Goal: Feedback & Contribution: Contribute content

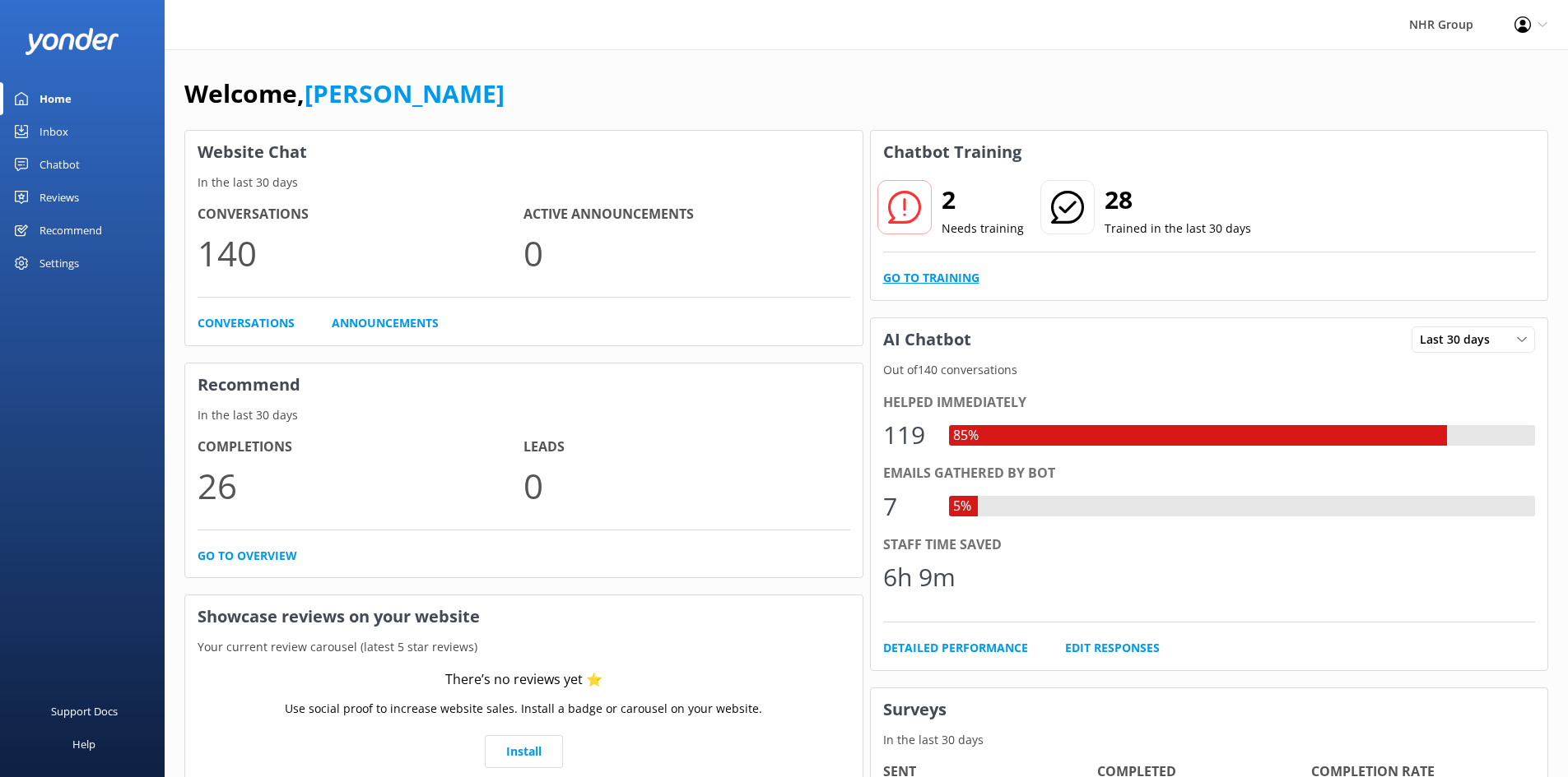
click at [945, 271] on link "Go to Training" at bounding box center [931, 278] width 96 height 18
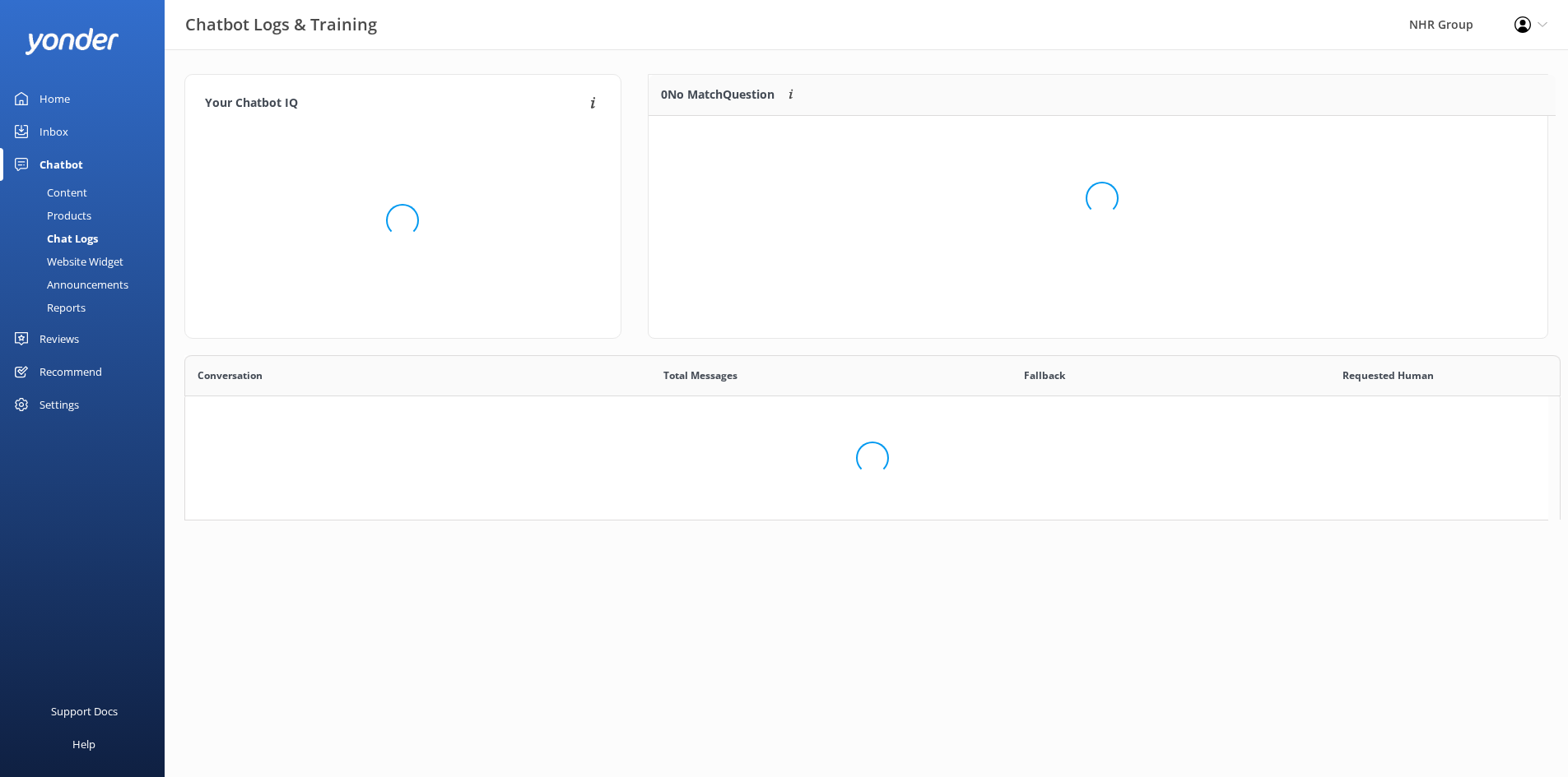
scroll to position [13, 13]
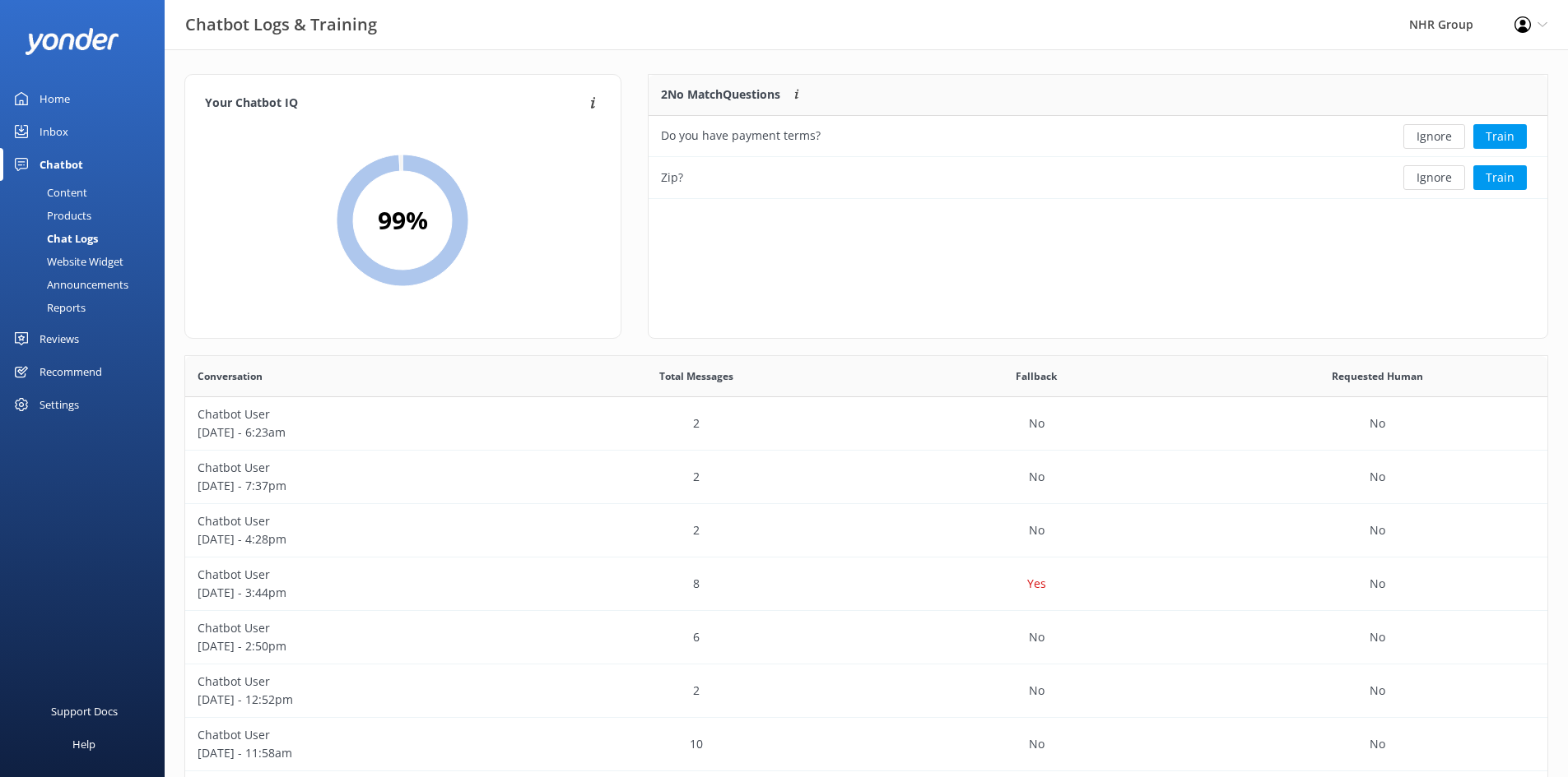
click at [86, 186] on div "Content" at bounding box center [49, 192] width 77 height 23
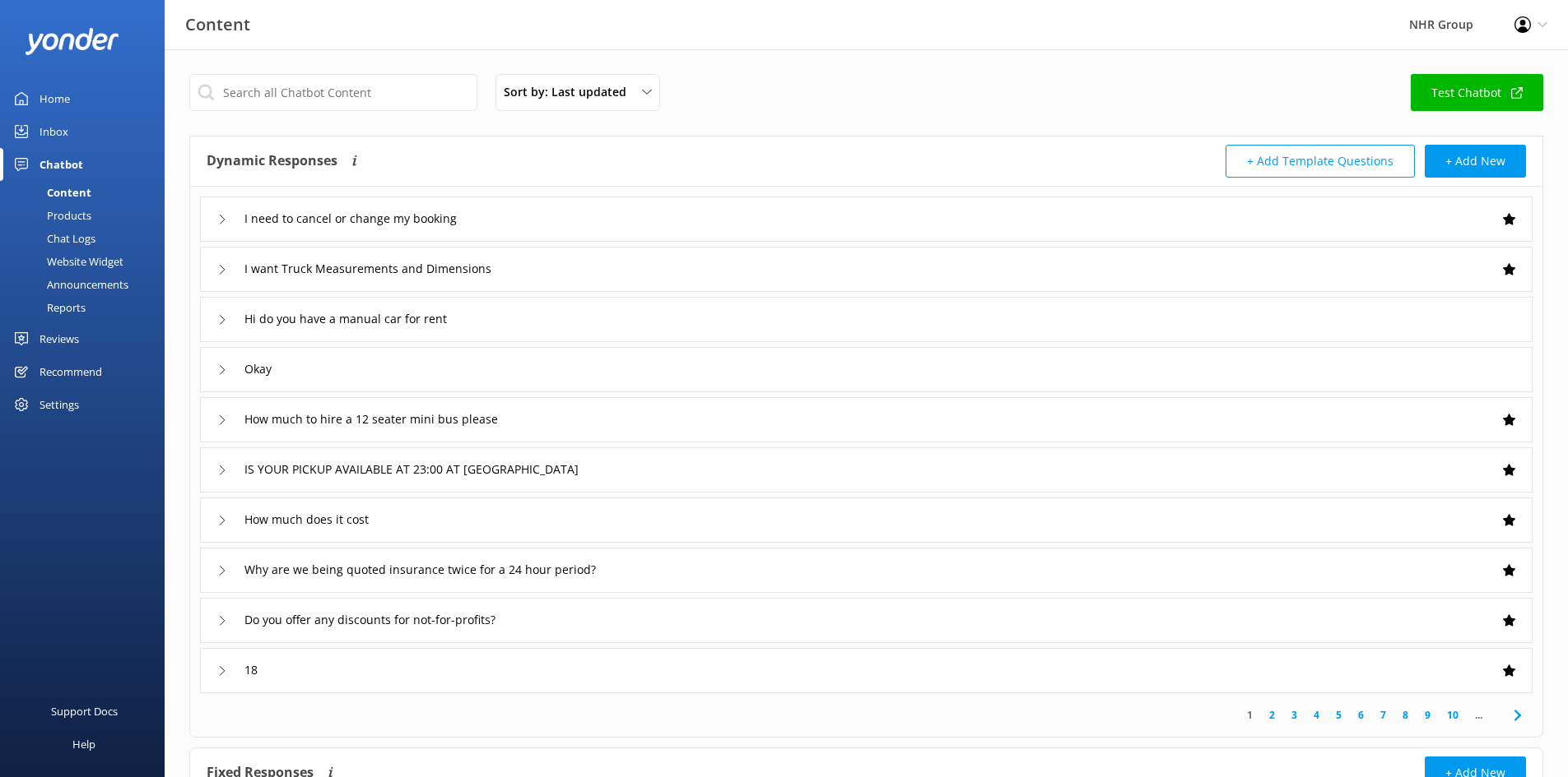
click at [564, 209] on div "I need to cancel or change my booking" at bounding box center [865, 219] width 1332 height 45
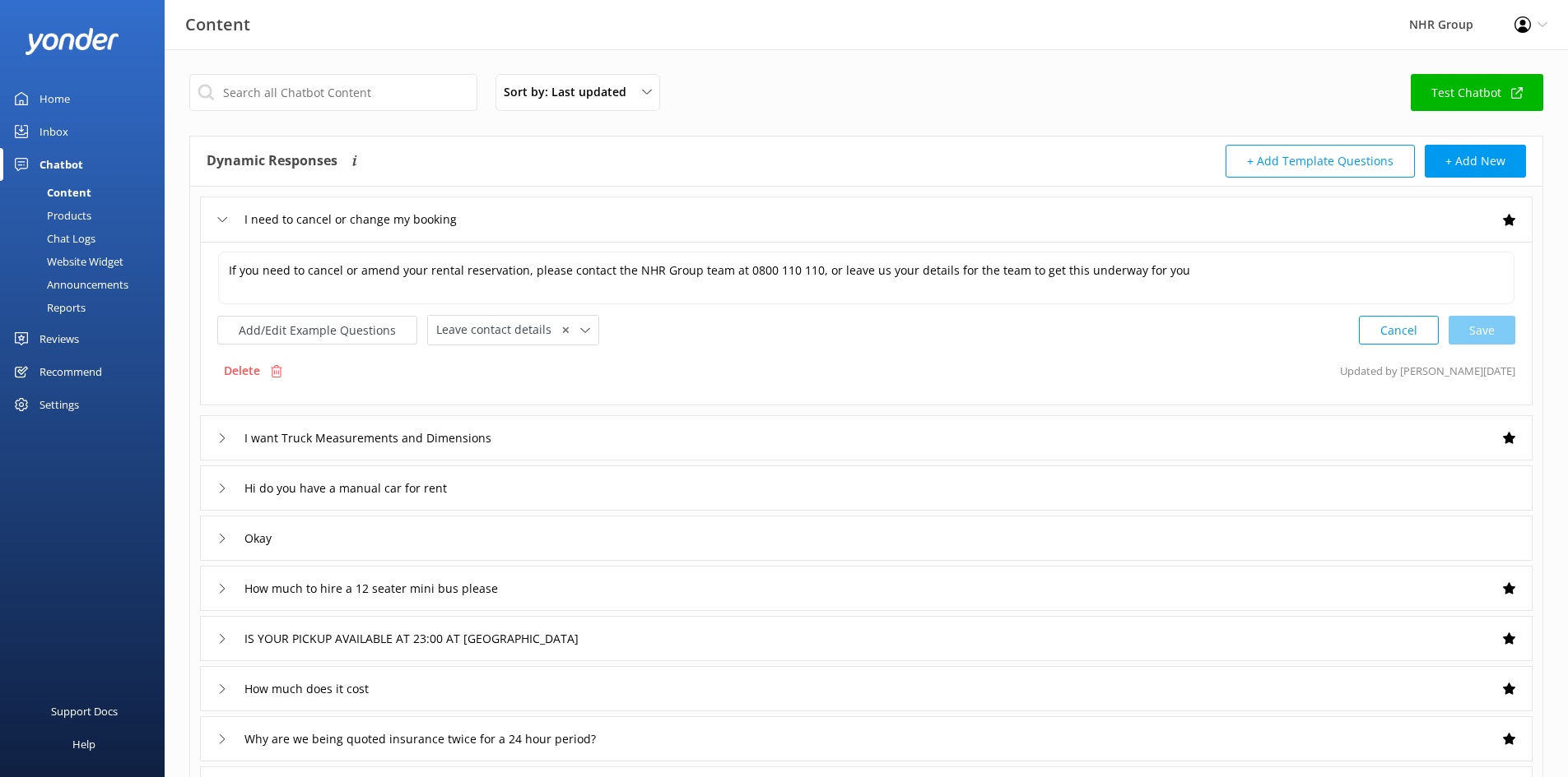
click at [635, 212] on div "I need to cancel or change my booking" at bounding box center [865, 219] width 1332 height 45
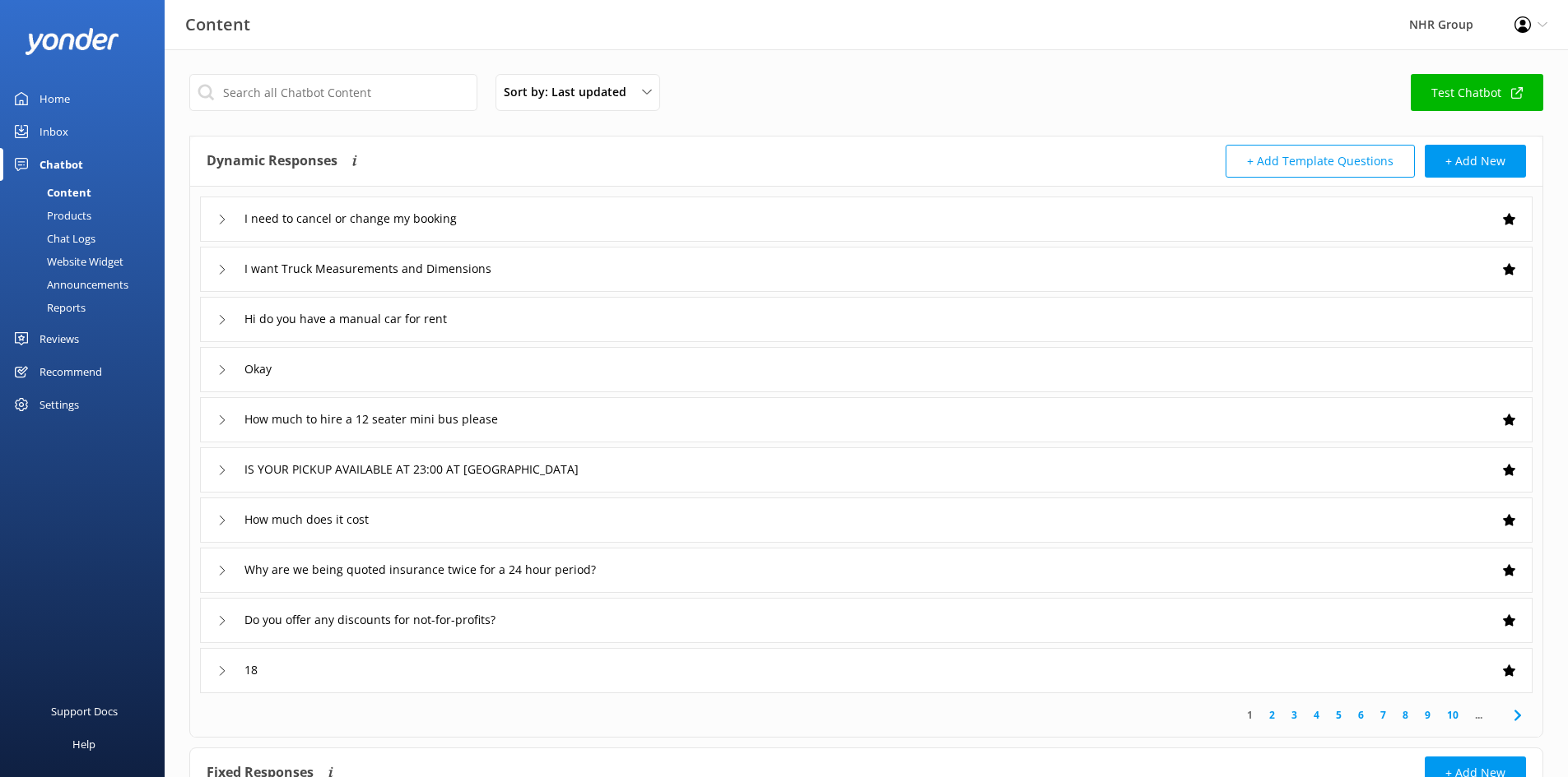
click at [635, 215] on div "I need to cancel or change my booking" at bounding box center [865, 219] width 1332 height 45
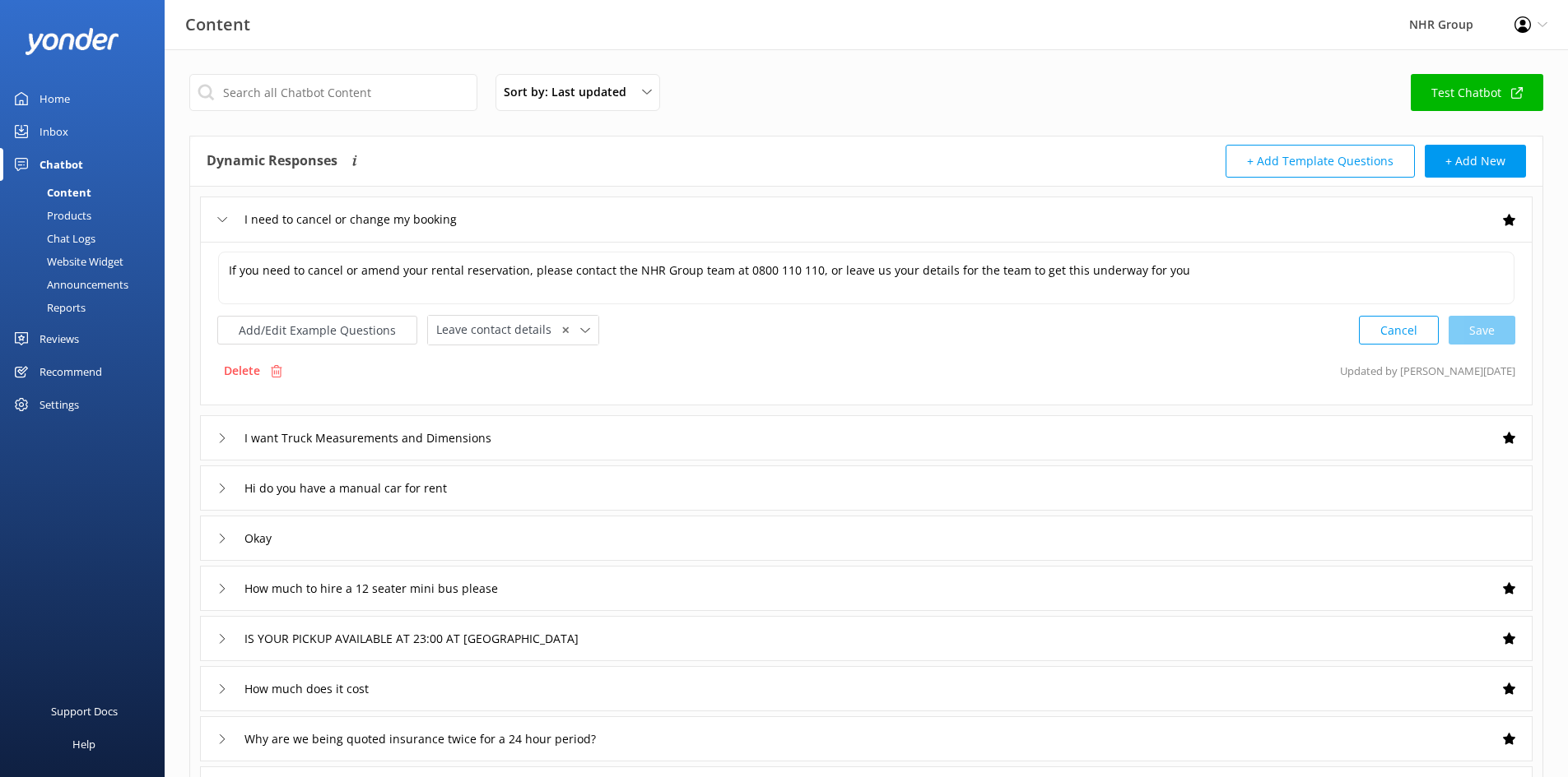
click at [670, 212] on div "I need to cancel or change my booking" at bounding box center [865, 219] width 1332 height 45
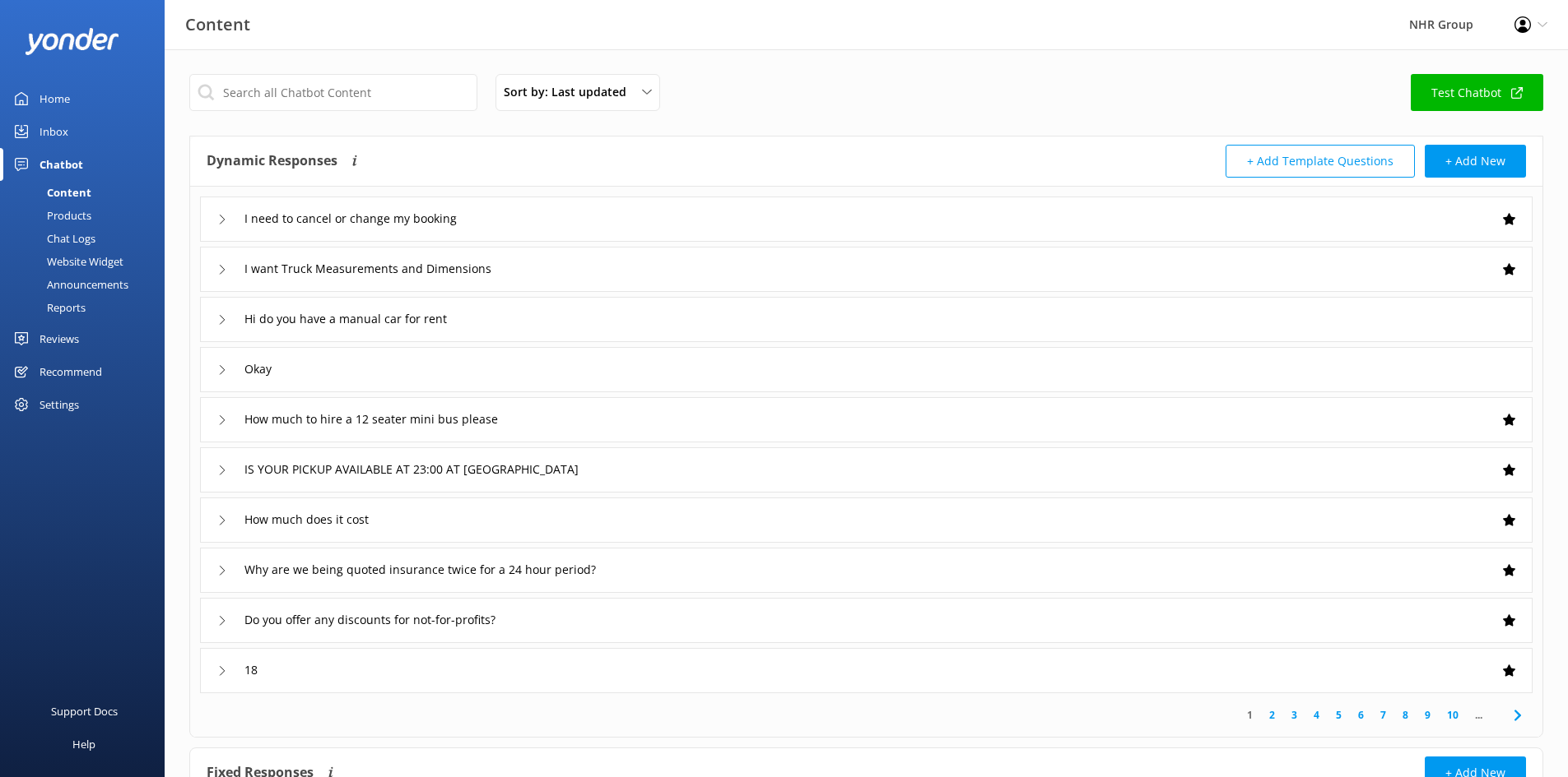
click at [582, 265] on div "I want Truck Measurements and Dimensions" at bounding box center [865, 269] width 1332 height 45
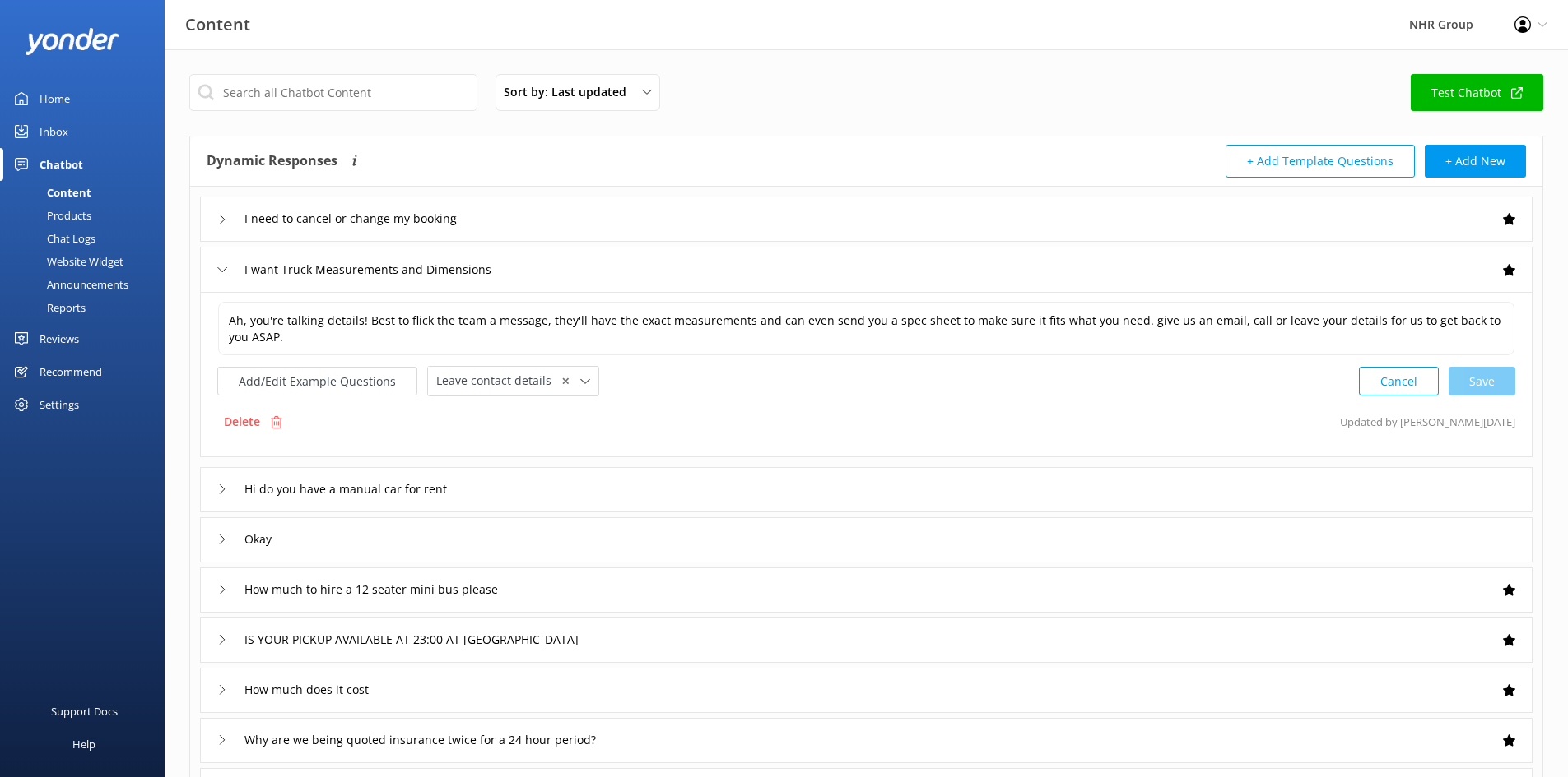
click at [582, 267] on div "I want Truck Measurements and Dimensions" at bounding box center [865, 269] width 1332 height 45
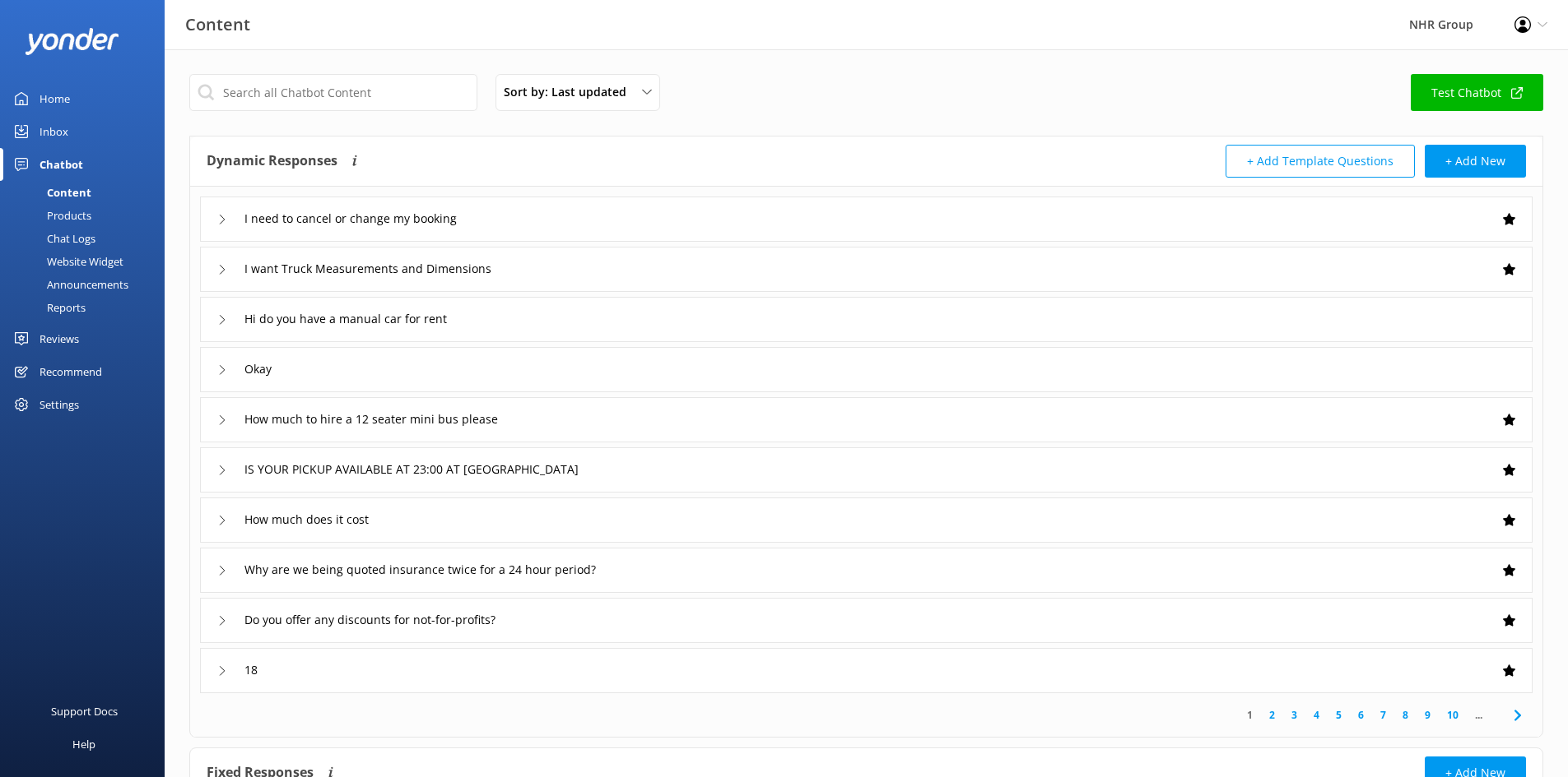
click at [567, 218] on div "I need to cancel or change my booking" at bounding box center [865, 219] width 1332 height 45
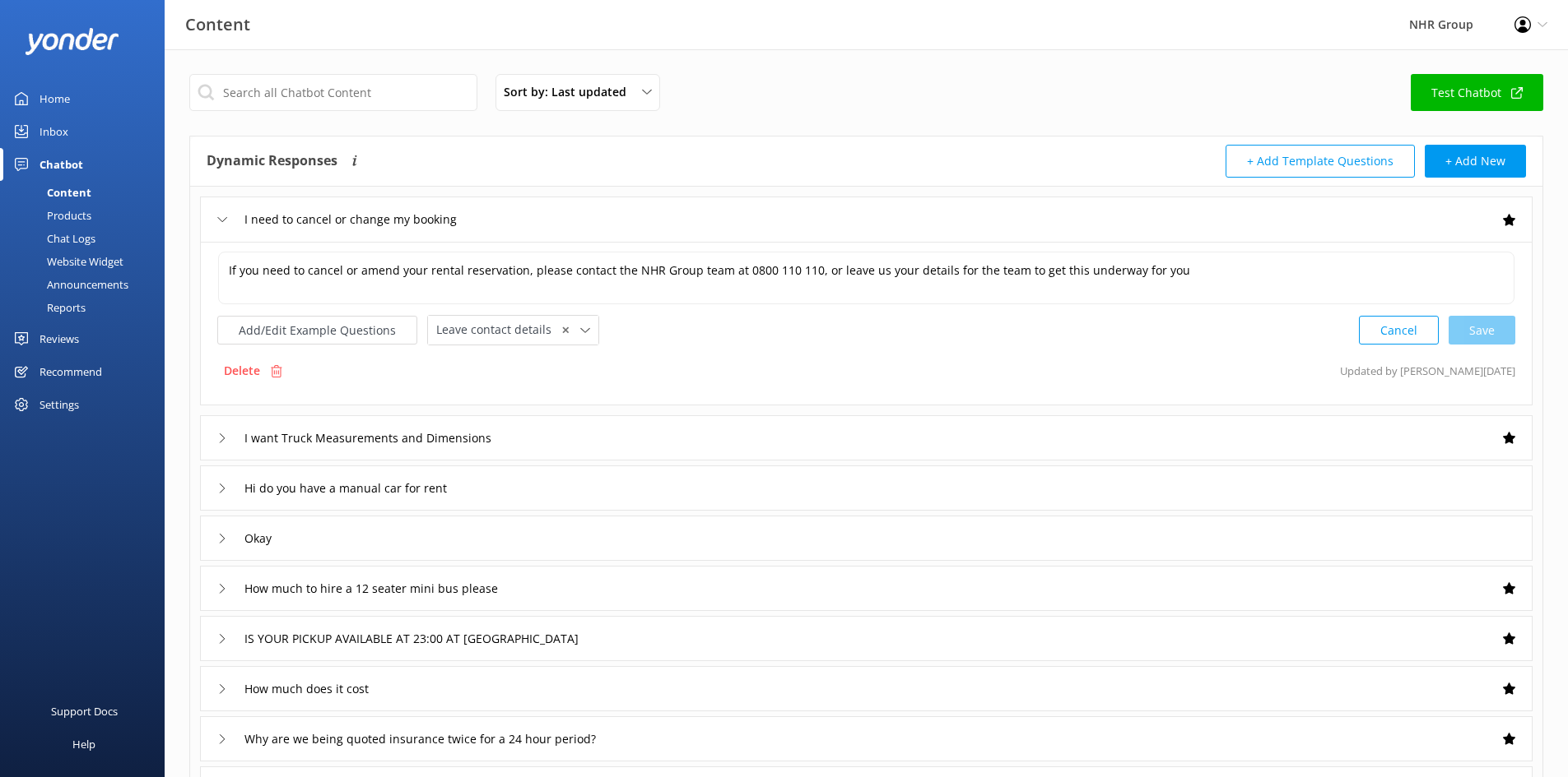
click at [671, 224] on div "I need to cancel or change my booking" at bounding box center [865, 219] width 1332 height 45
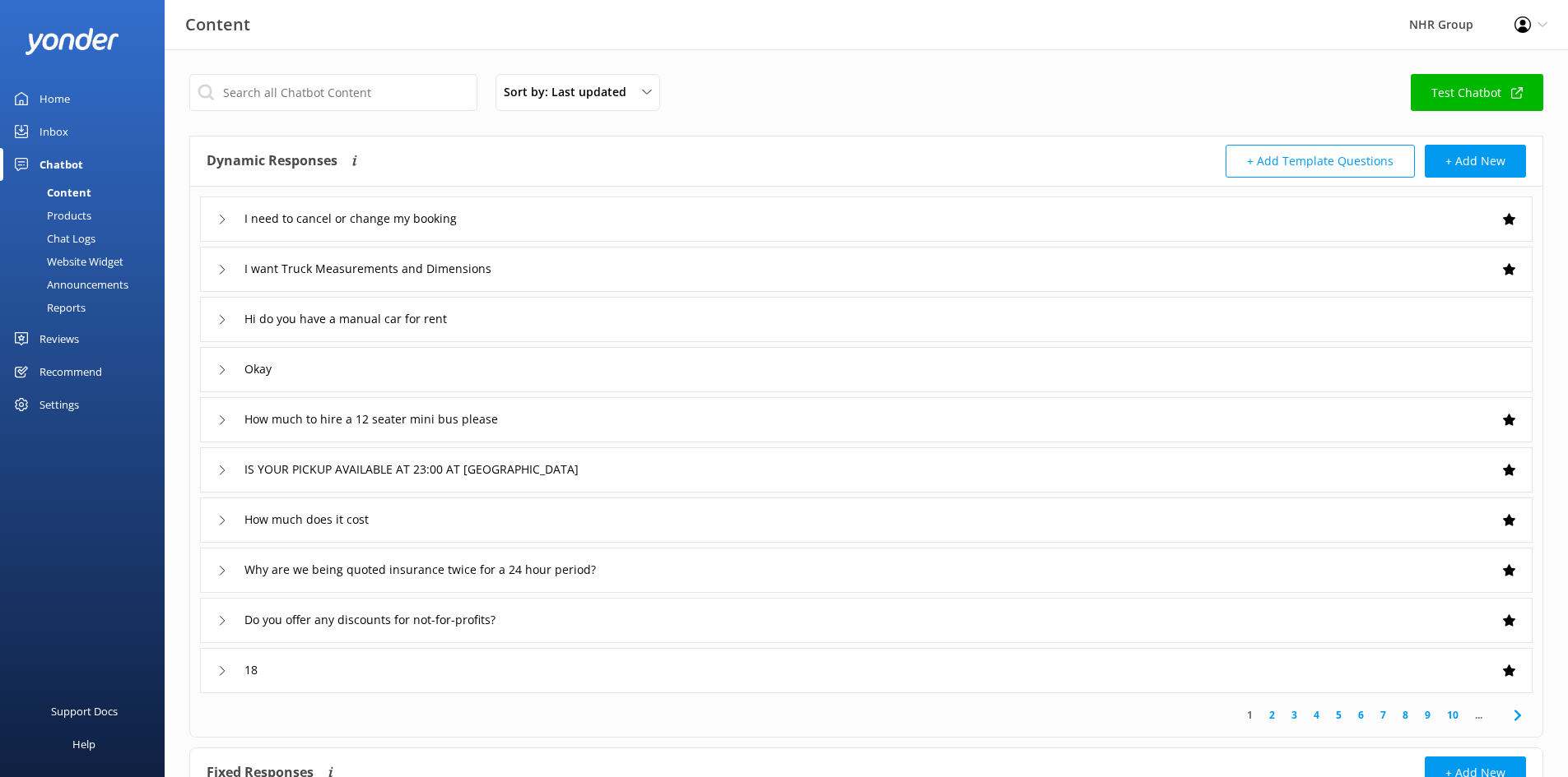
click at [594, 274] on div "I want Truck Measurements and Dimensions" at bounding box center [865, 269] width 1332 height 45
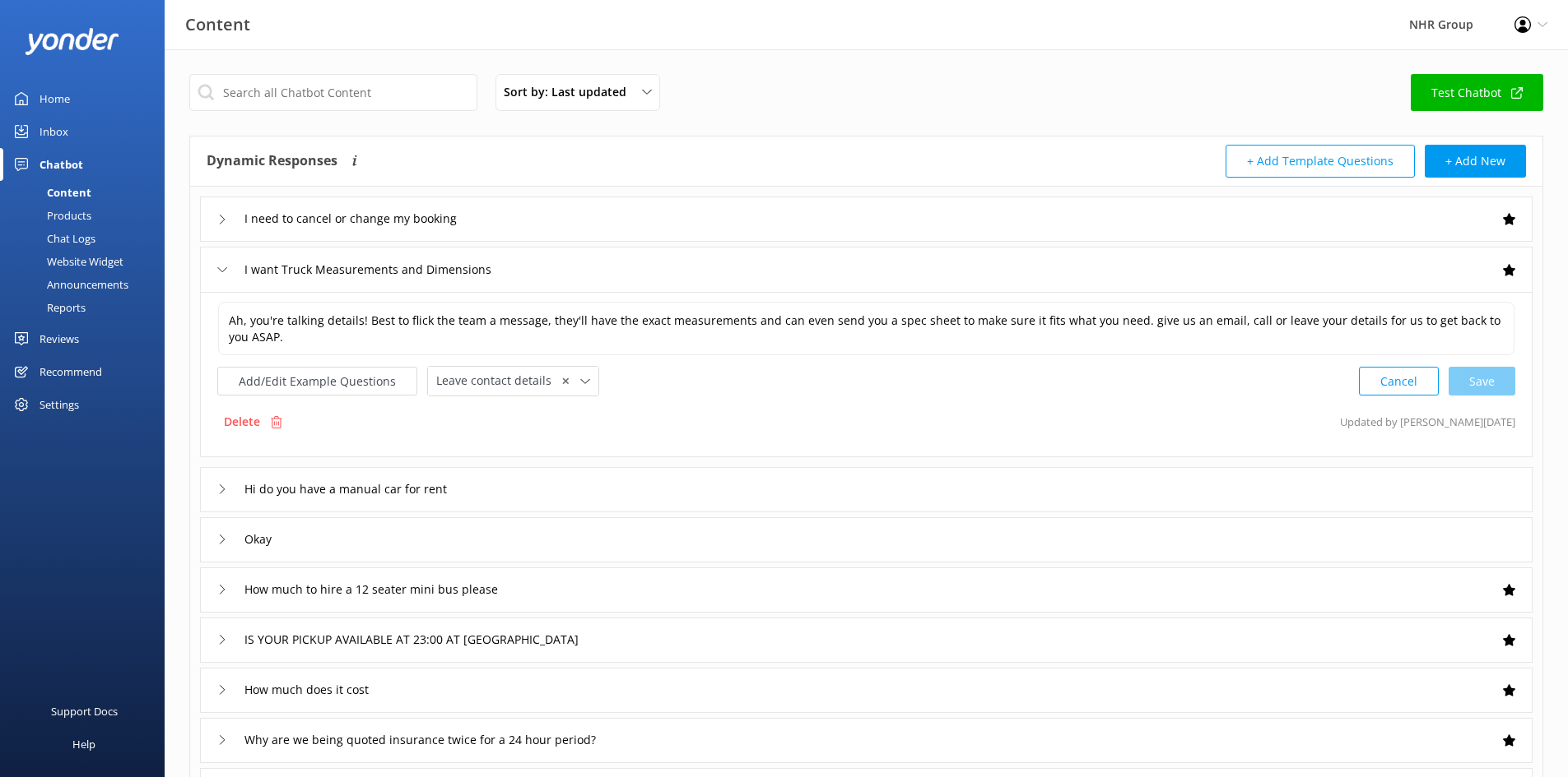
click at [560, 264] on div "I want Truck Measurements and Dimensions" at bounding box center [865, 269] width 1332 height 45
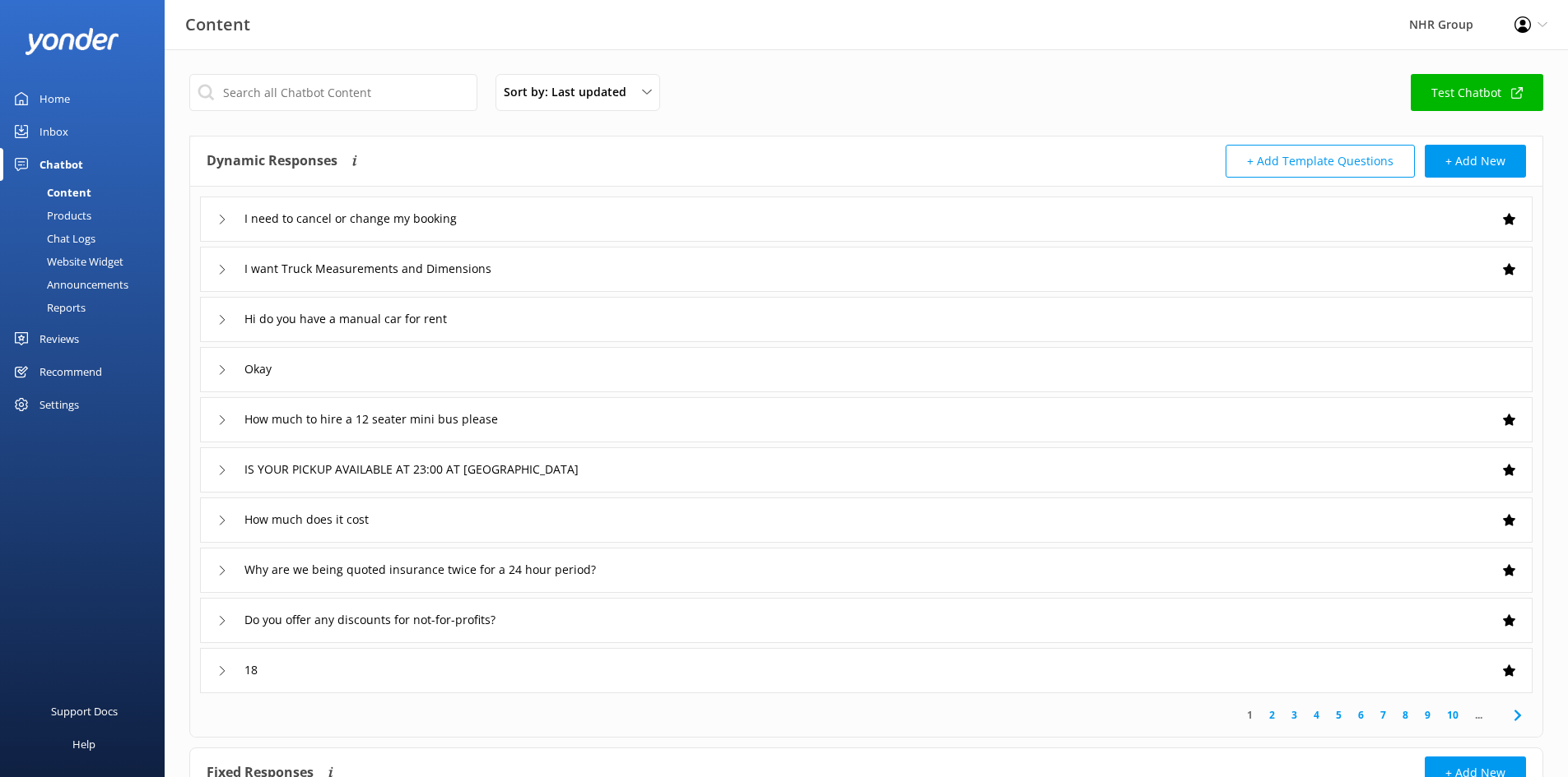
click at [515, 320] on div "Hi do you have a manual car for rent" at bounding box center [865, 319] width 1332 height 45
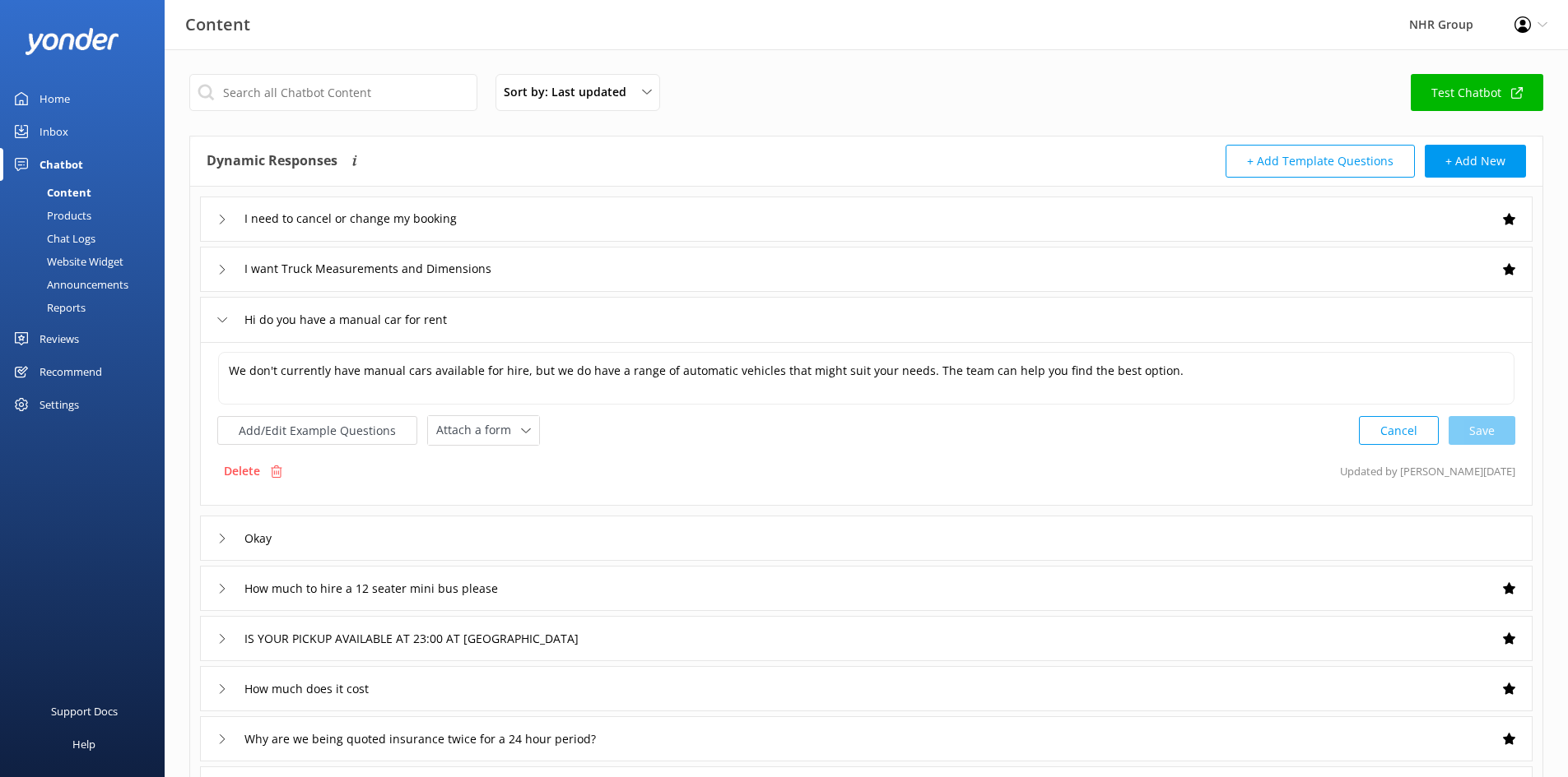
click at [514, 316] on div "Hi do you have a manual car for rent" at bounding box center [865, 319] width 1332 height 45
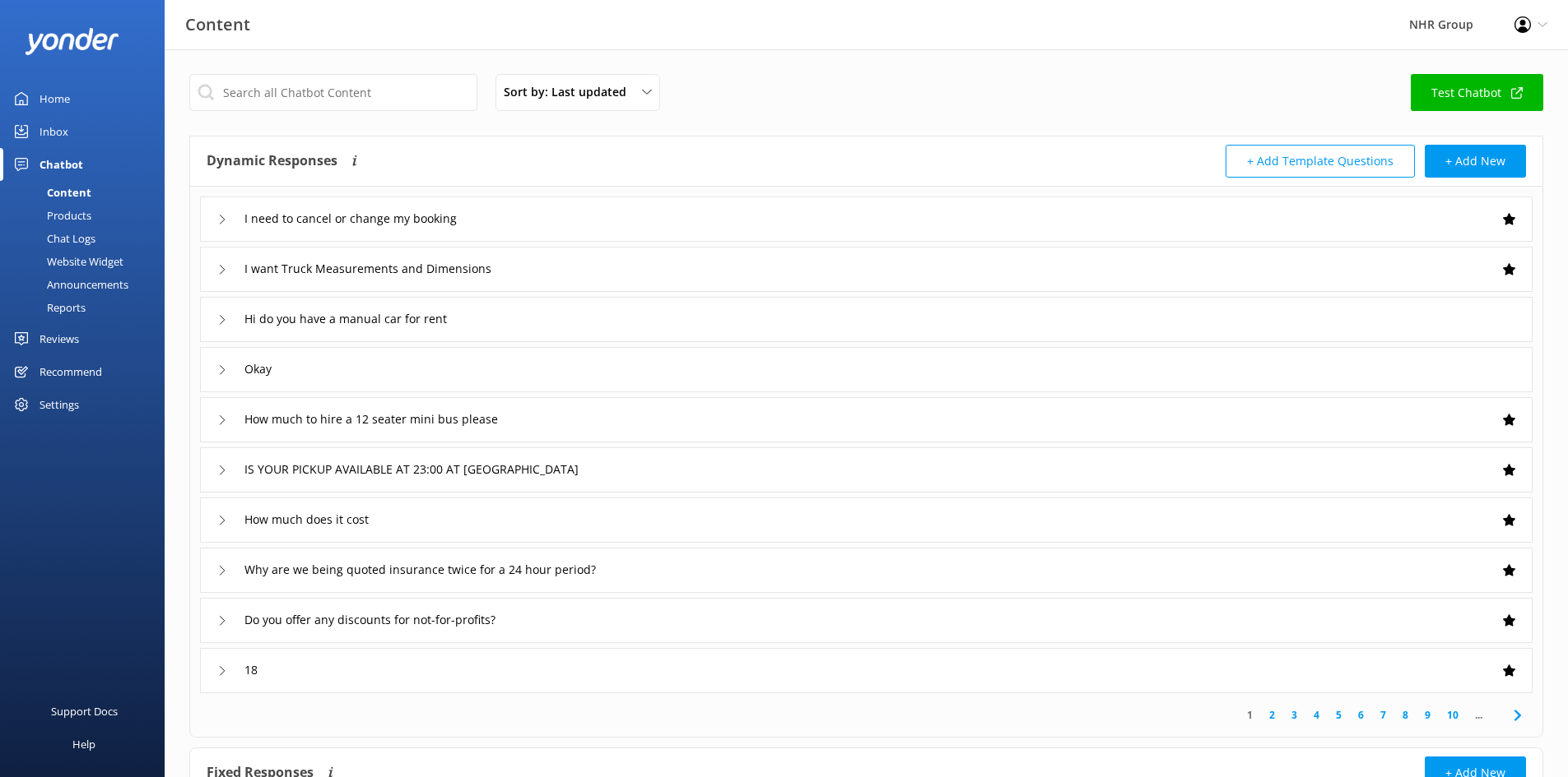
click at [507, 364] on div "Okay" at bounding box center [865, 370] width 1332 height 45
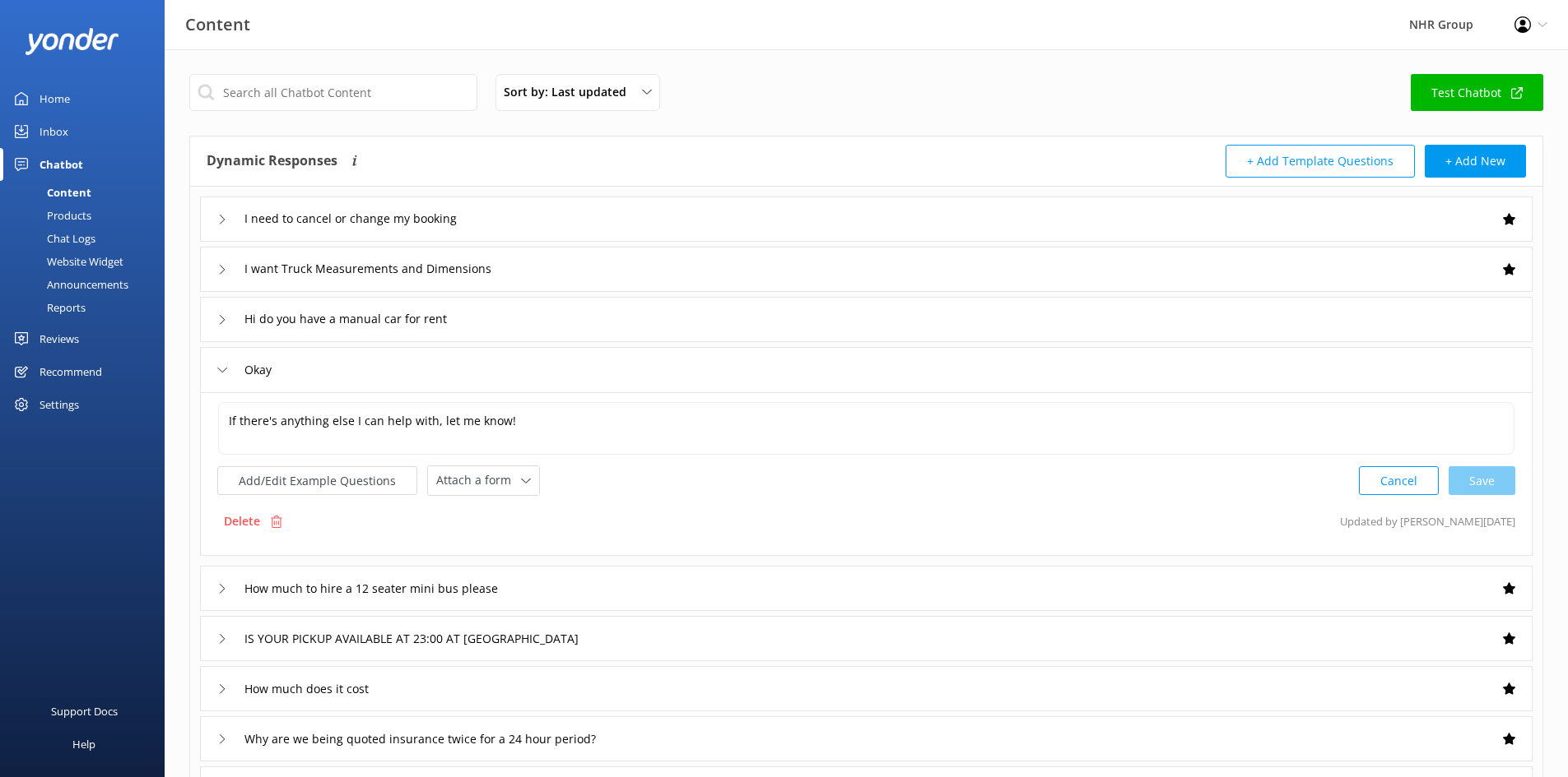
click at [509, 374] on div "Okay" at bounding box center [865, 370] width 1332 height 45
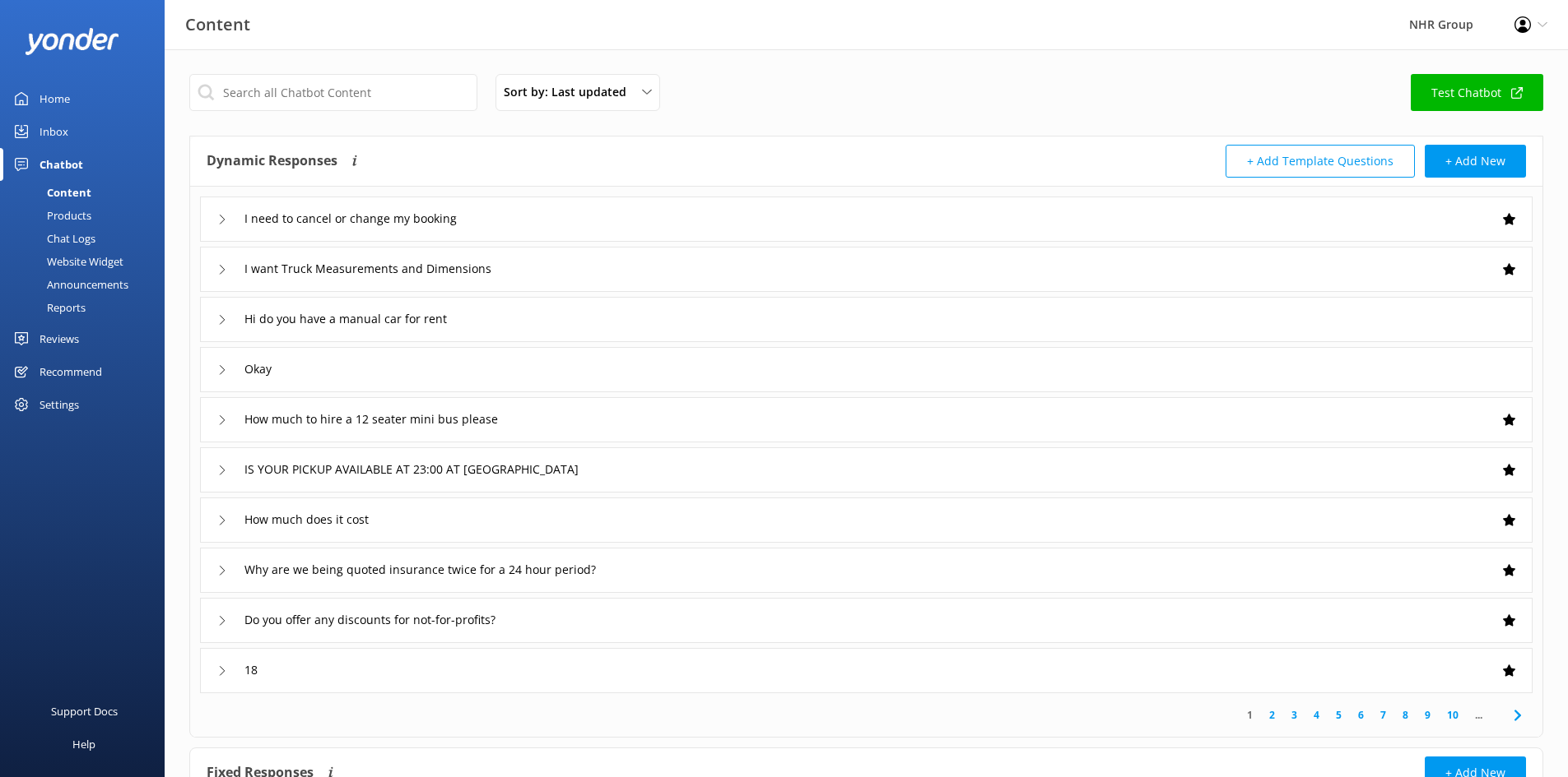
click at [63, 131] on div "Inbox" at bounding box center [54, 131] width 29 height 33
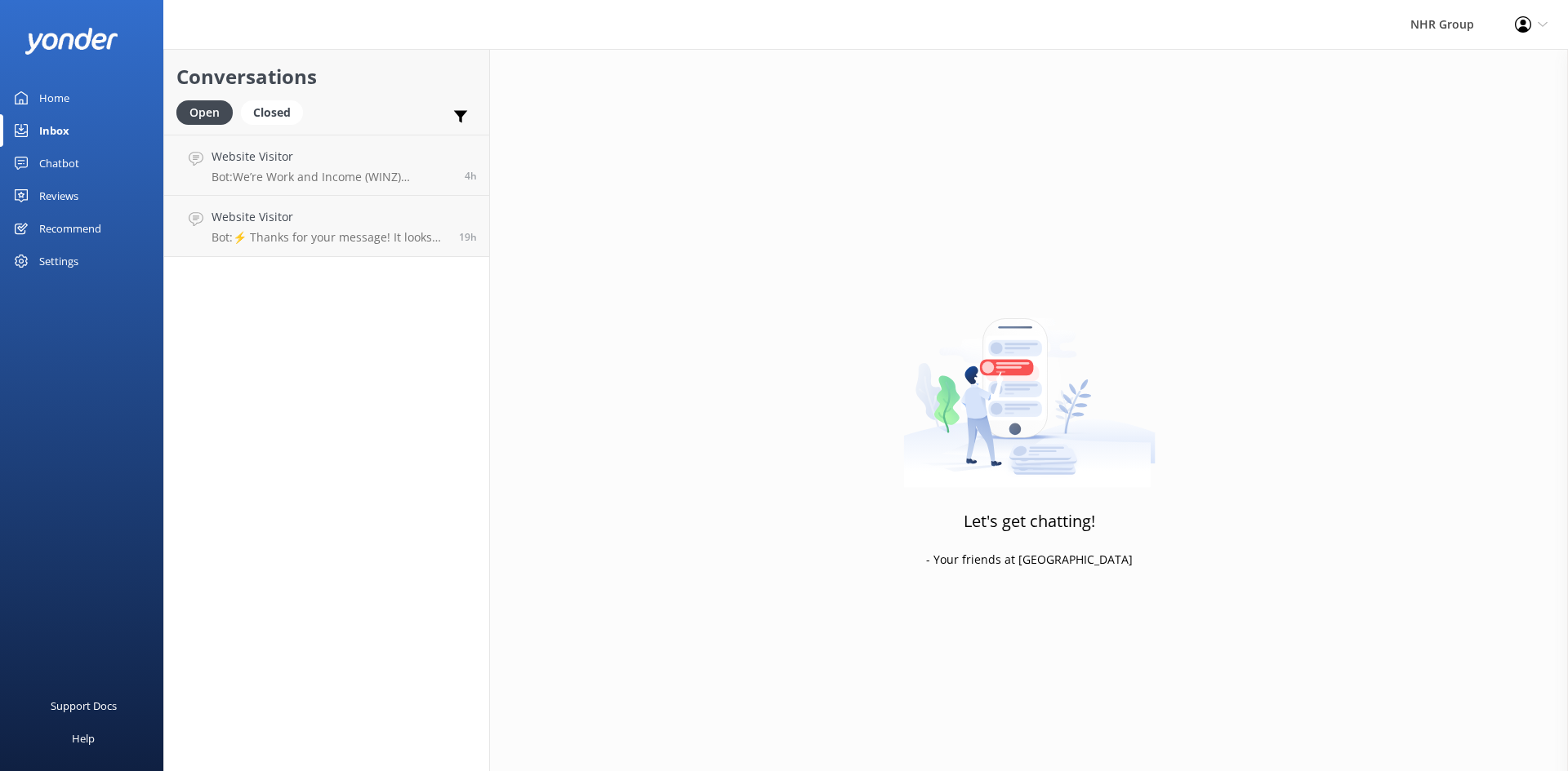
click at [71, 99] on link "Home" at bounding box center [81, 97] width 163 height 33
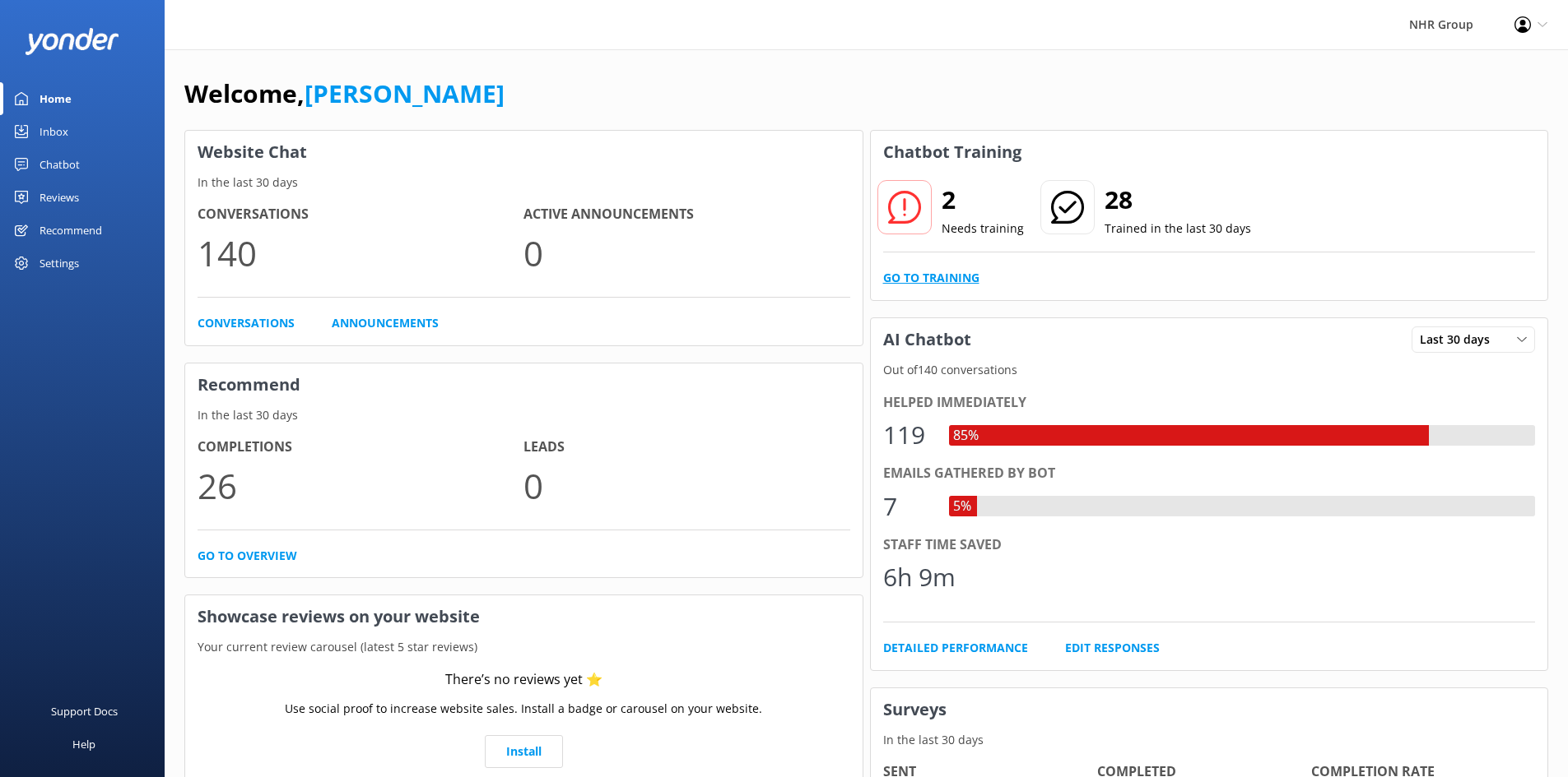
click at [918, 283] on link "Go to Training" at bounding box center [931, 278] width 96 height 18
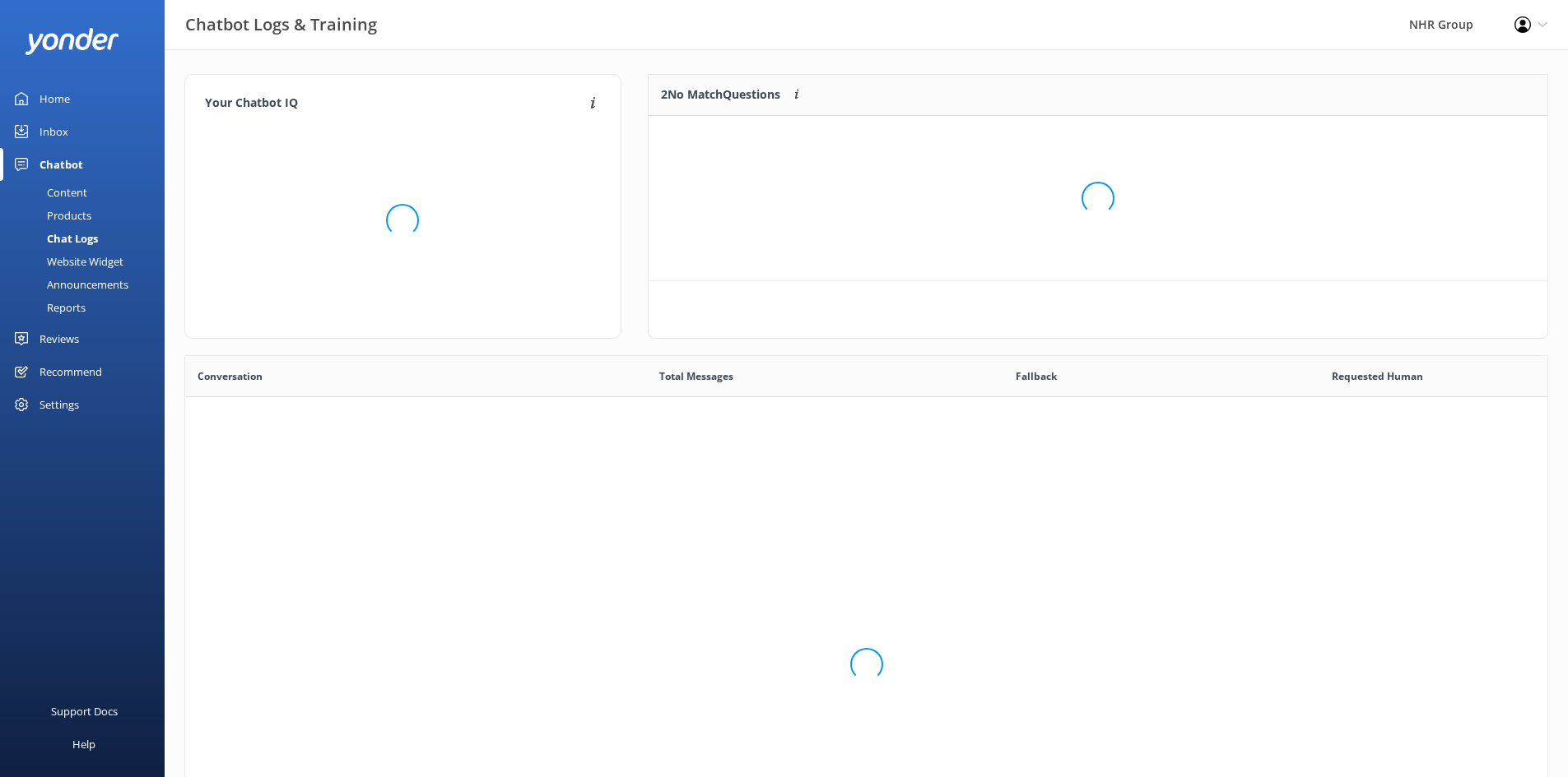
scroll to position [565, 1349]
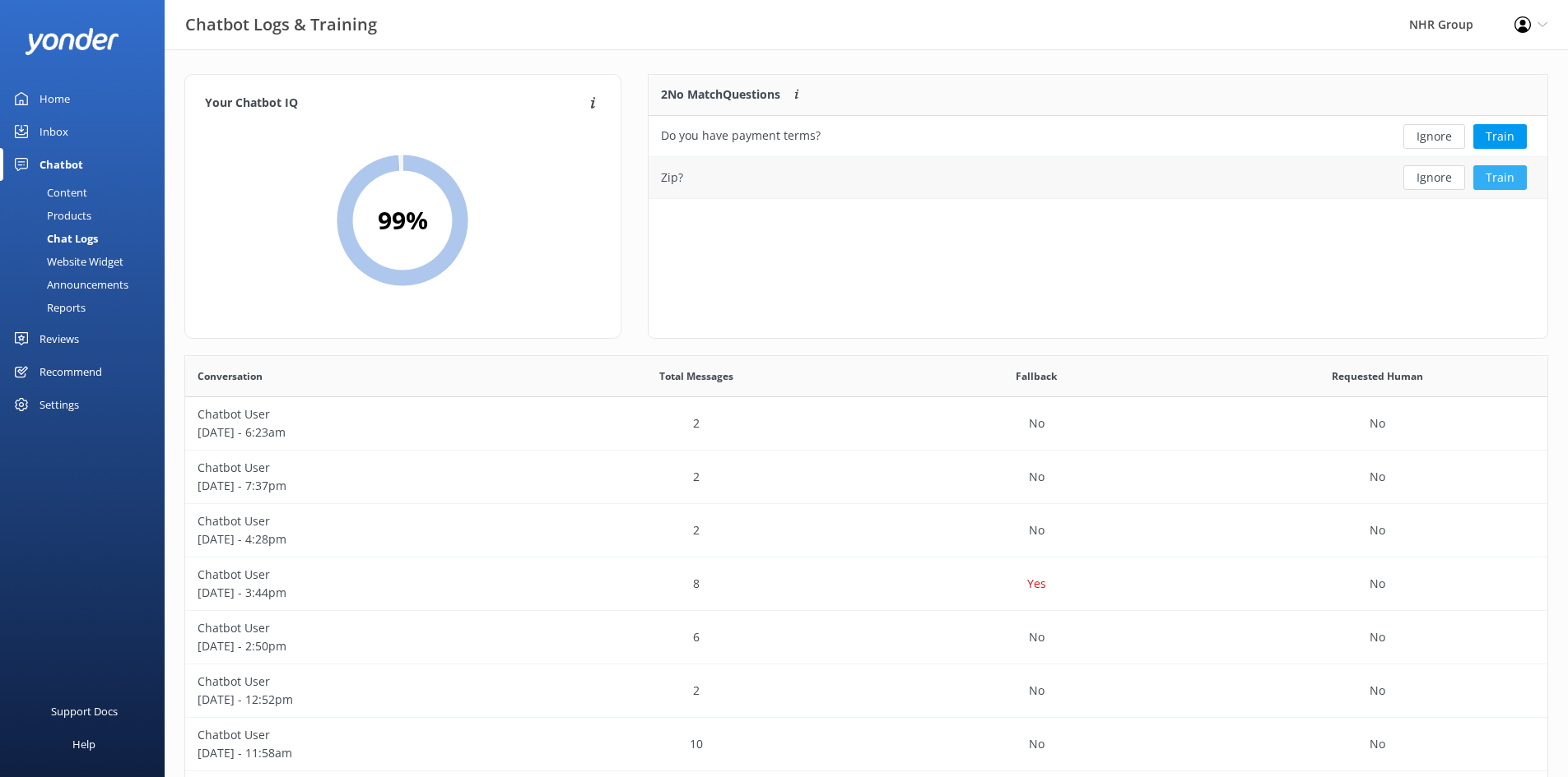
click at [1489, 180] on button "Train" at bounding box center [1500, 177] width 53 height 24
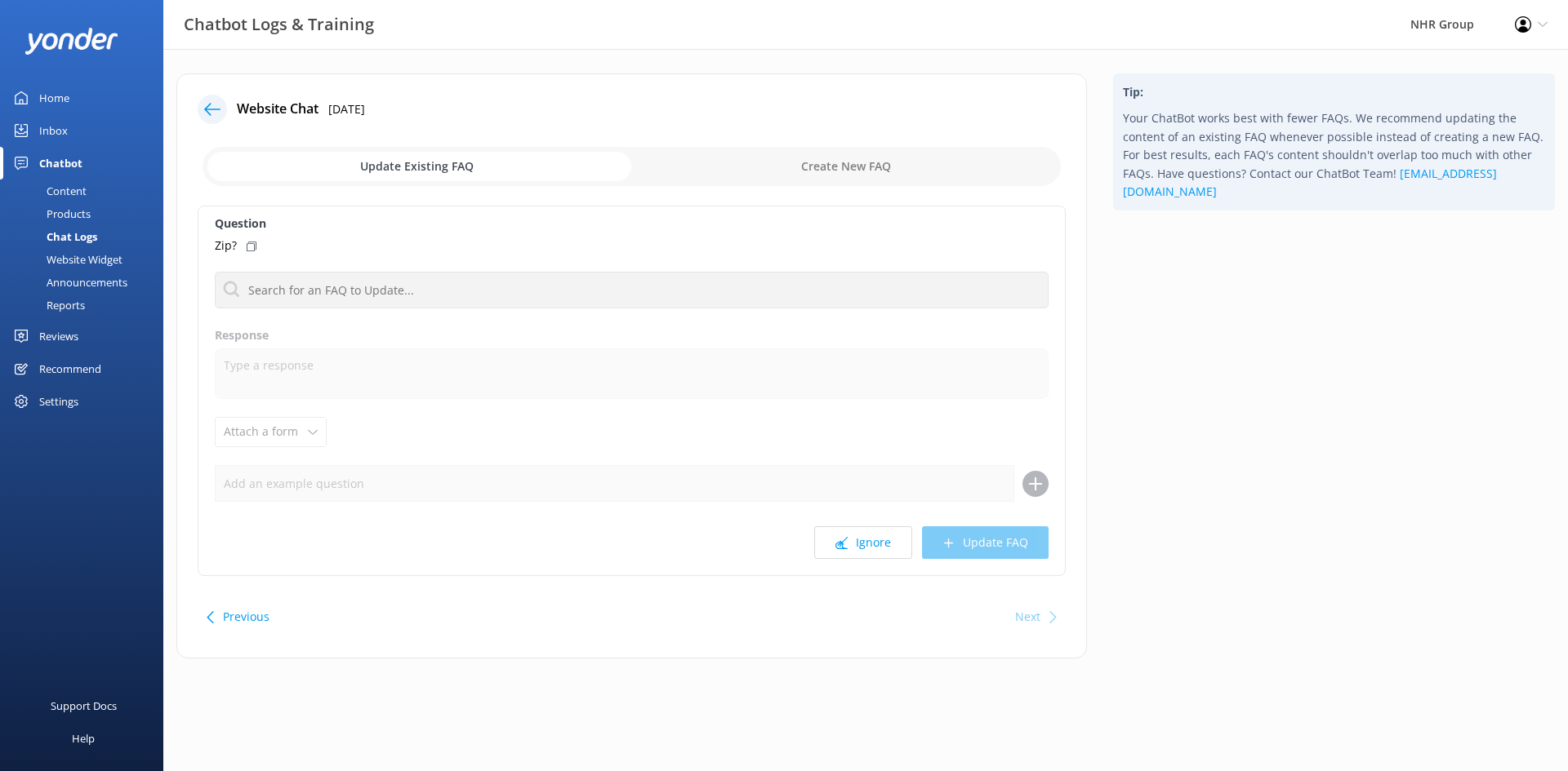
click at [247, 246] on icon at bounding box center [251, 246] width 10 height 10
click at [854, 153] on input "checkbox" at bounding box center [631, 167] width 858 height 39
checkbox input "true"
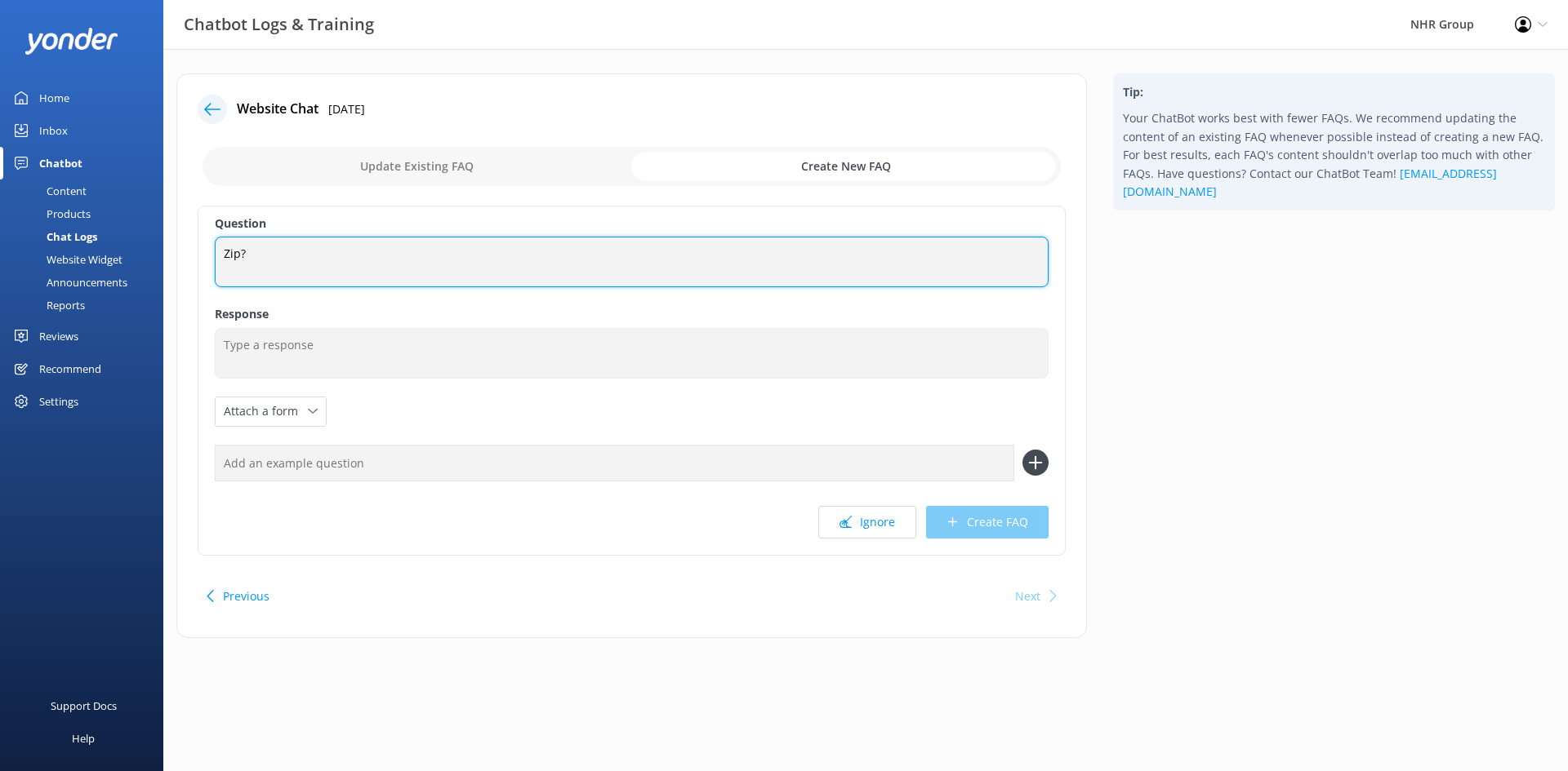
click at [327, 258] on textarea "Zip?" at bounding box center [632, 261] width 834 height 51
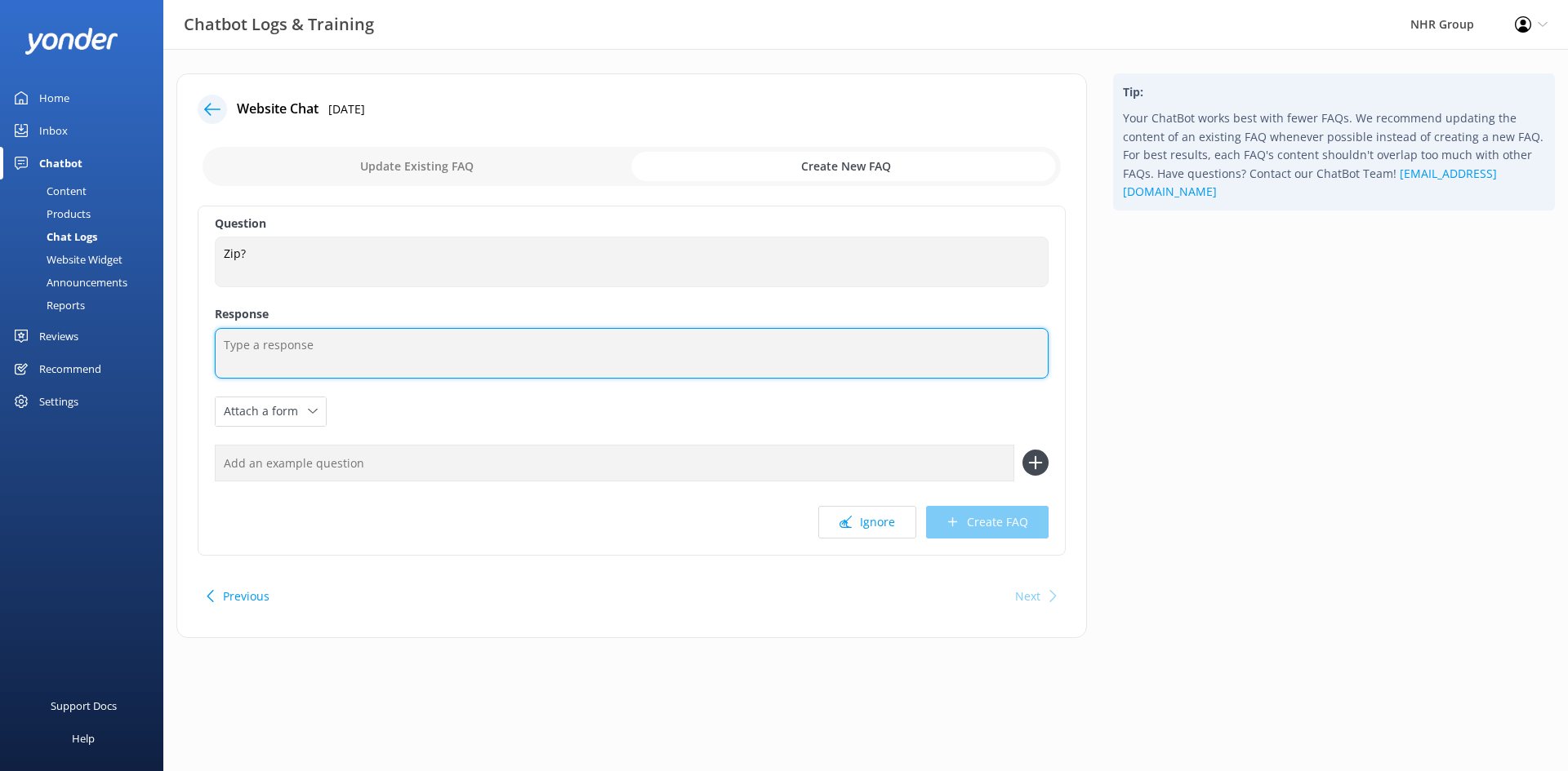
click at [262, 343] on textarea at bounding box center [632, 353] width 834 height 51
click at [274, 348] on textarea at bounding box center [632, 353] width 834 height 51
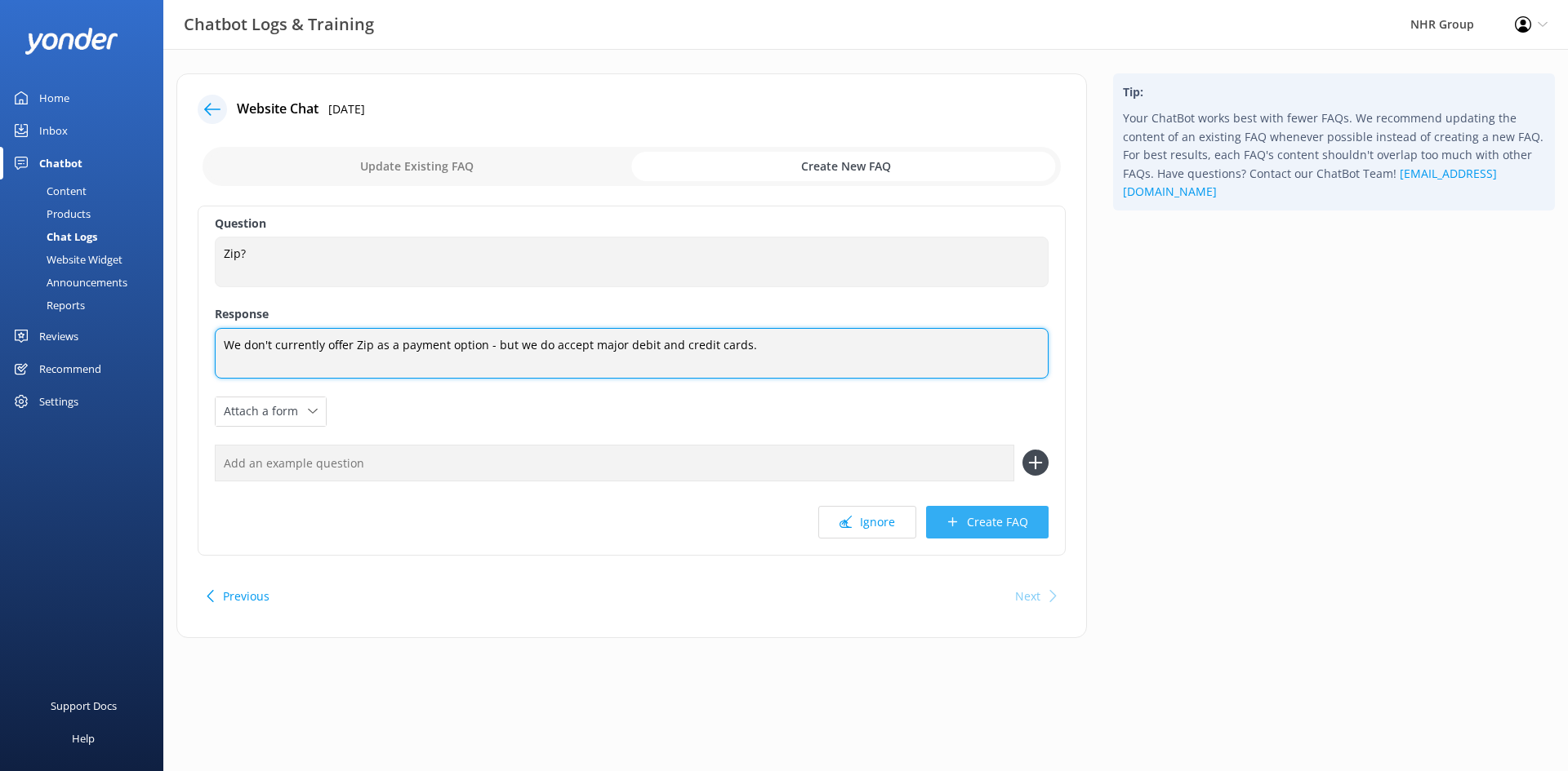
type textarea "We don't currently offer Zip as a payment option - but we do accept major debit…"
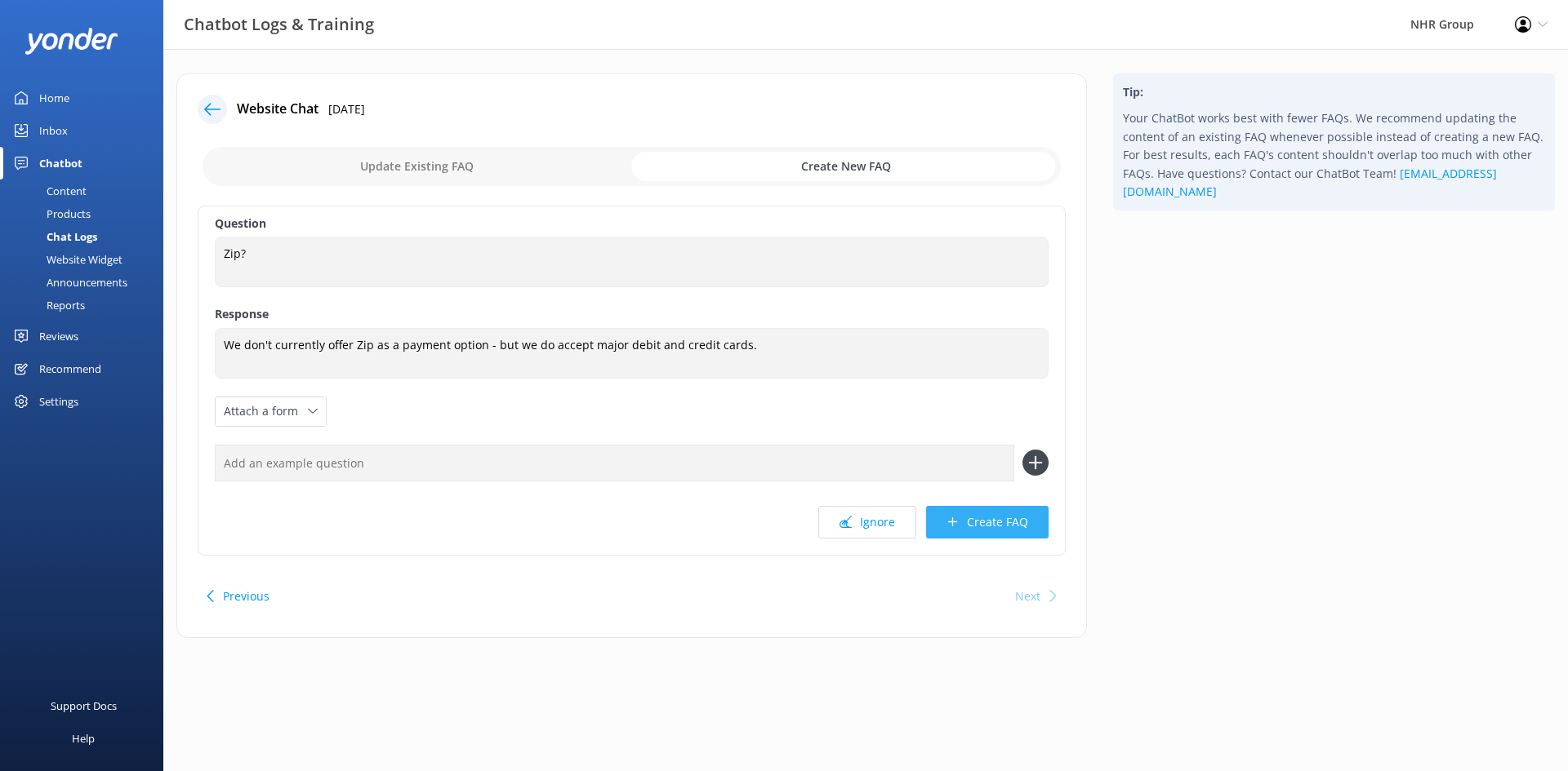
click at [977, 530] on button "Create FAQ" at bounding box center [987, 522] width 122 height 33
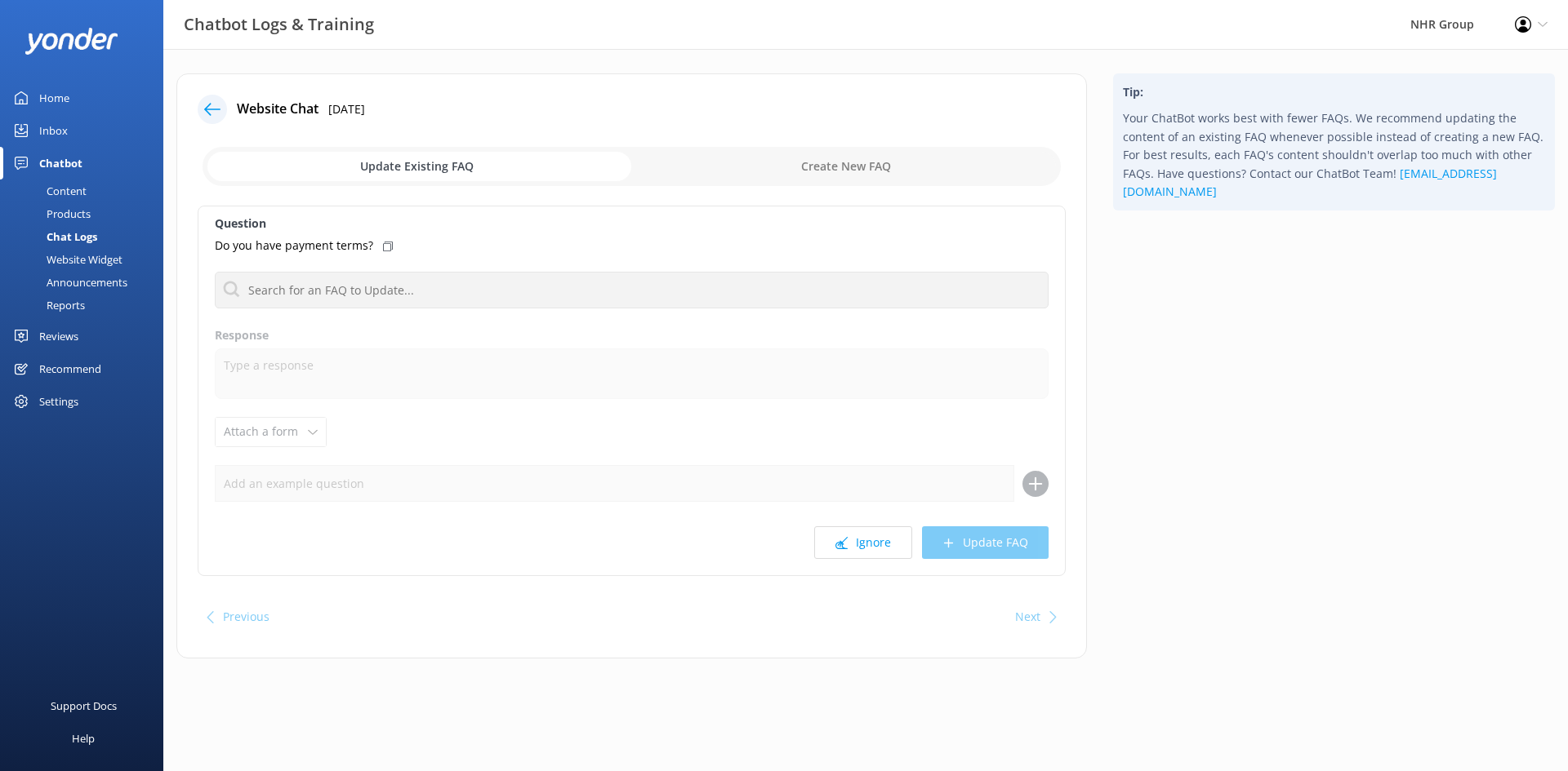
click at [379, 244] on div "Do you have payment terms?" at bounding box center [632, 245] width 834 height 18
click at [78, 187] on div "Content" at bounding box center [48, 191] width 77 height 23
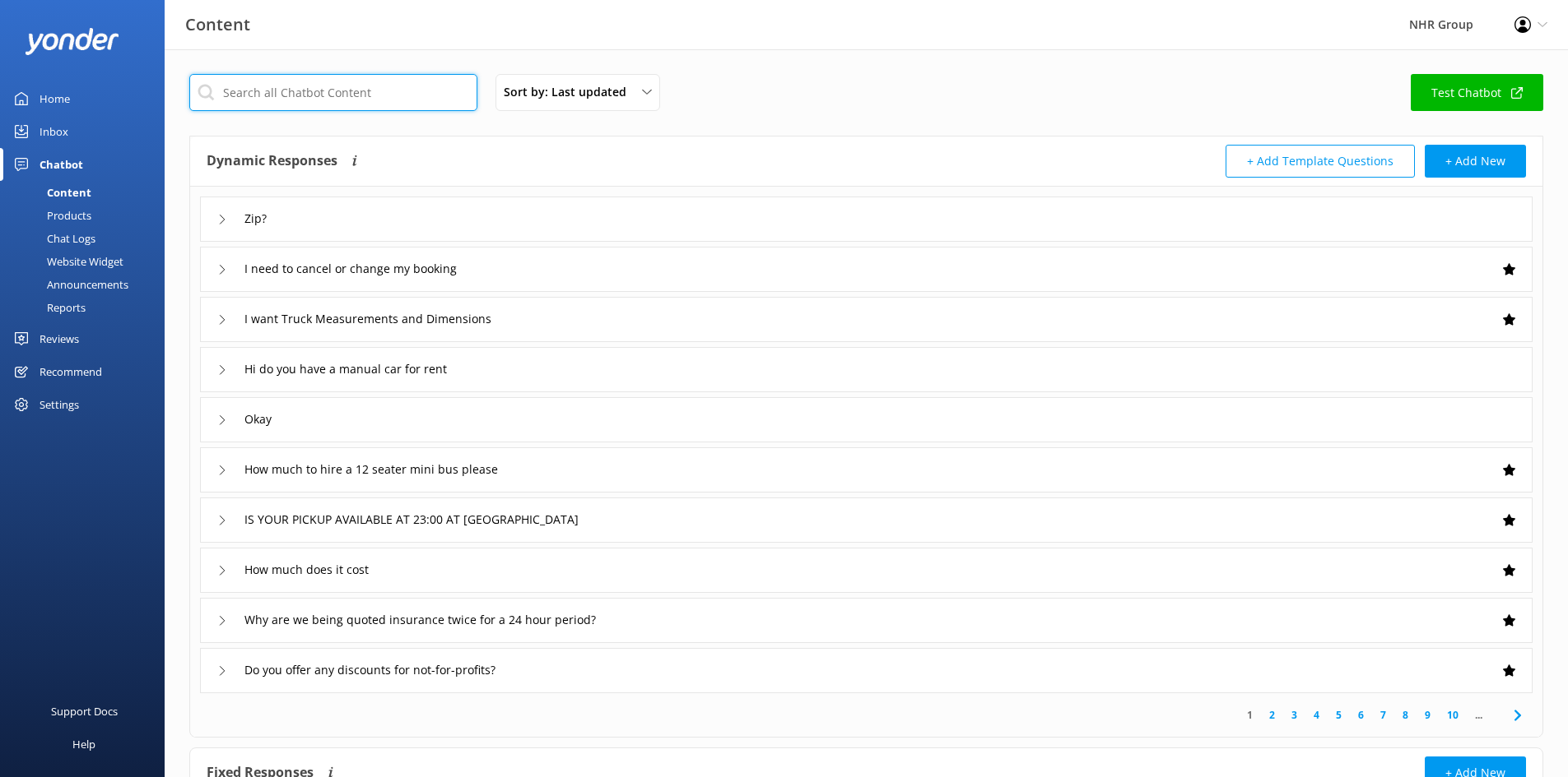
click at [259, 87] on input "text" at bounding box center [333, 92] width 288 height 37
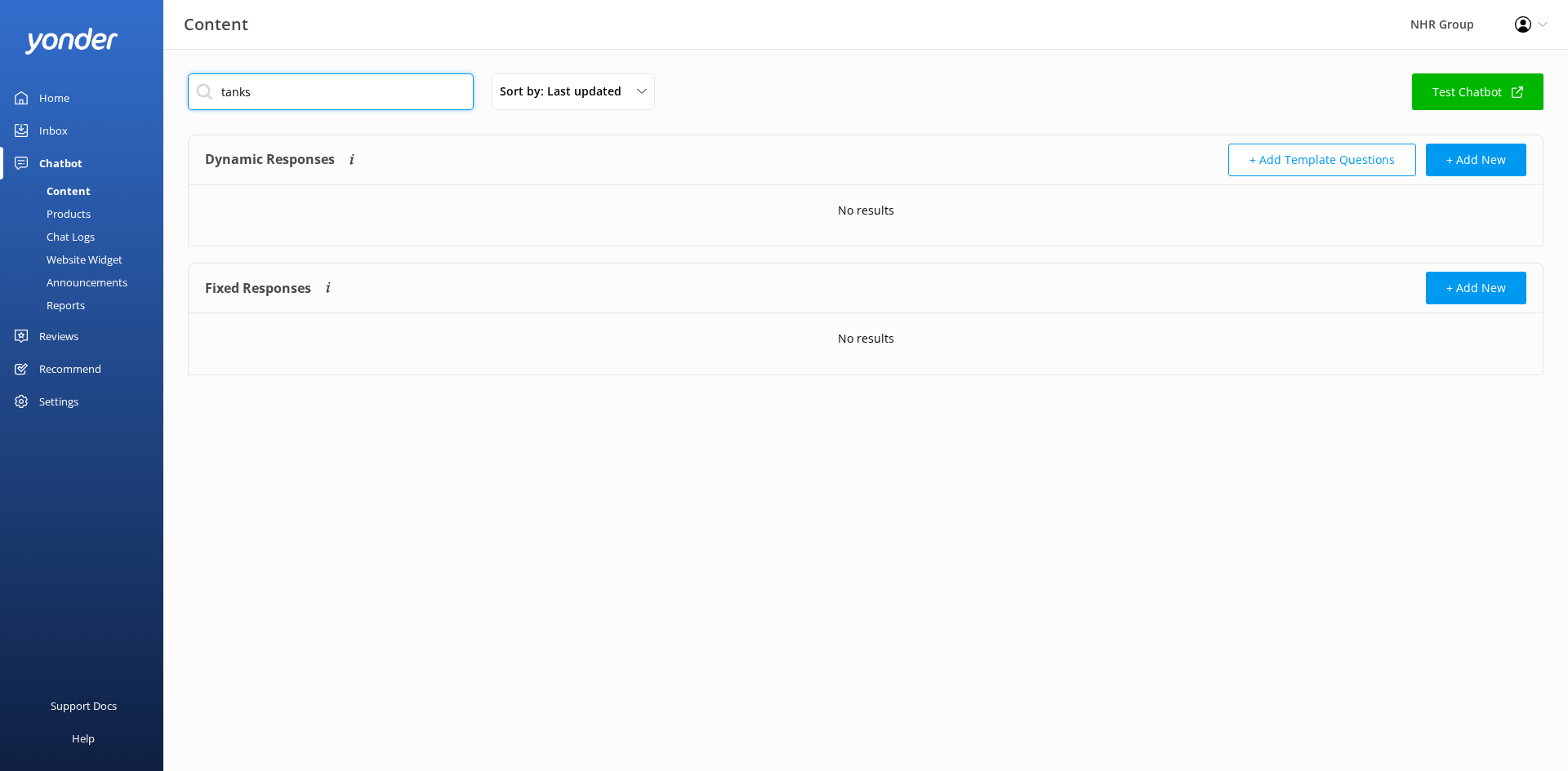
click at [226, 98] on input "tanks" at bounding box center [330, 91] width 286 height 37
type input "thanks"
drag, startPoint x: 333, startPoint y: 94, endPoint x: 196, endPoint y: 120, distance: 139.4
click at [196, 120] on div "thanks Sort by: Last updated Title (A-Z) Last updated Test Chatbot Dynamic Resp…" at bounding box center [865, 410] width 1405 height 723
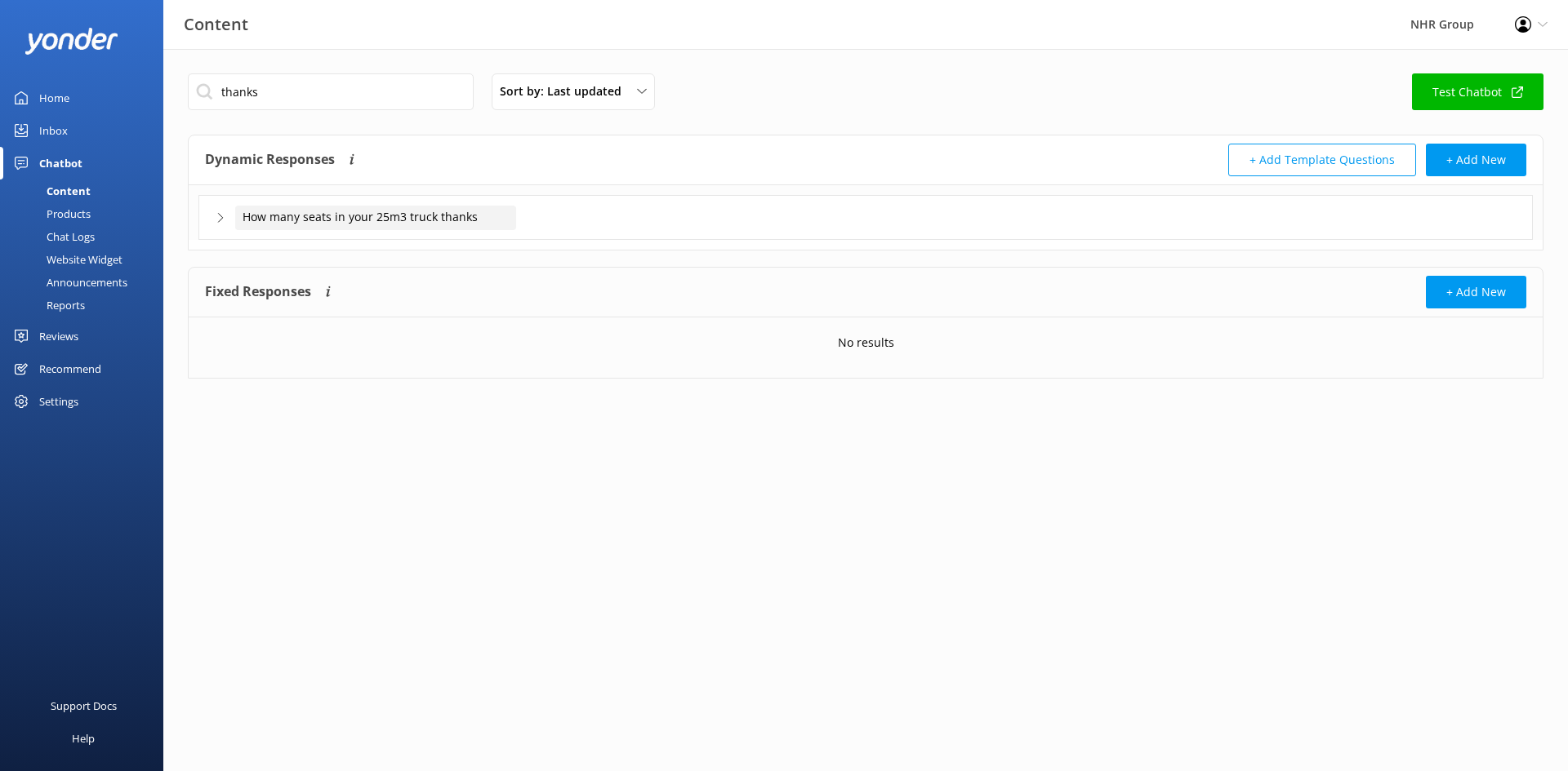
click at [516, 211] on div "How many seats in your 25m3 truck thanks" at bounding box center [375, 218] width 281 height 24
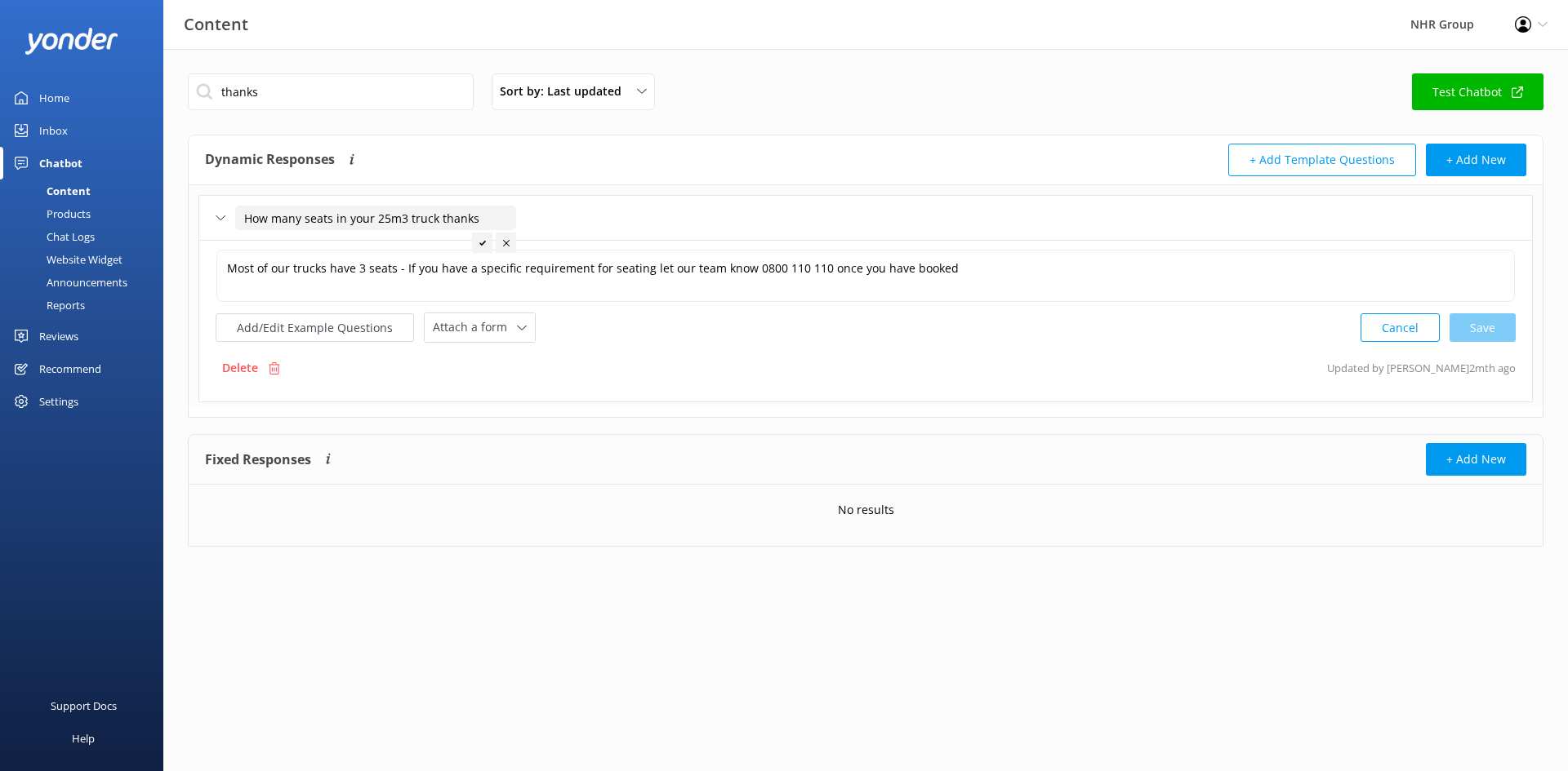
click at [483, 215] on input "How many seats in your 25m3 truck thanks" at bounding box center [375, 218] width 281 height 24
type input "How many seats in your 25m3 truck?"
click at [443, 243] on icon at bounding box center [443, 243] width 6 height 6
click at [74, 192] on div "Content" at bounding box center [50, 191] width 81 height 23
click at [61, 211] on div "Products" at bounding box center [50, 214] width 81 height 23
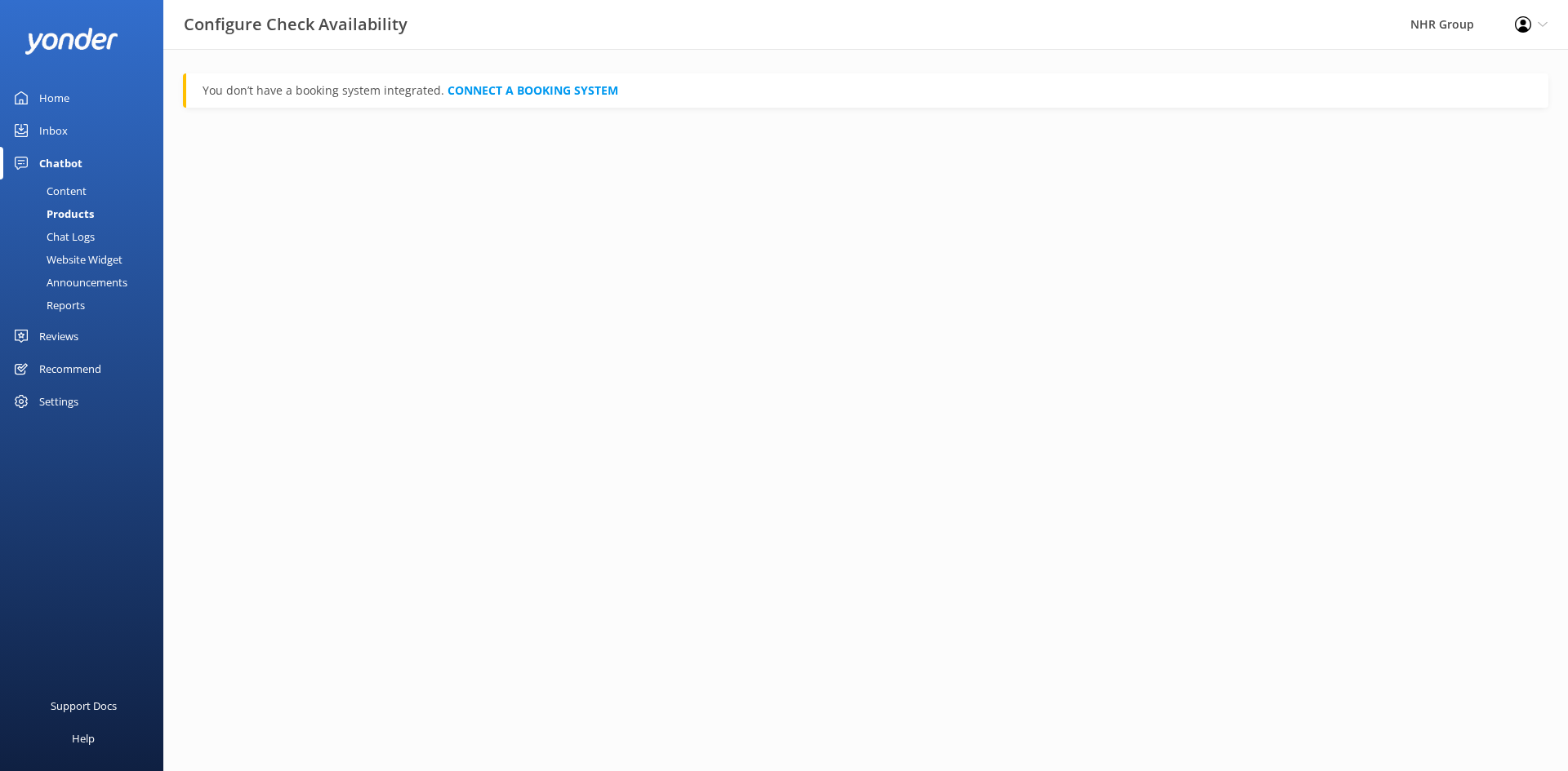
click at [66, 196] on div "Content" at bounding box center [48, 191] width 77 height 23
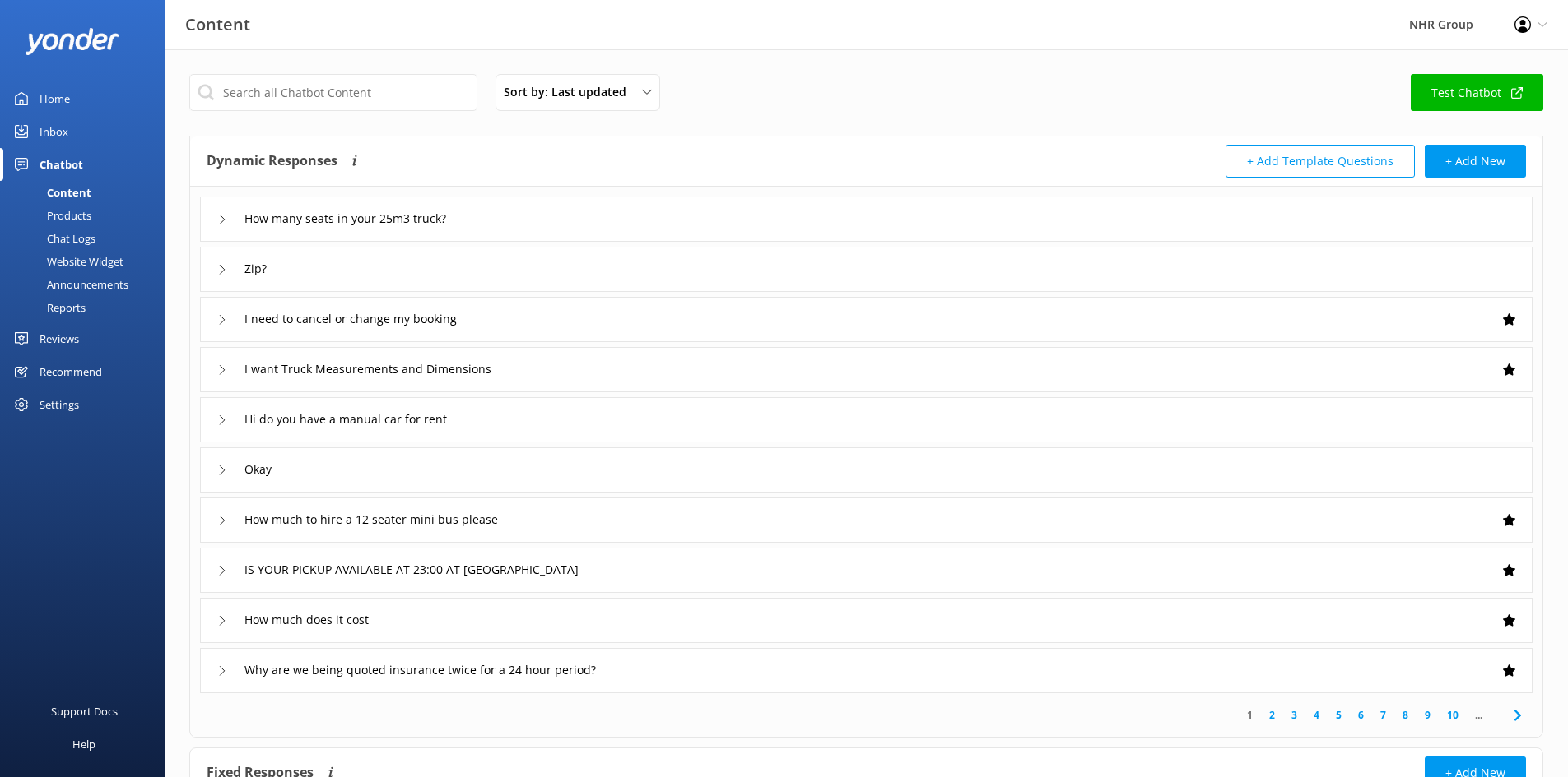
click at [541, 219] on div "How many seats in your 25m3 truck?" at bounding box center [865, 219] width 1332 height 45
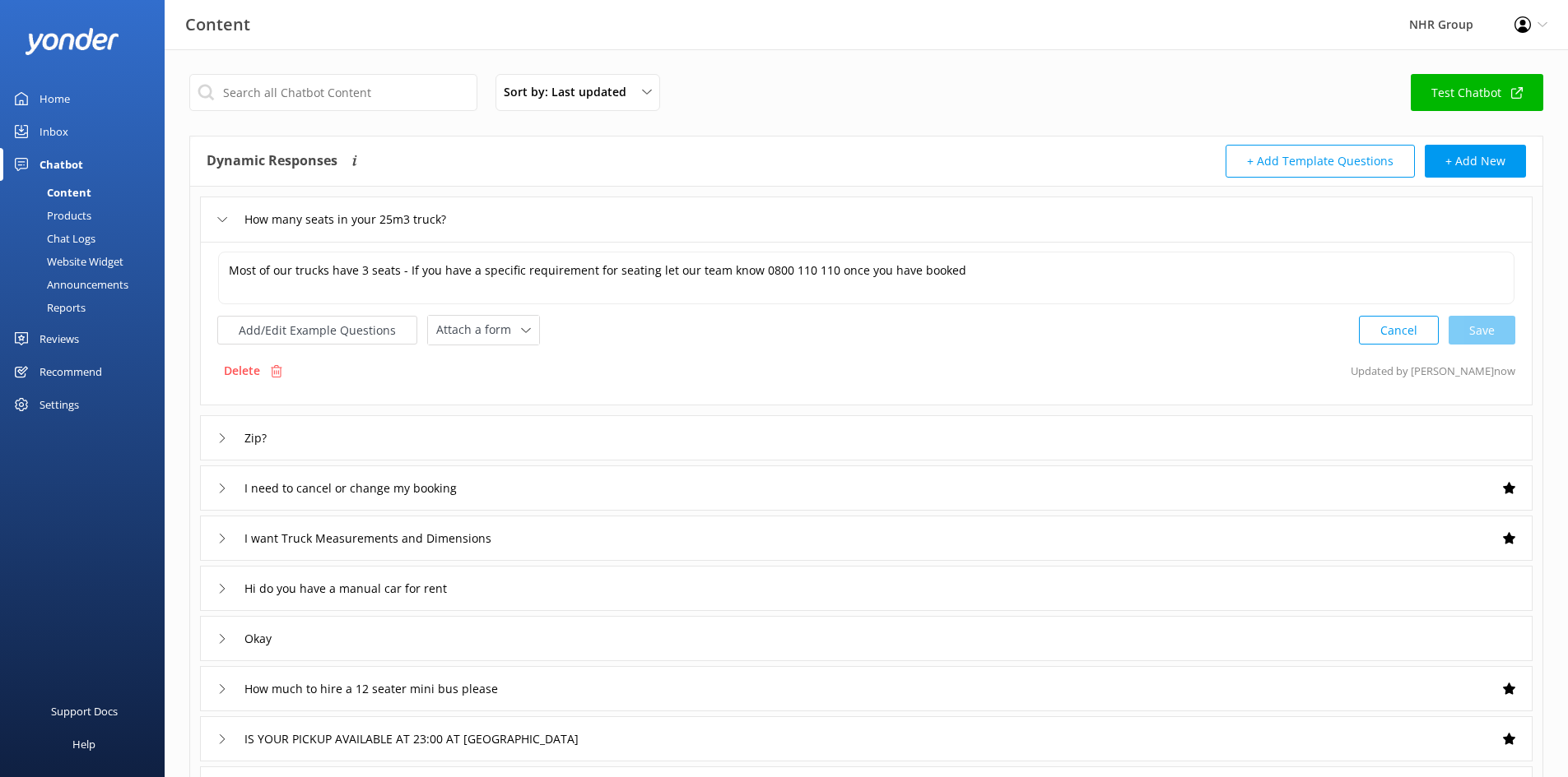
click at [541, 219] on div "How many seats in your 25m3 truck?" at bounding box center [865, 219] width 1332 height 45
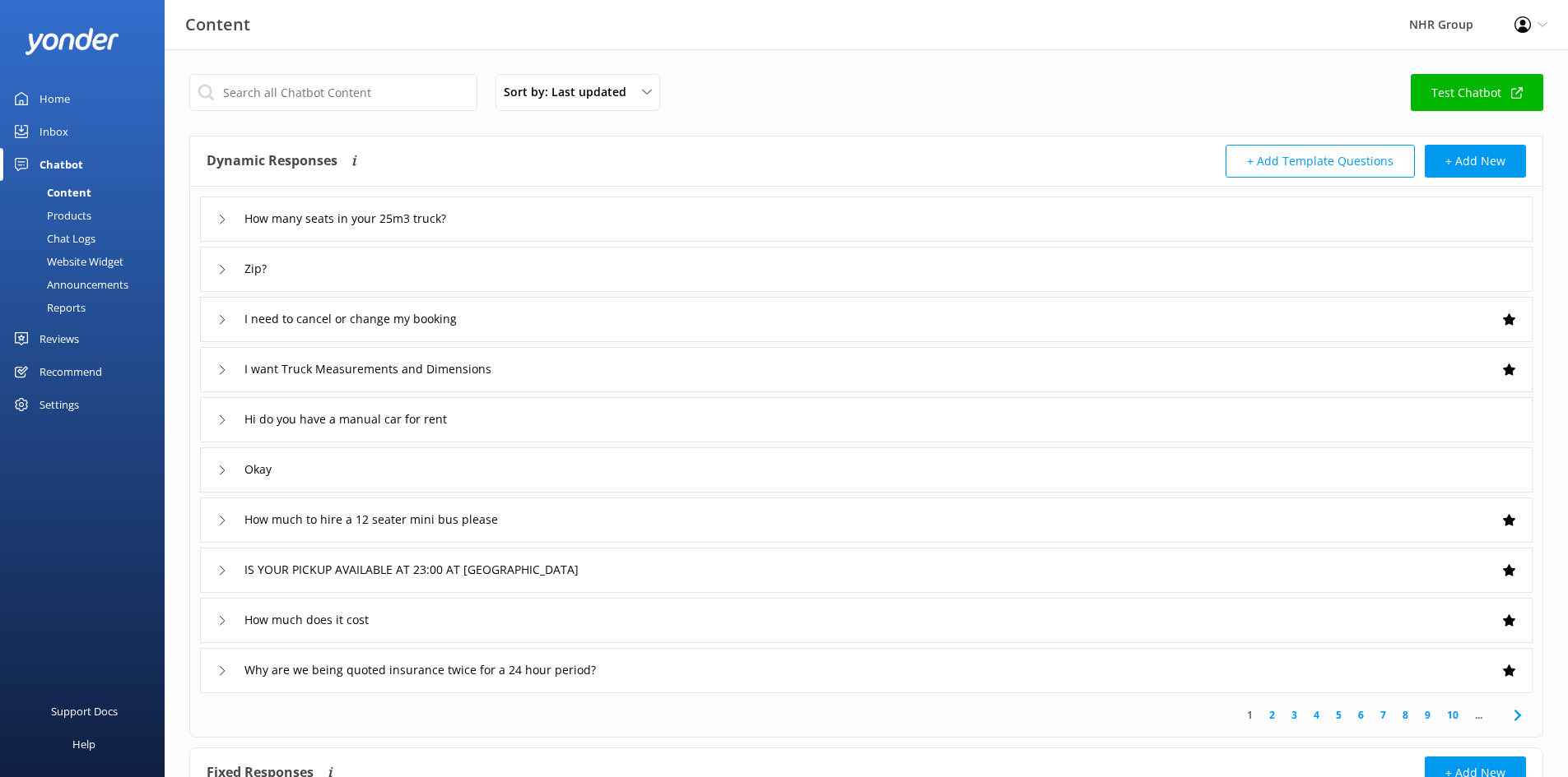
click at [1474, 88] on link "Test Chatbot" at bounding box center [1476, 92] width 132 height 37
click at [53, 218] on div "Products" at bounding box center [50, 216] width 82 height 23
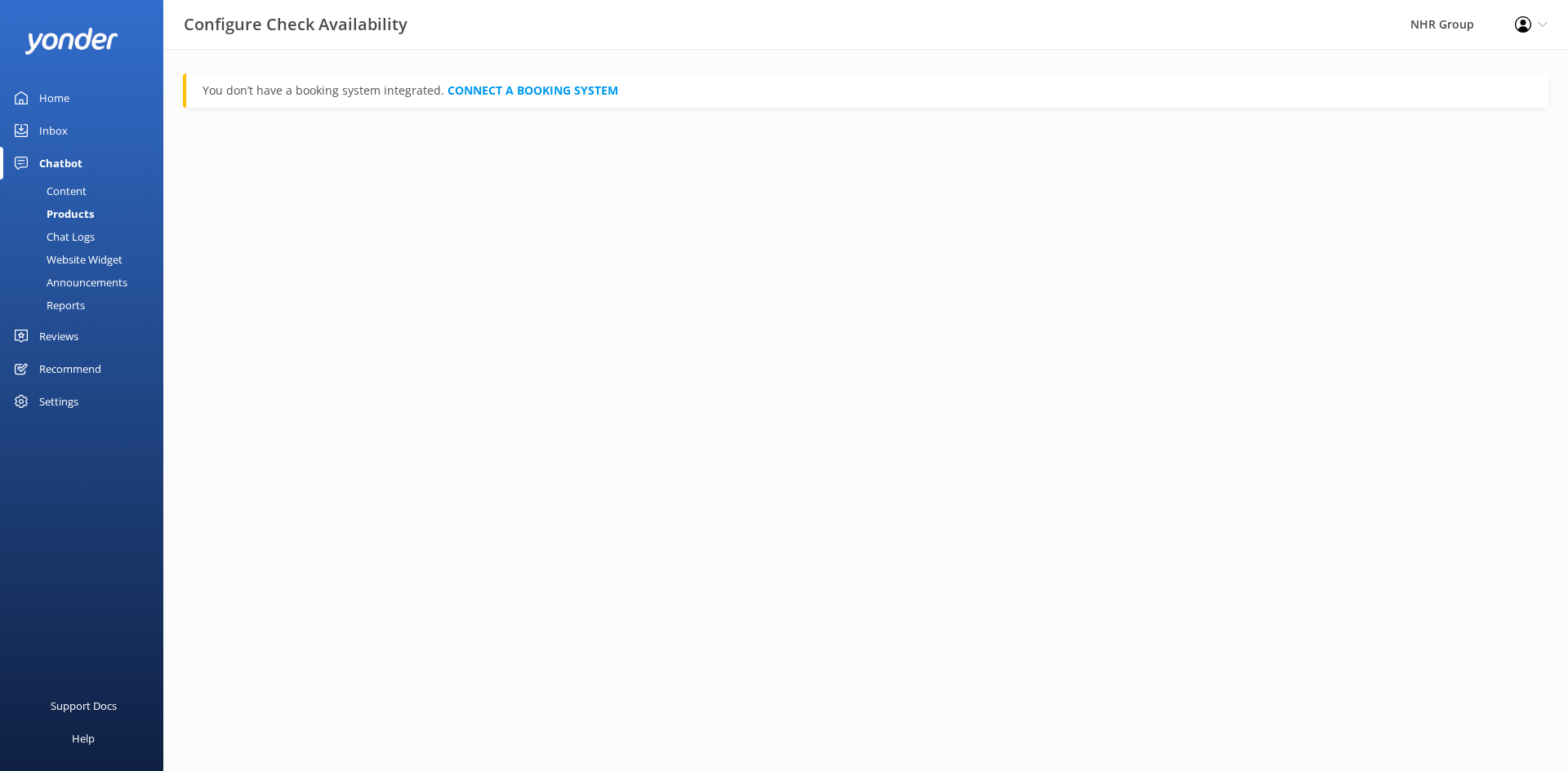
click at [57, 238] on div "Chat Logs" at bounding box center [52, 236] width 85 height 23
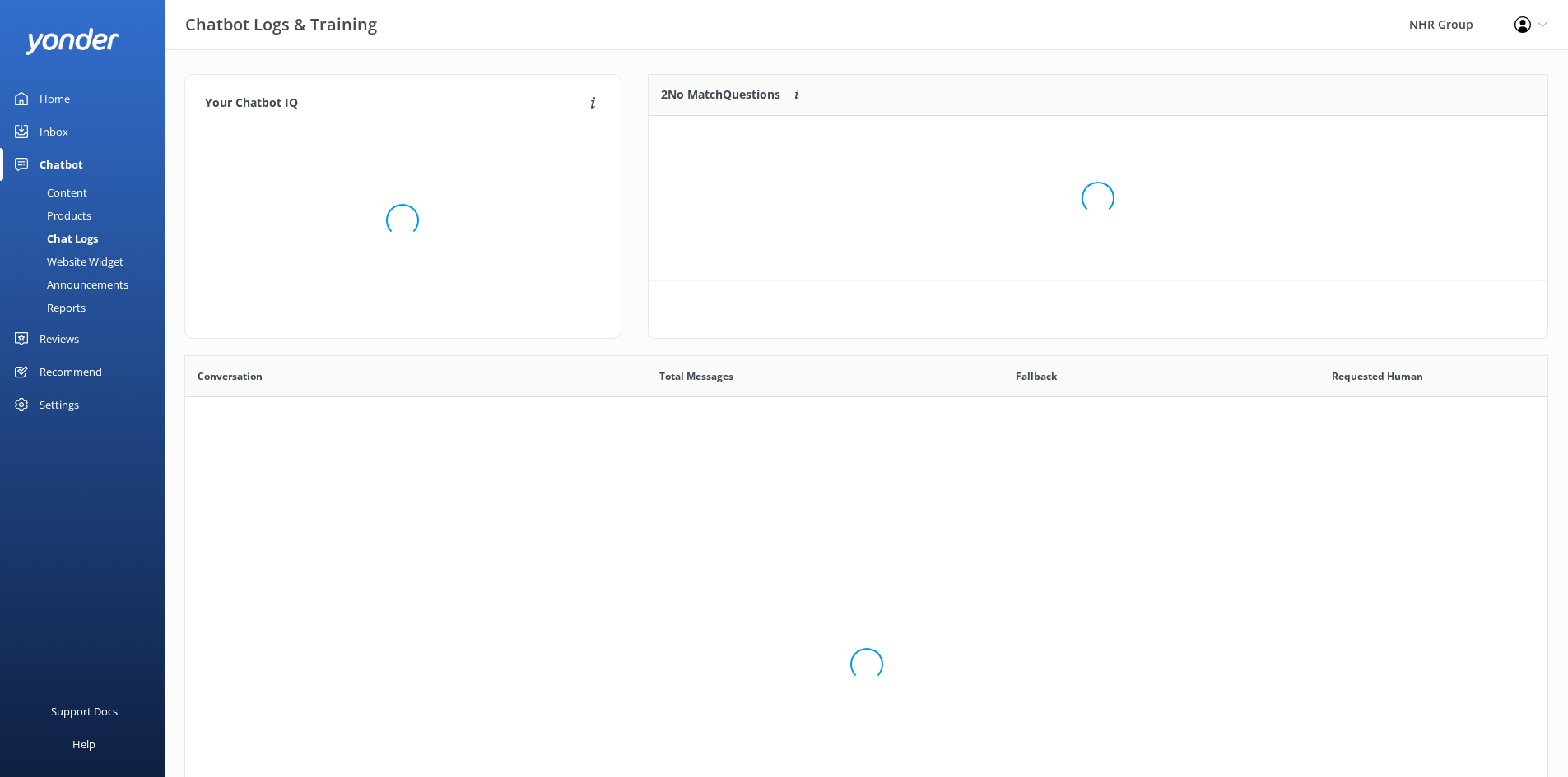
scroll to position [565, 1349]
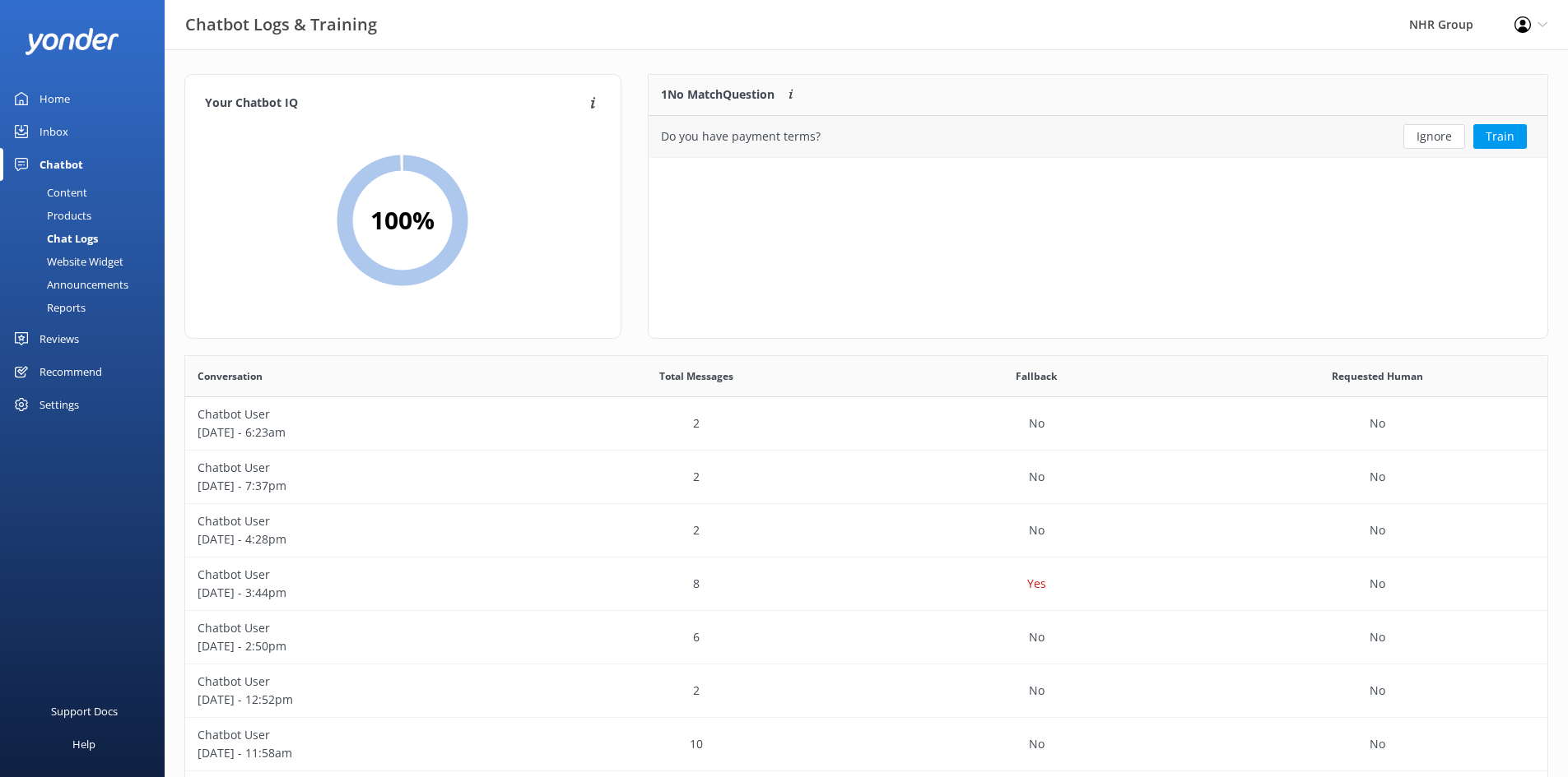
click at [1447, 131] on button "Ignore" at bounding box center [1434, 136] width 62 height 24
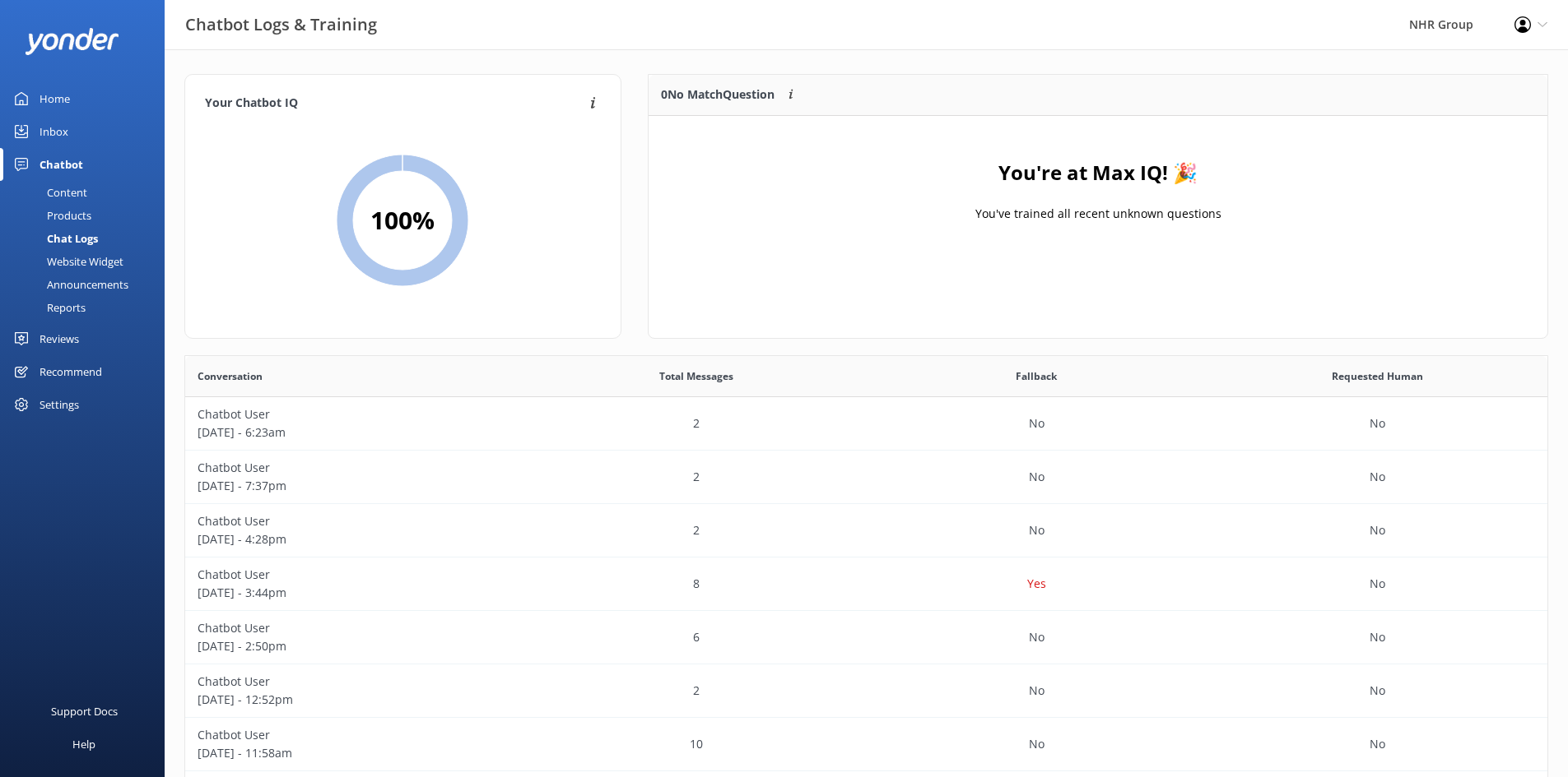
click at [61, 194] on div "Content" at bounding box center [49, 192] width 77 height 23
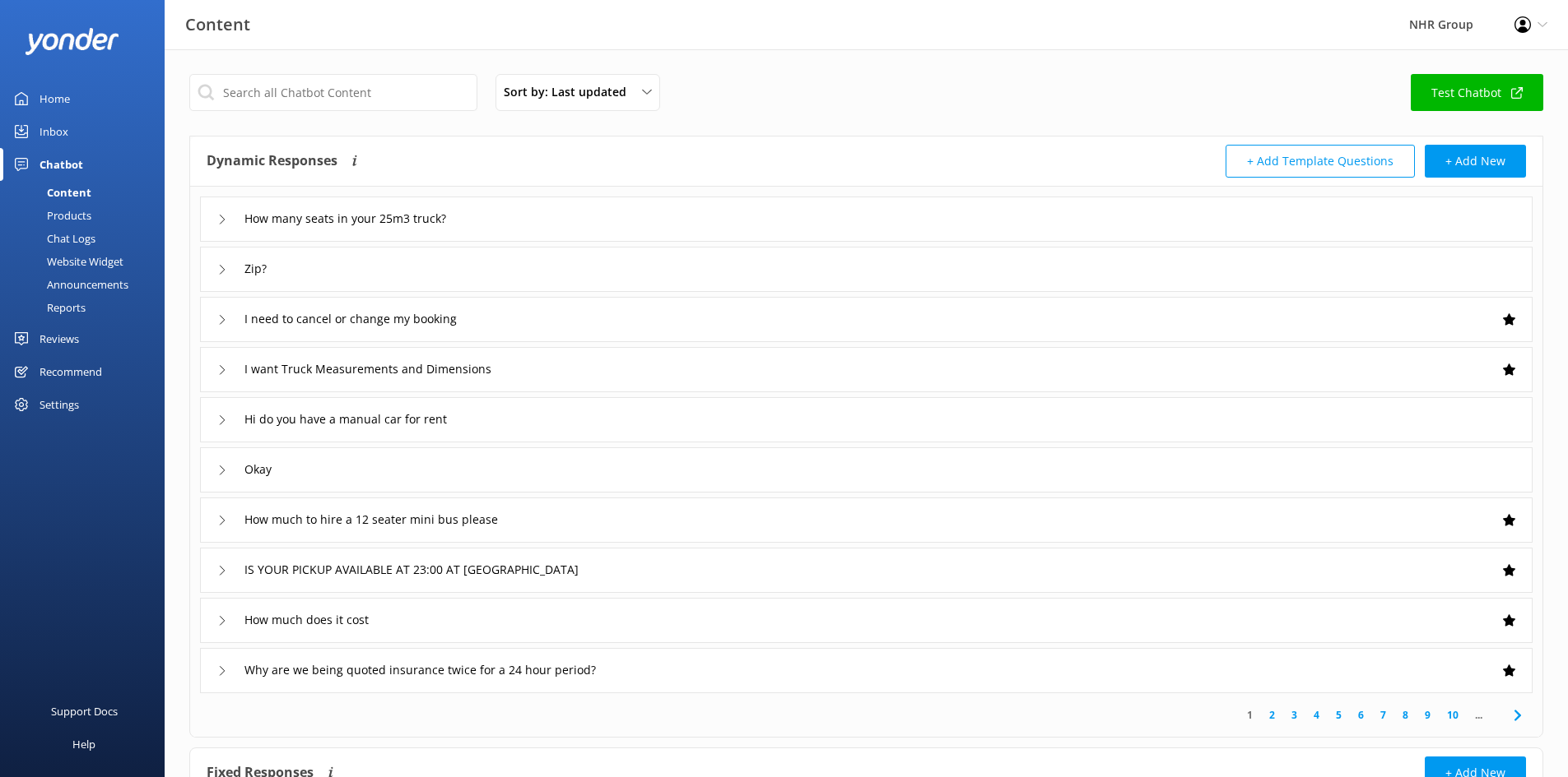
click at [66, 314] on div "Reports" at bounding box center [48, 308] width 76 height 23
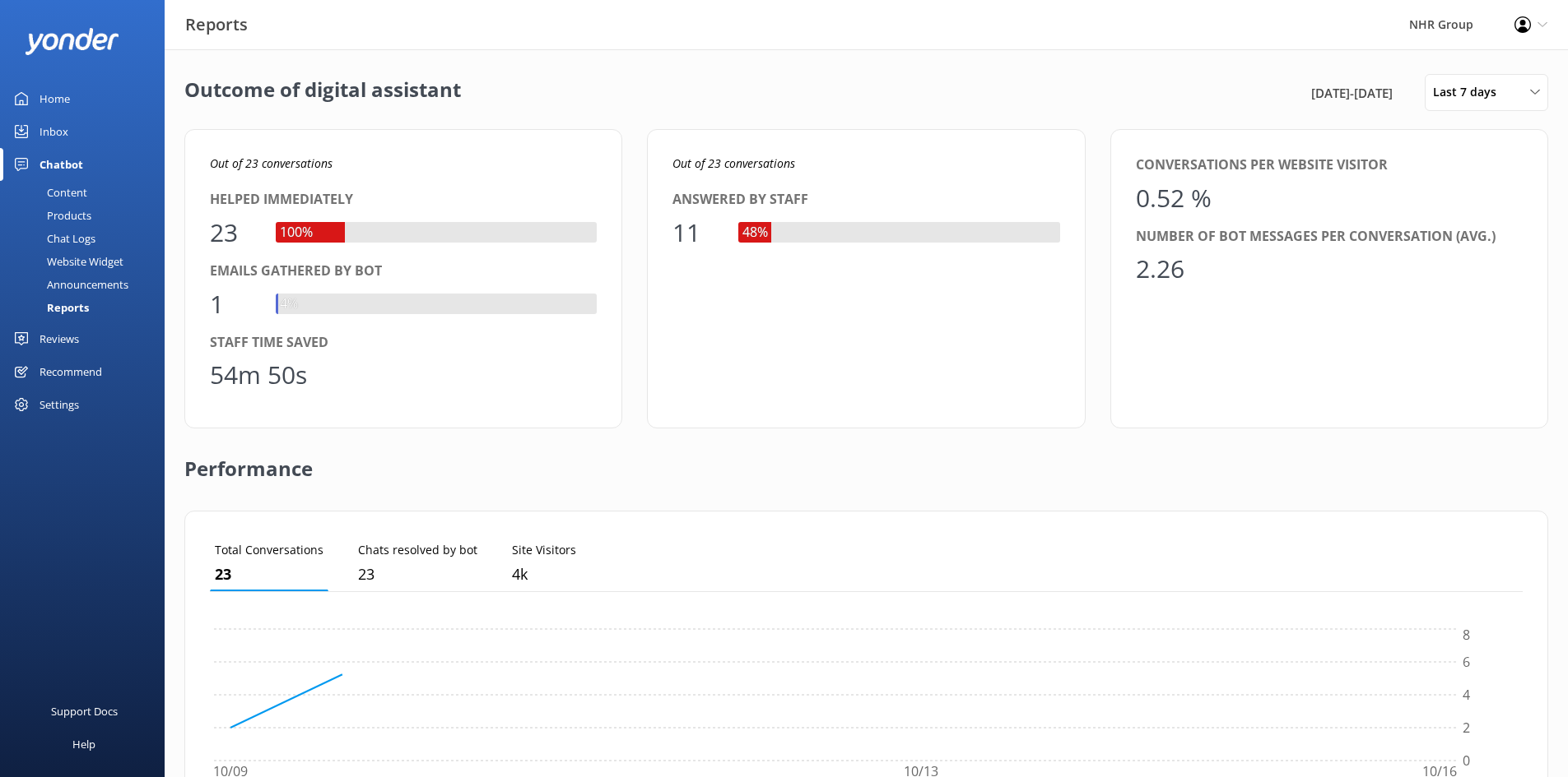
click at [67, 276] on div "Announcements" at bounding box center [69, 285] width 119 height 23
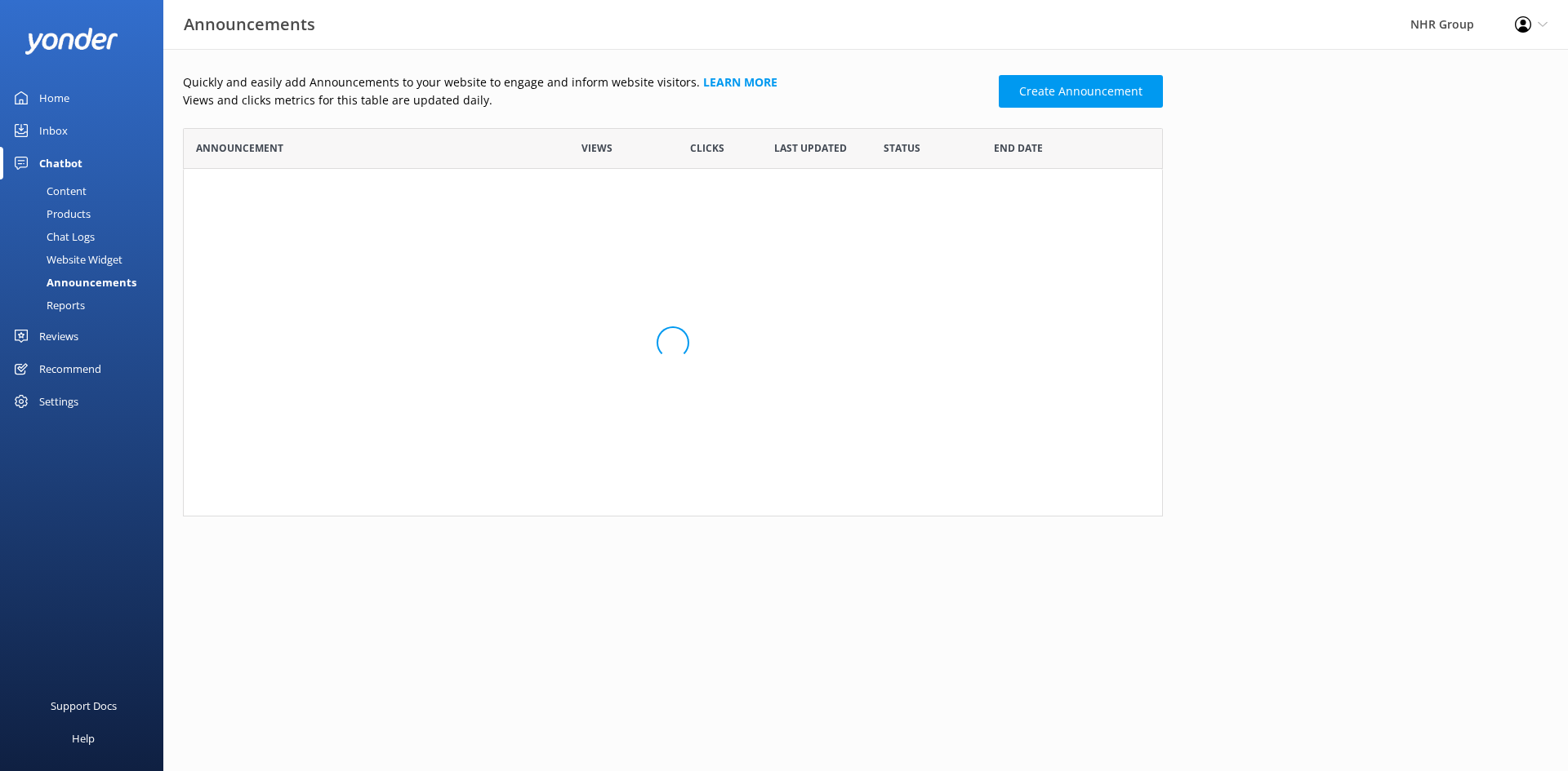
scroll to position [377, 968]
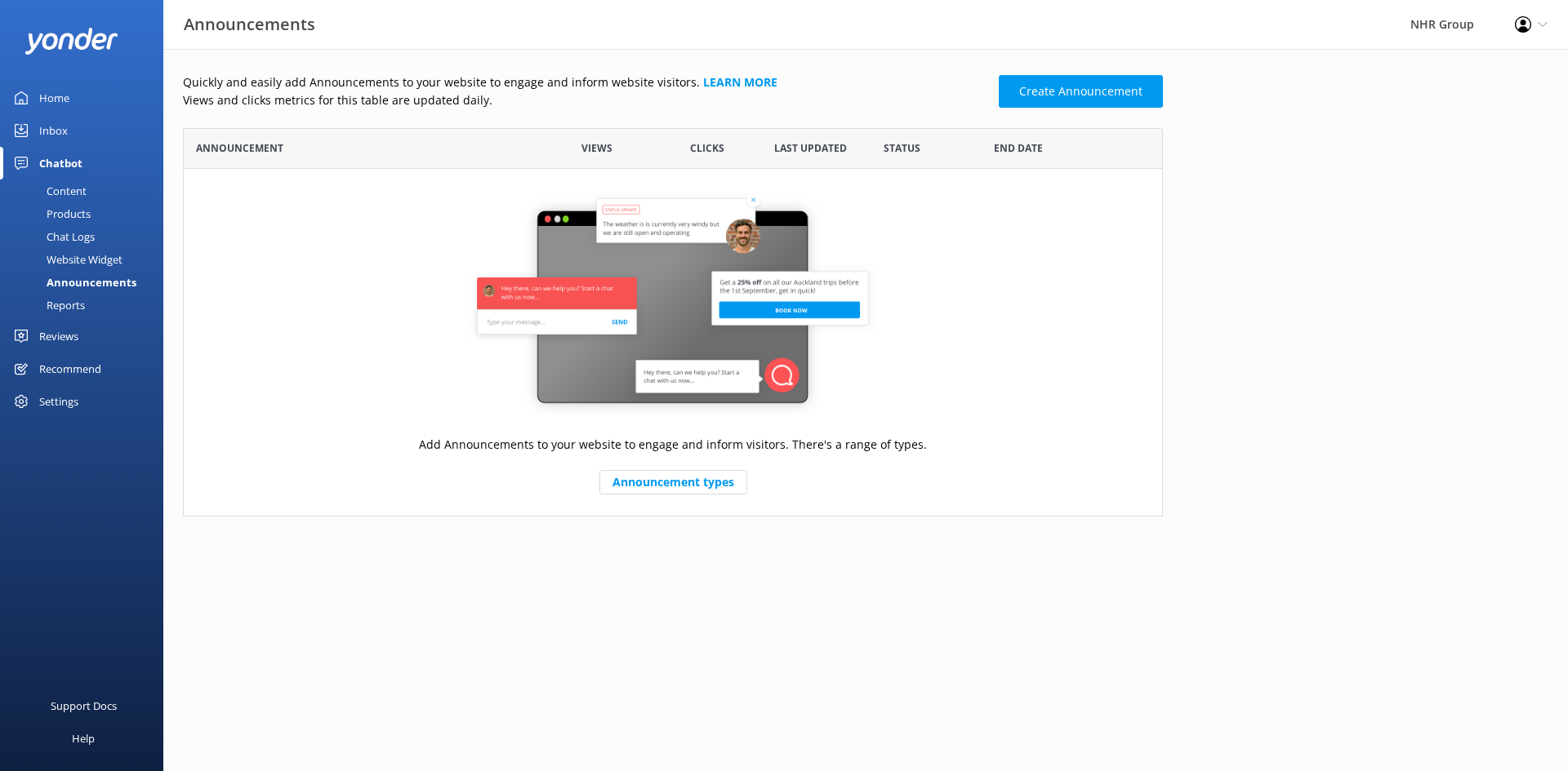
click at [72, 258] on div "Website Widget" at bounding box center [66, 260] width 113 height 23
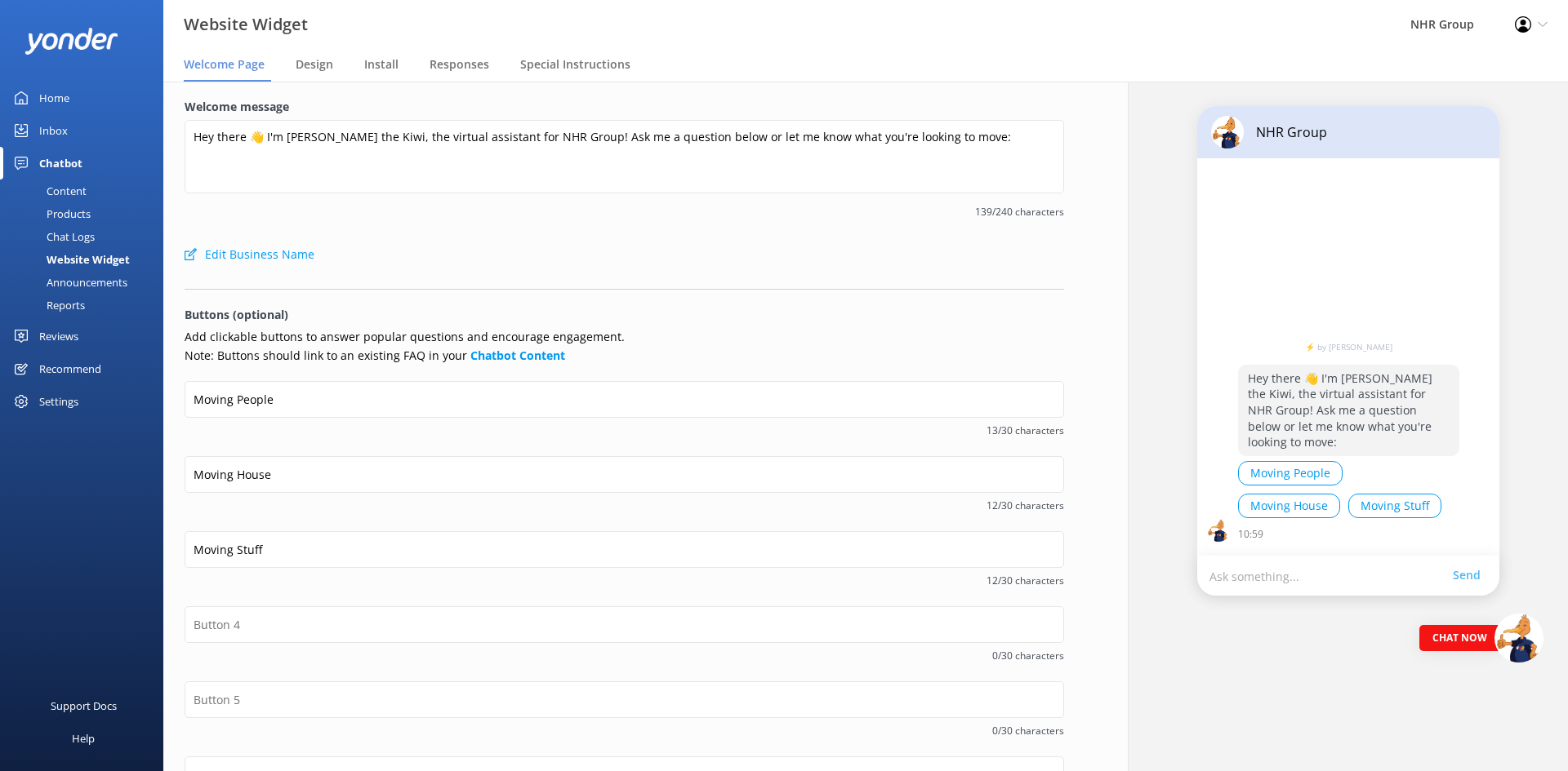
click at [75, 191] on div "Content" at bounding box center [48, 191] width 77 height 23
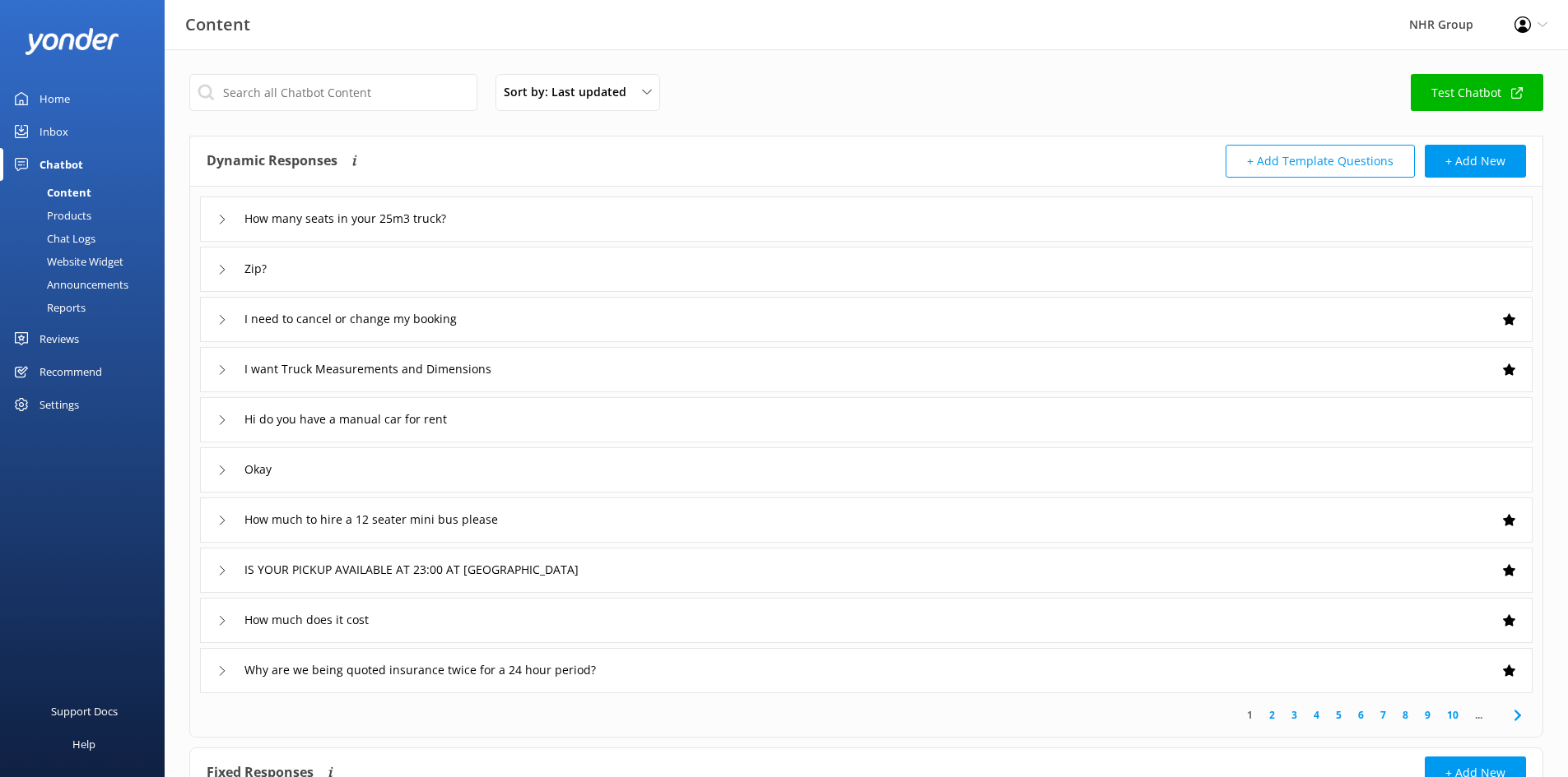
click at [65, 127] on div "Inbox" at bounding box center [54, 131] width 29 height 33
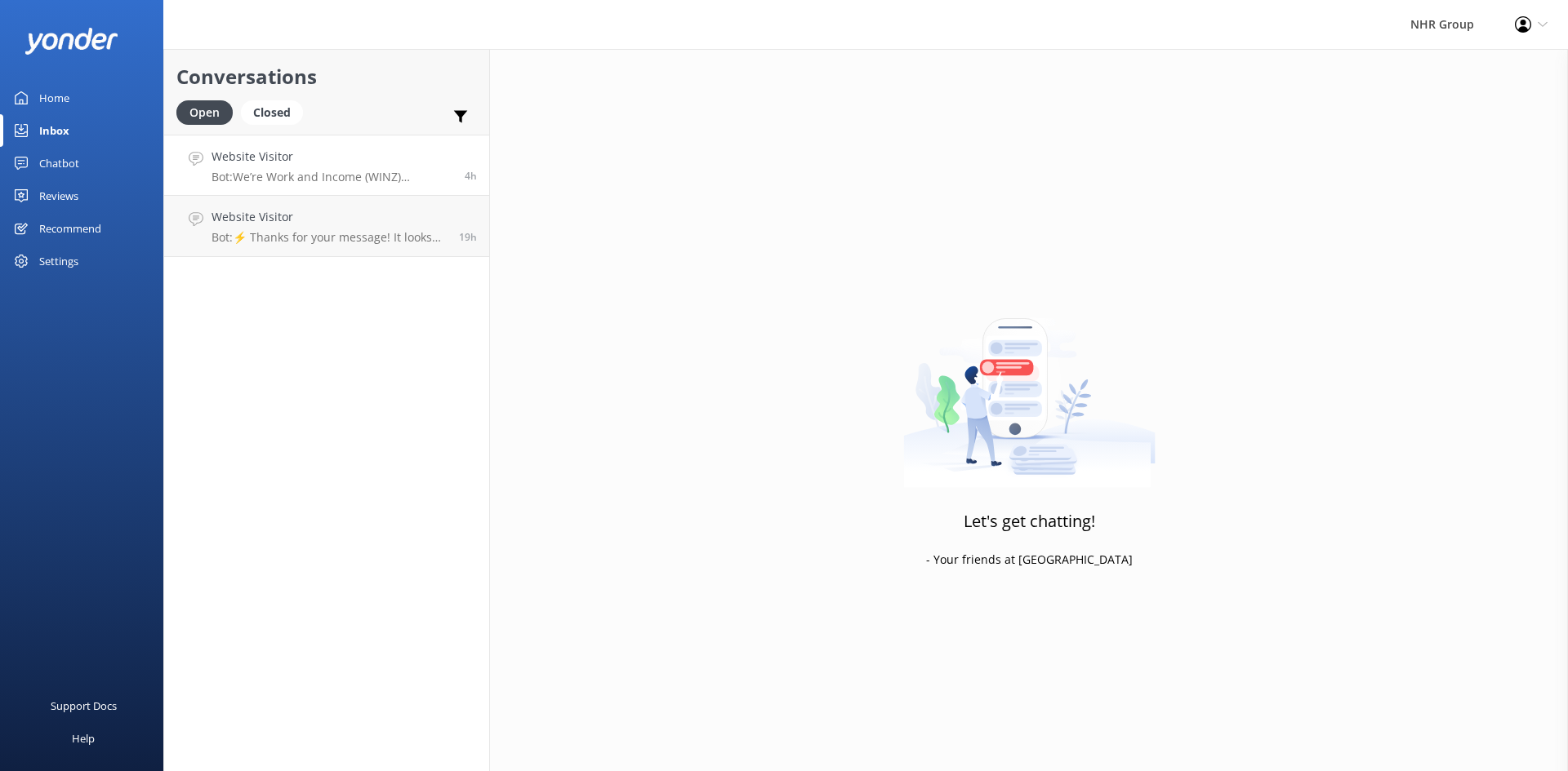
click at [298, 164] on h4 "Website Visitor" at bounding box center [332, 157] width 241 height 18
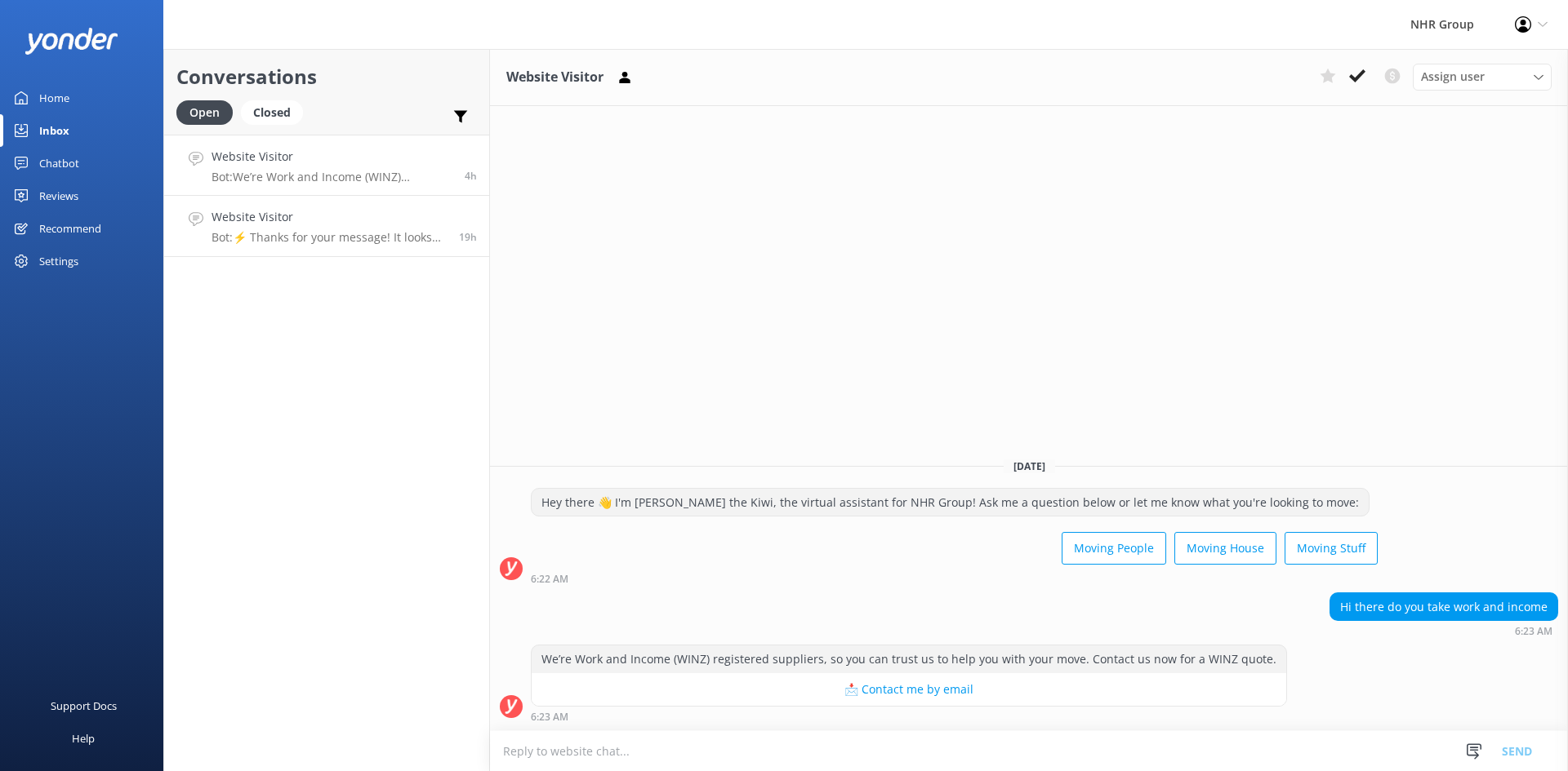
click at [313, 245] on link "Website Visitor Bot: ⚡ Thanks for your message! It looks like this one might be…" at bounding box center [327, 227] width 325 height 62
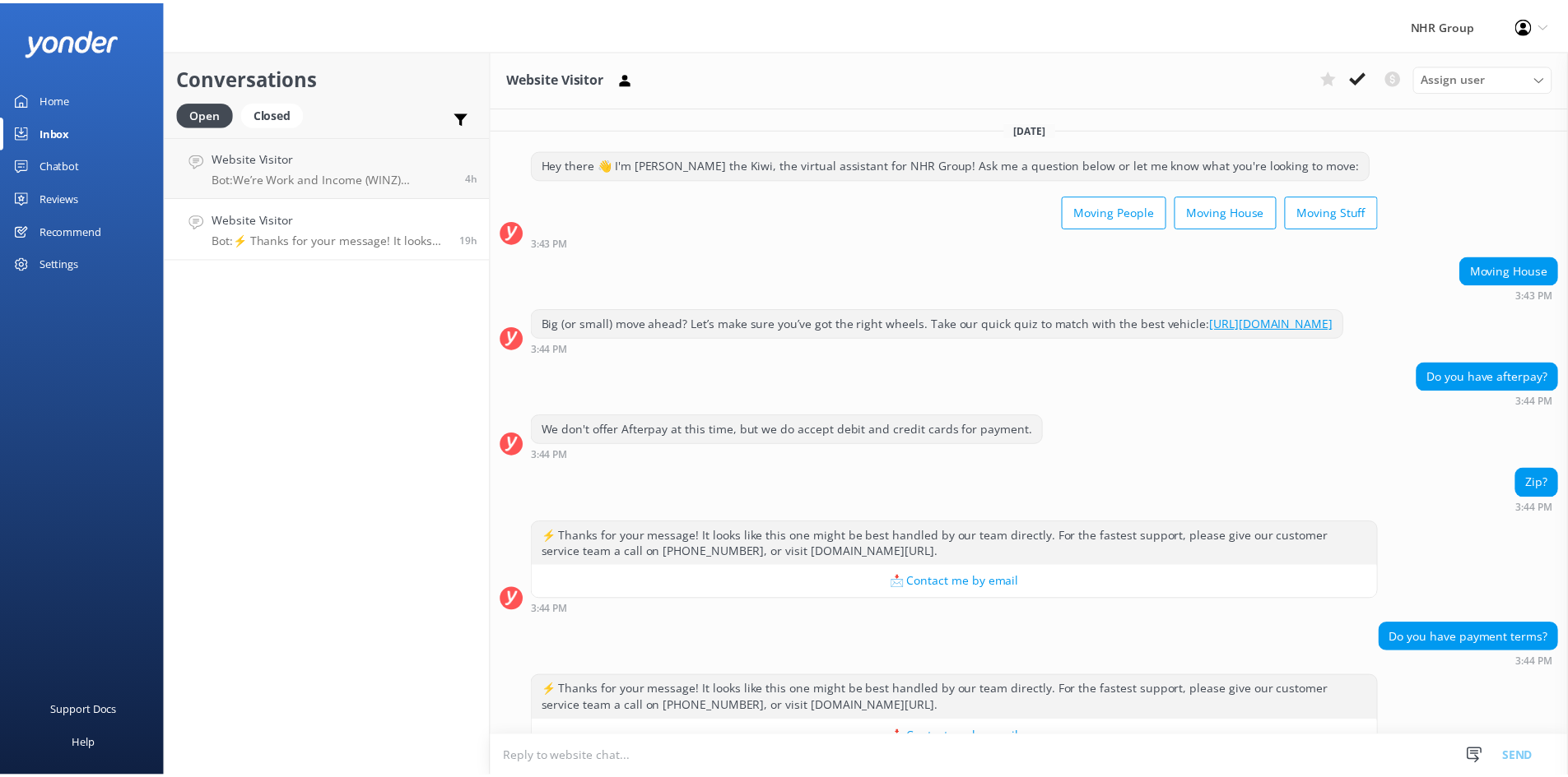
scroll to position [58, 0]
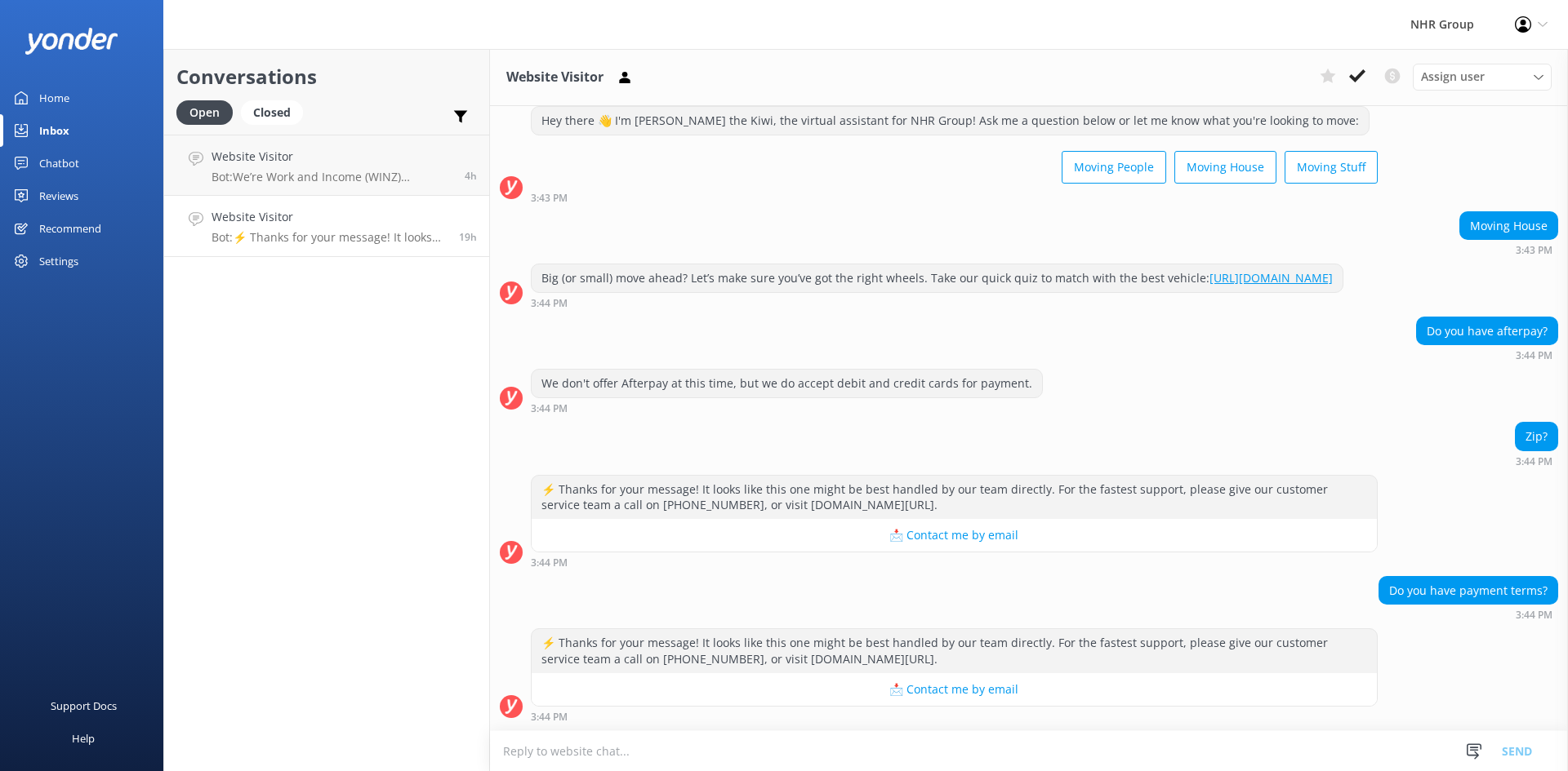
click at [578, 662] on div "⚡ Thanks for your message! It looks like this one might be best handled by our …" at bounding box center [955, 651] width 846 height 43
click at [881, 651] on div "⚡ Thanks for your message! It looks like this one might be best handled by our …" at bounding box center [955, 651] width 846 height 43
click at [75, 163] on div "Chatbot" at bounding box center [59, 163] width 40 height 33
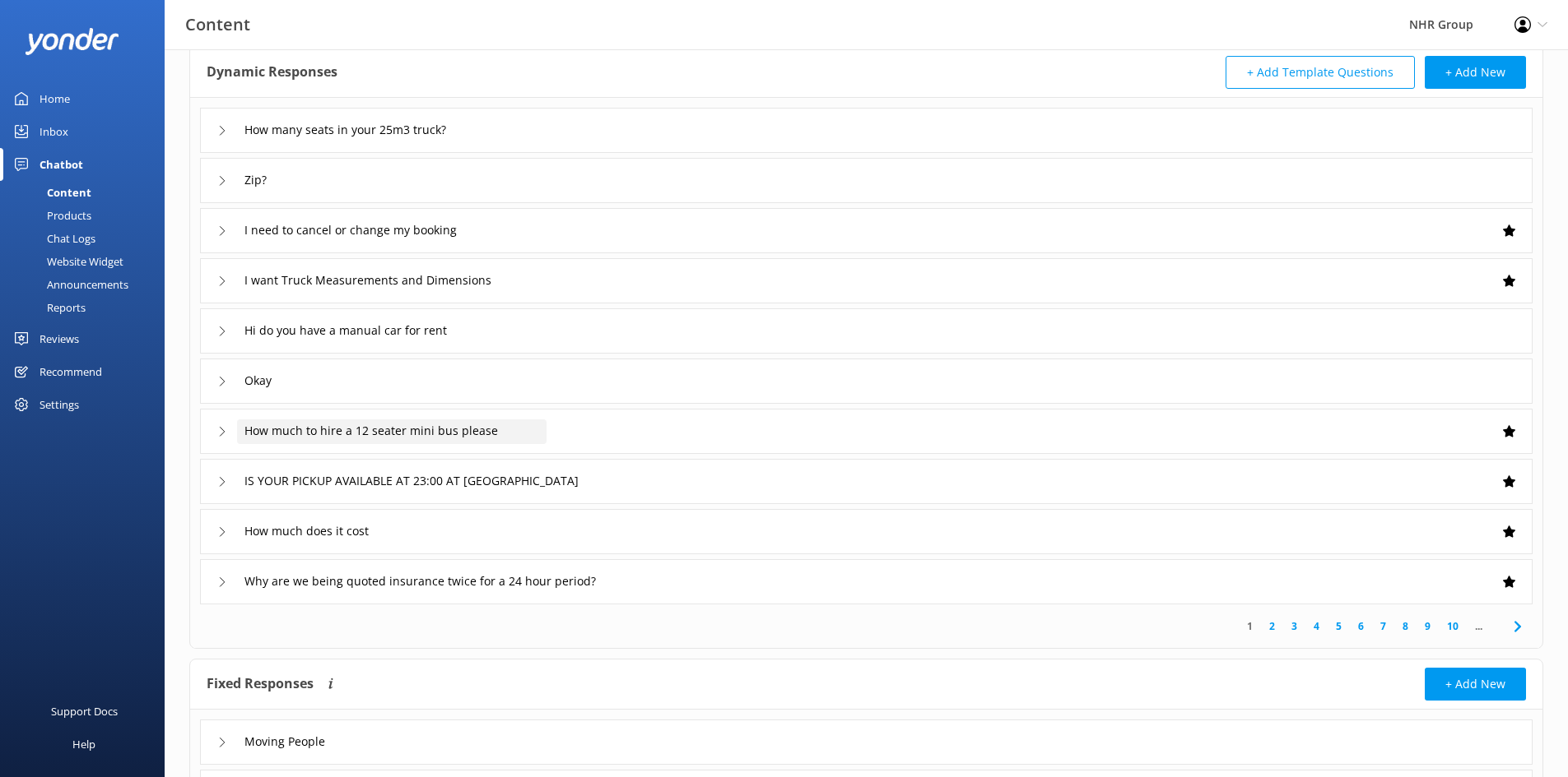
scroll to position [194, 0]
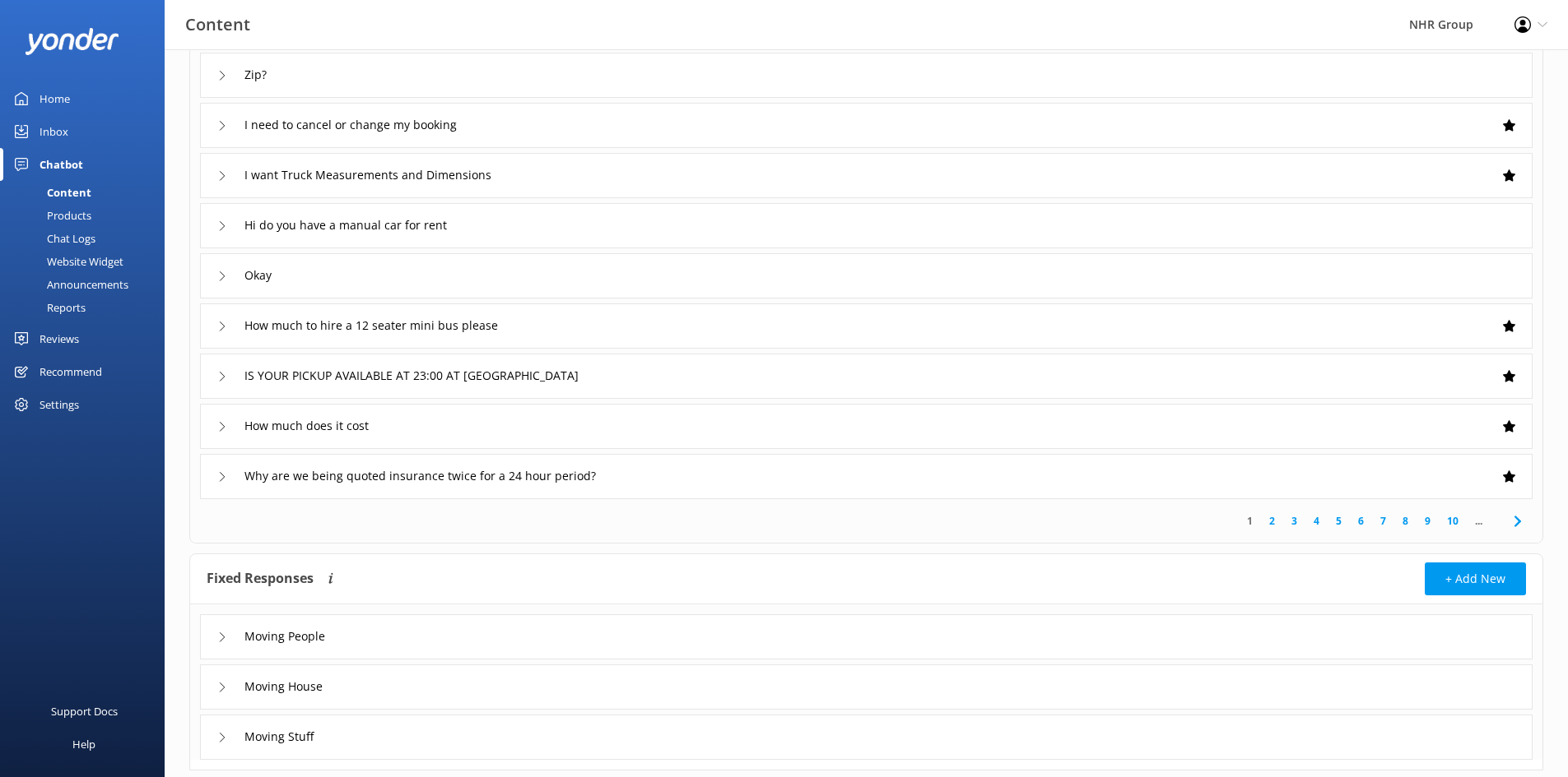
click at [1475, 525] on span "..." at bounding box center [1478, 521] width 24 height 15
click at [1456, 525] on link "10" at bounding box center [1452, 521] width 28 height 15
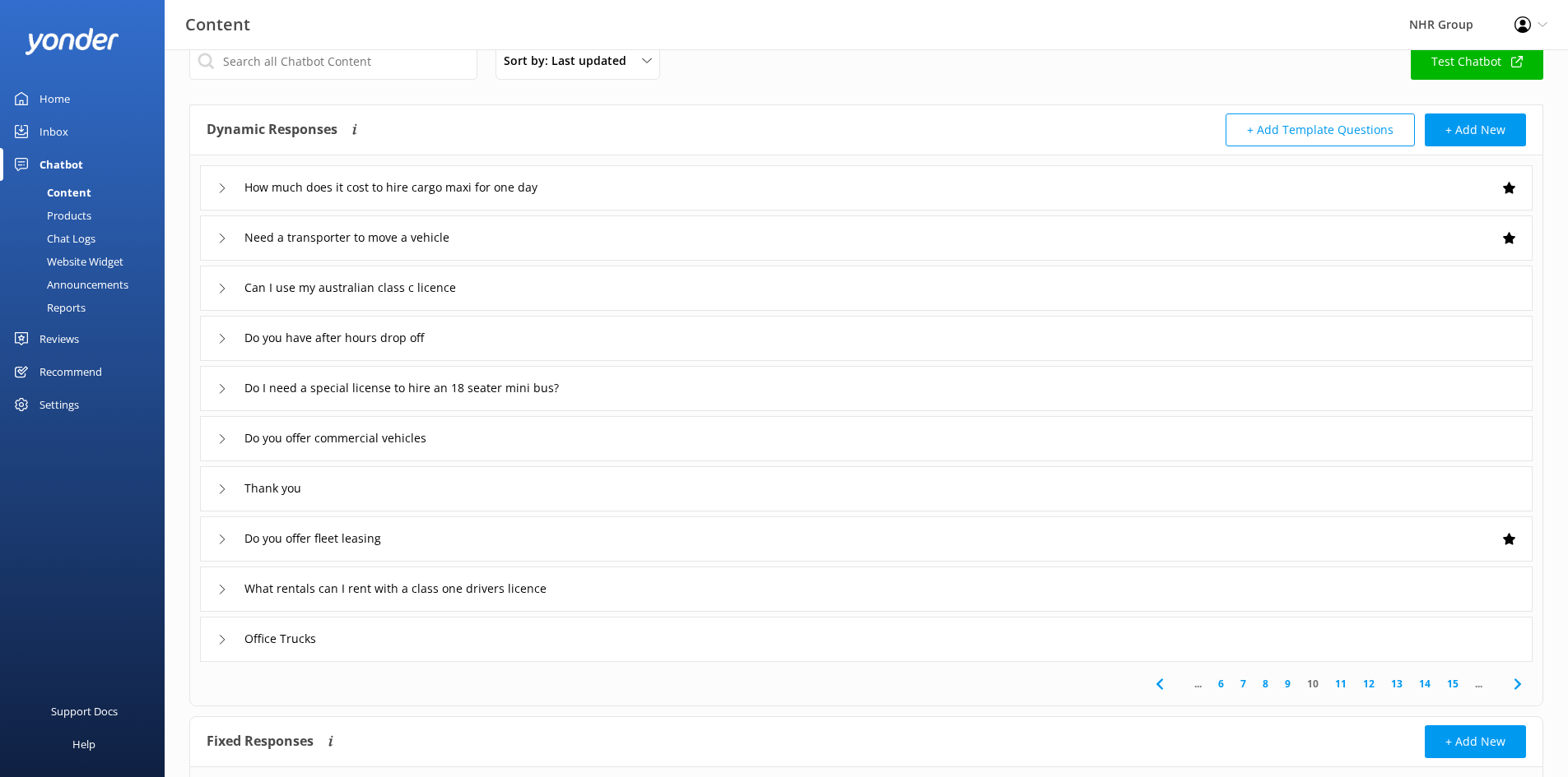
scroll to position [30, 0]
click at [1450, 693] on link "15" at bounding box center [1452, 685] width 28 height 15
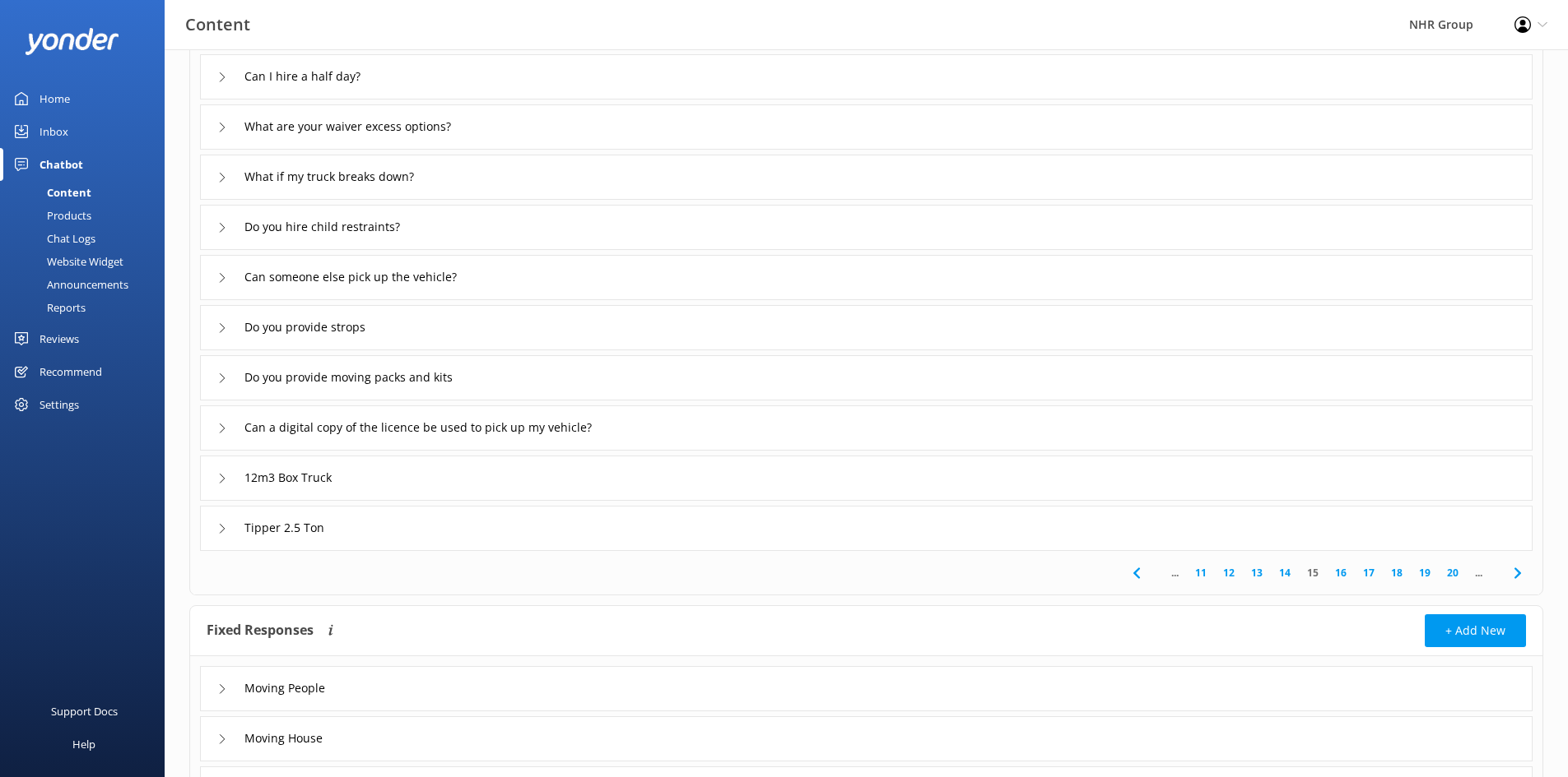
scroll to position [165, 0]
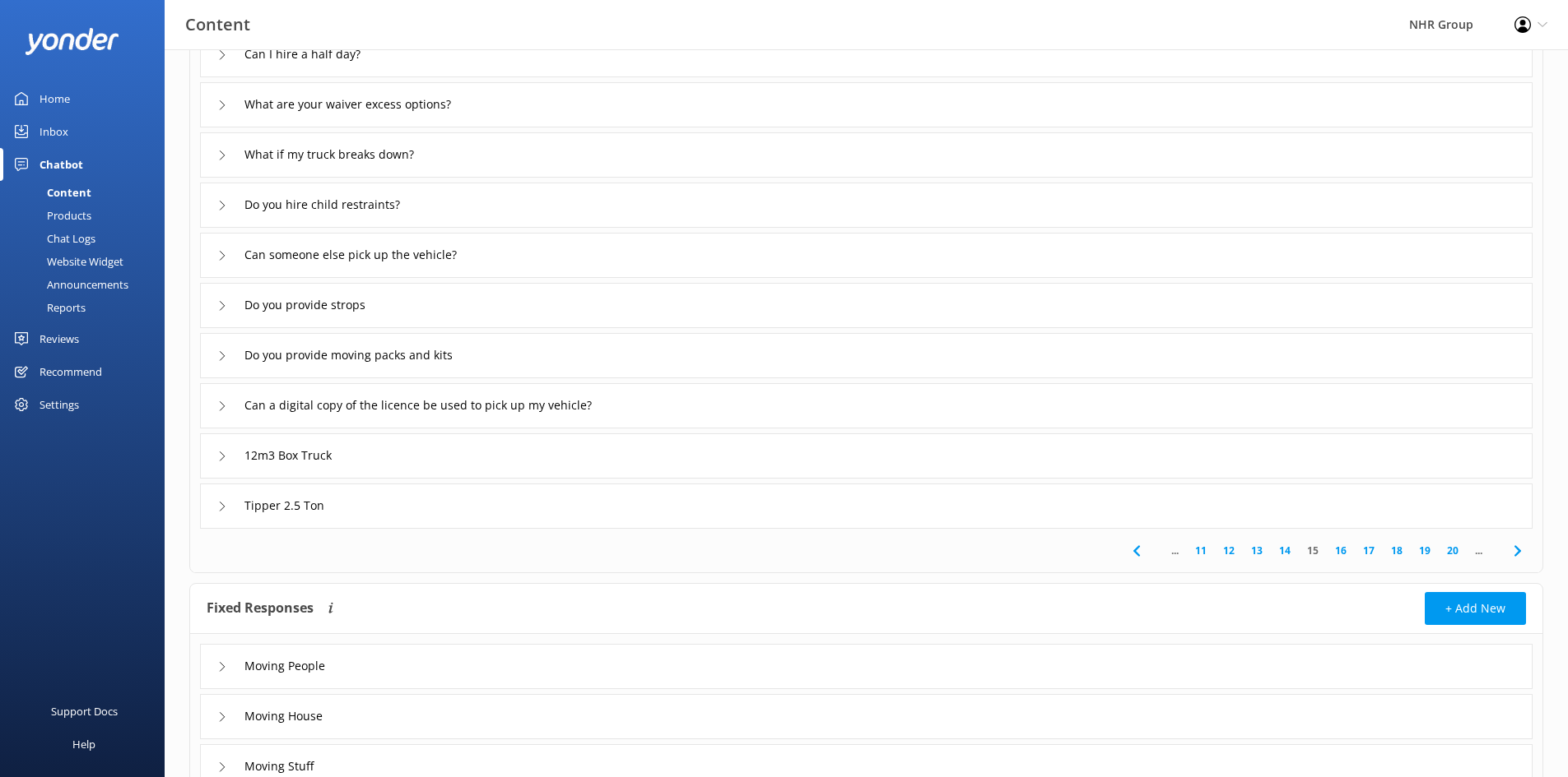
click at [1453, 549] on link "20" at bounding box center [1452, 550] width 28 height 15
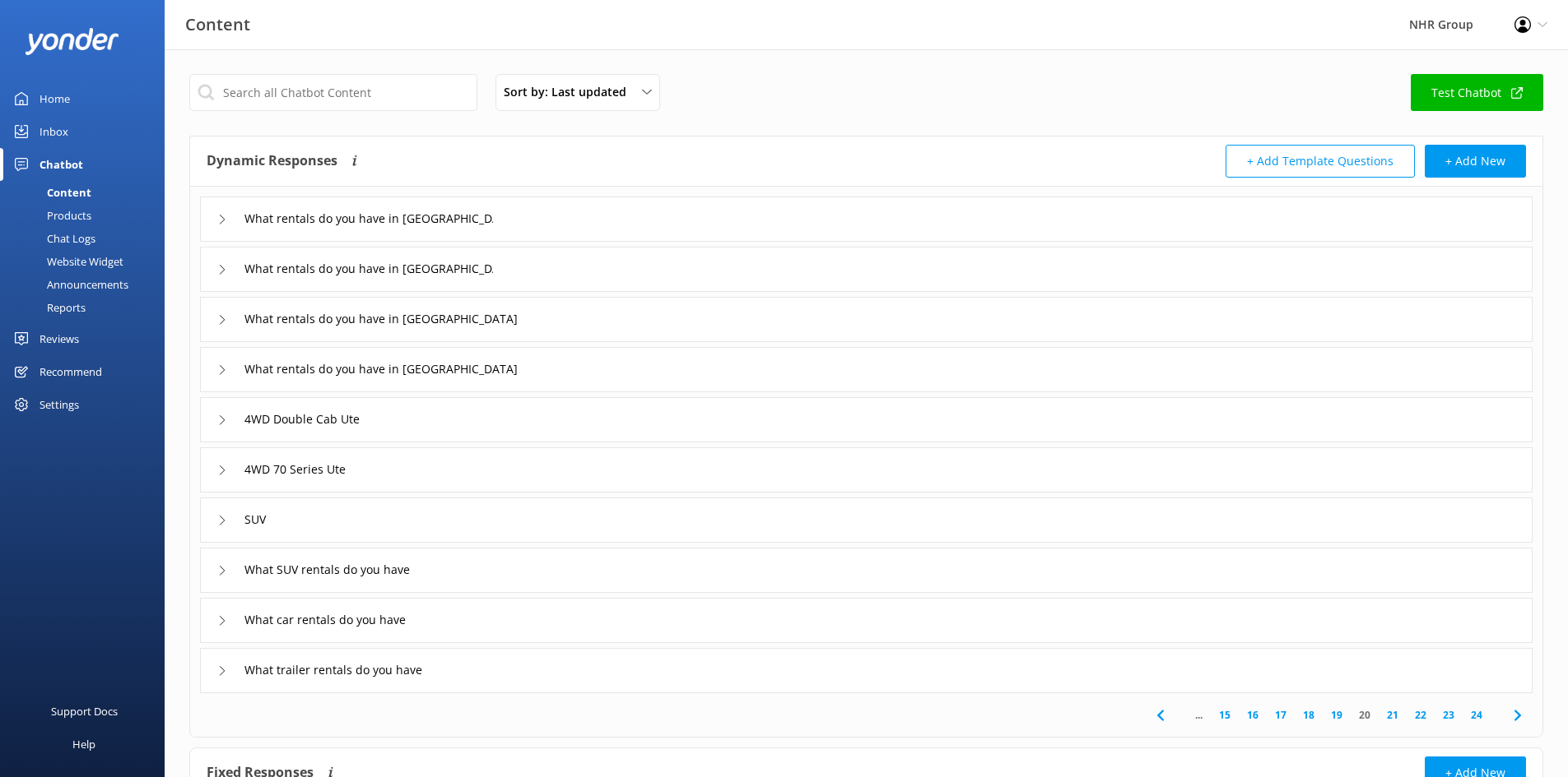
click at [1478, 713] on link "24" at bounding box center [1476, 715] width 28 height 15
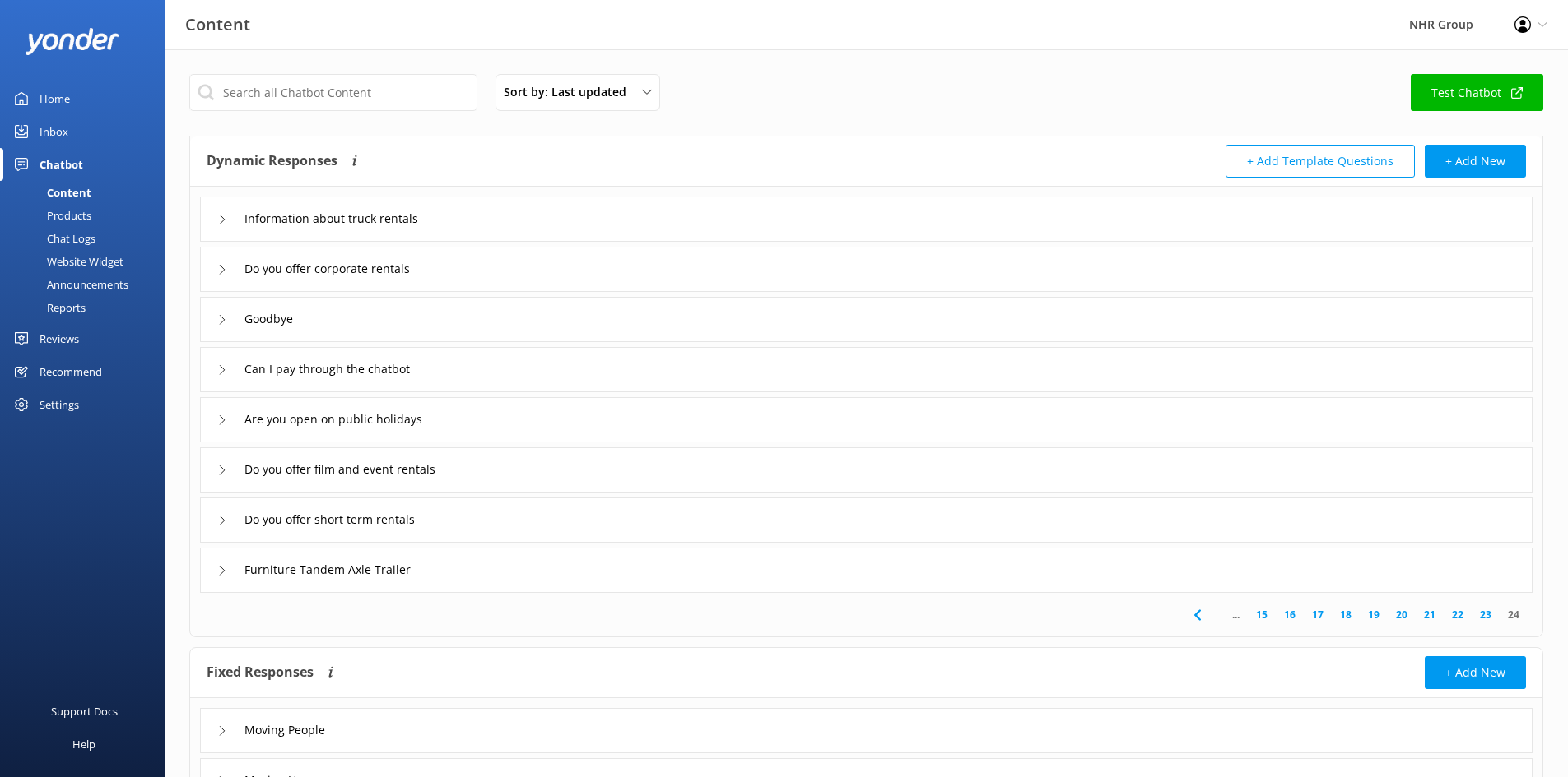
click at [1483, 613] on link "23" at bounding box center [1485, 614] width 28 height 15
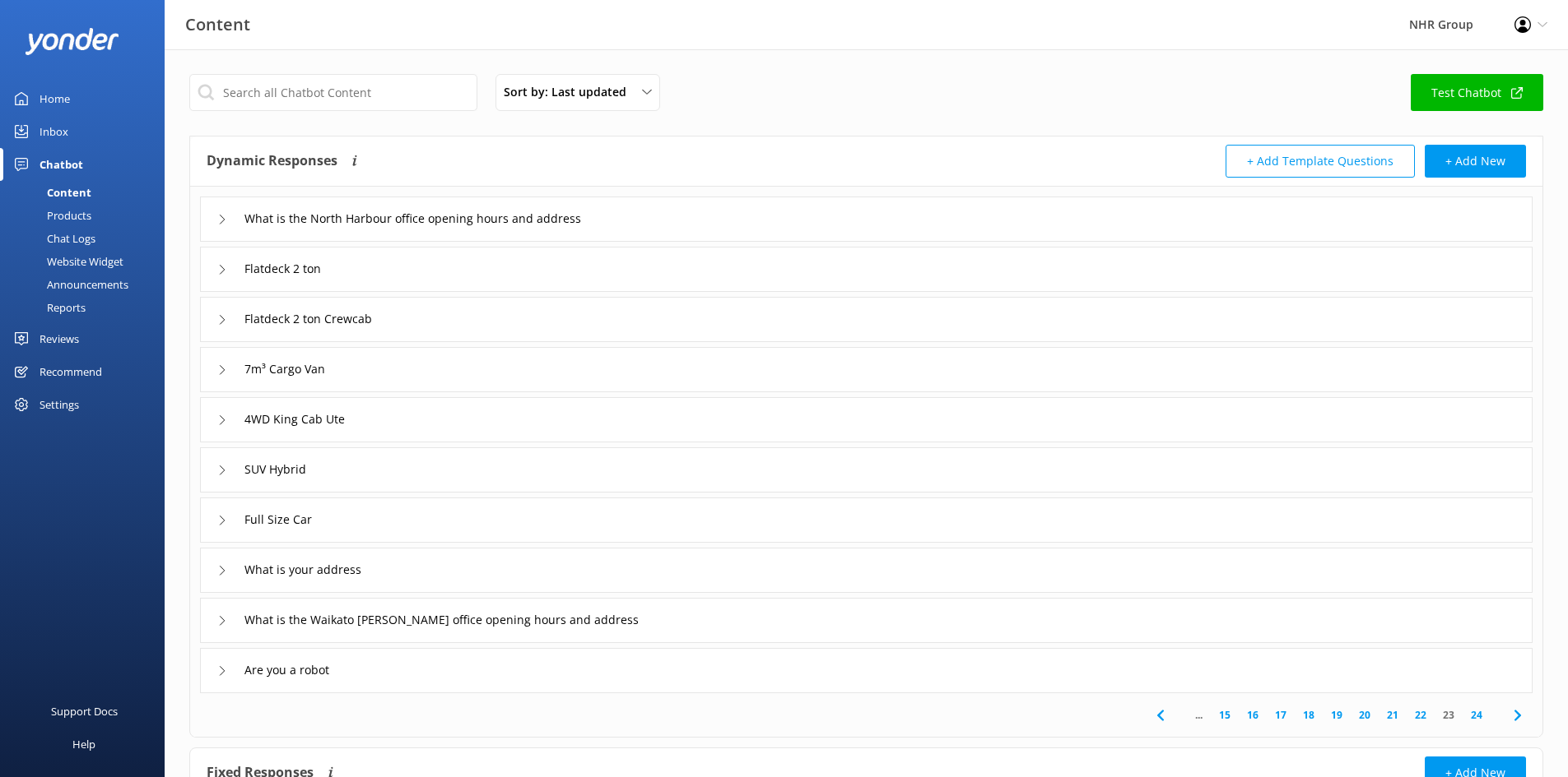
click at [1426, 716] on link "22" at bounding box center [1420, 715] width 28 height 15
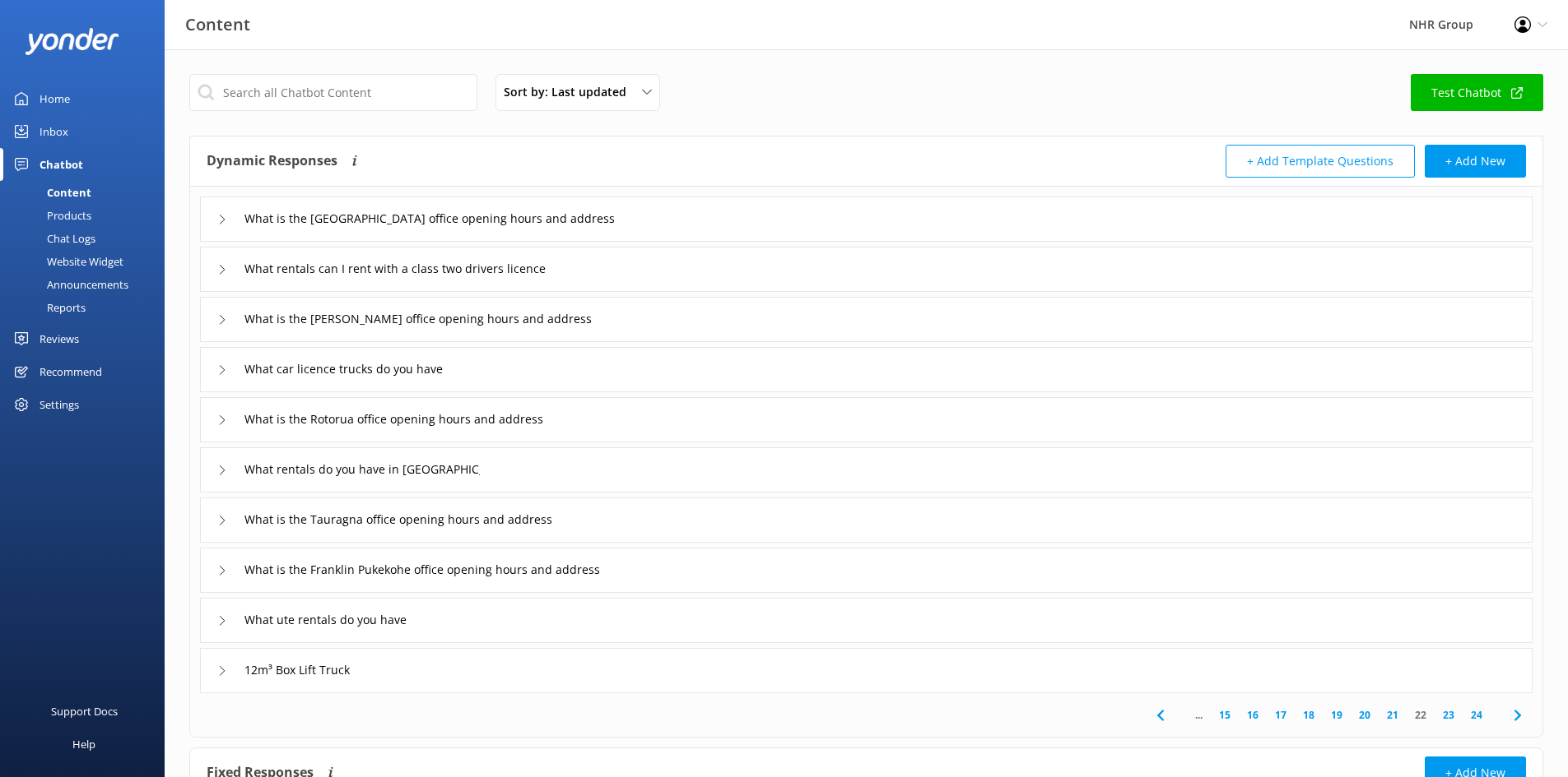
click at [1395, 713] on link "21" at bounding box center [1392, 715] width 28 height 15
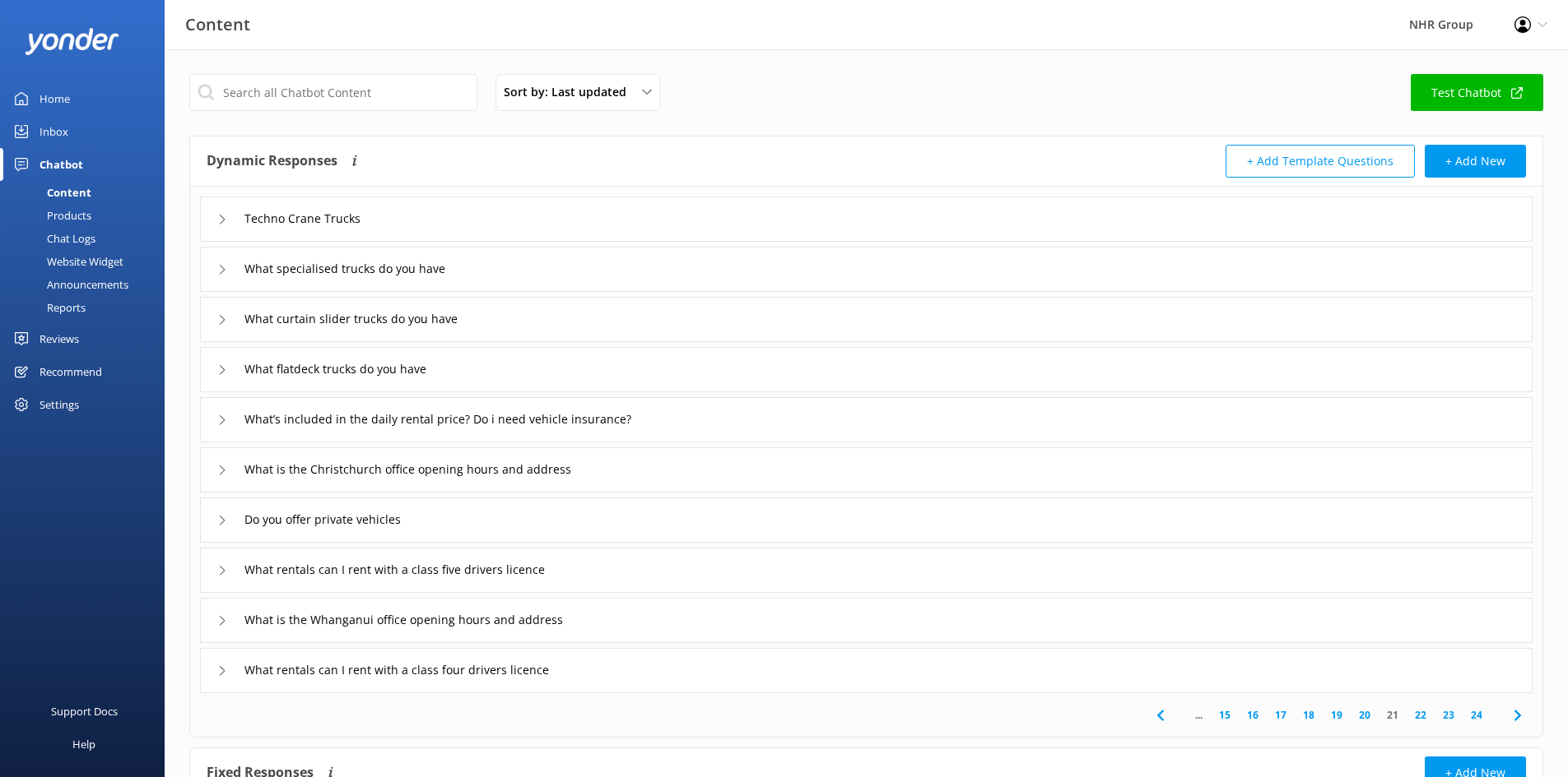
click at [1366, 718] on link "20" at bounding box center [1364, 715] width 28 height 15
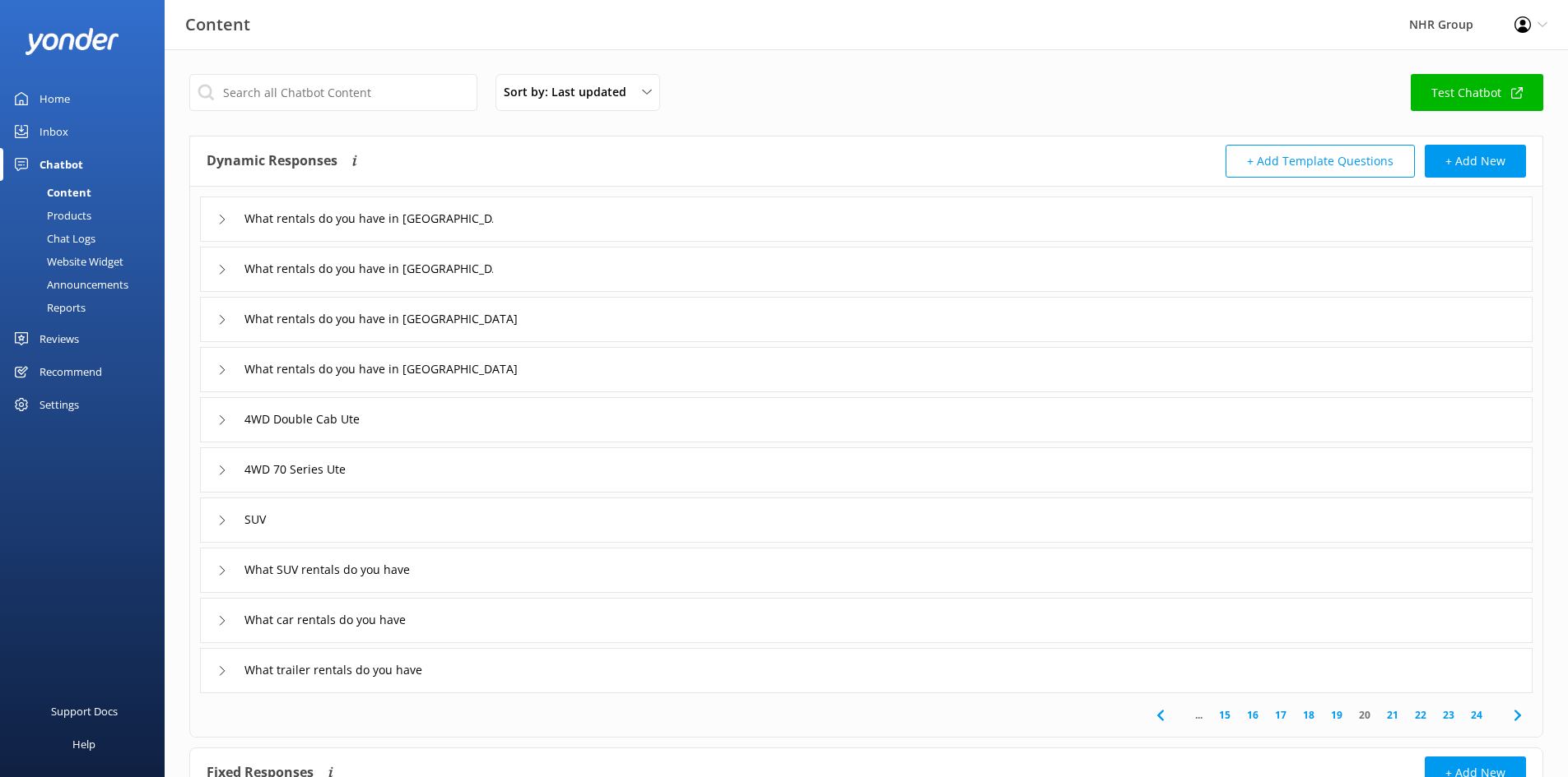
click at [1339, 711] on link "19" at bounding box center [1336, 715] width 28 height 15
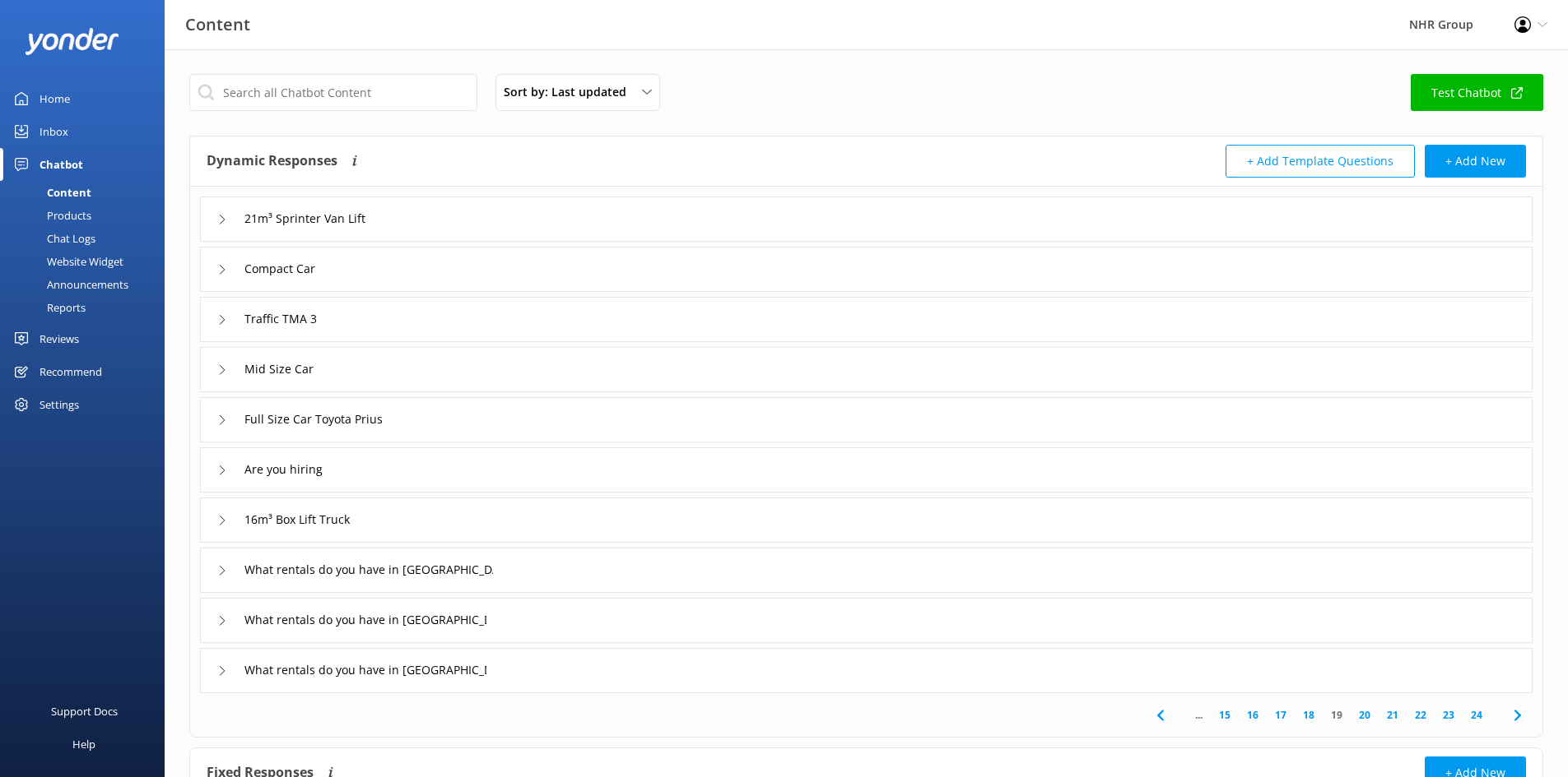
click at [1312, 714] on link "18" at bounding box center [1308, 715] width 28 height 15
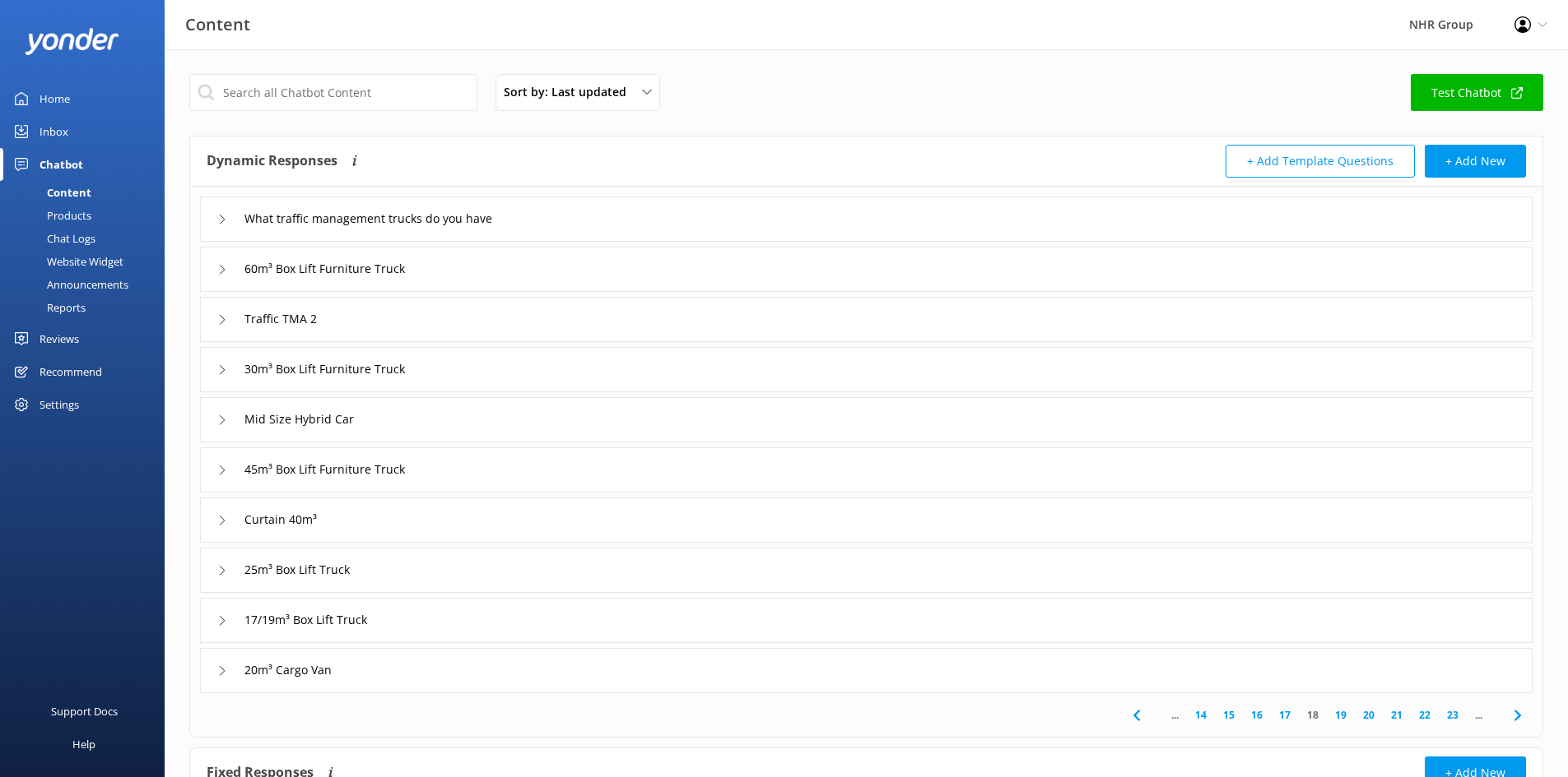
click at [1281, 713] on link "17" at bounding box center [1284, 715] width 28 height 15
click at [1262, 716] on link "15" at bounding box center [1256, 715] width 28 height 15
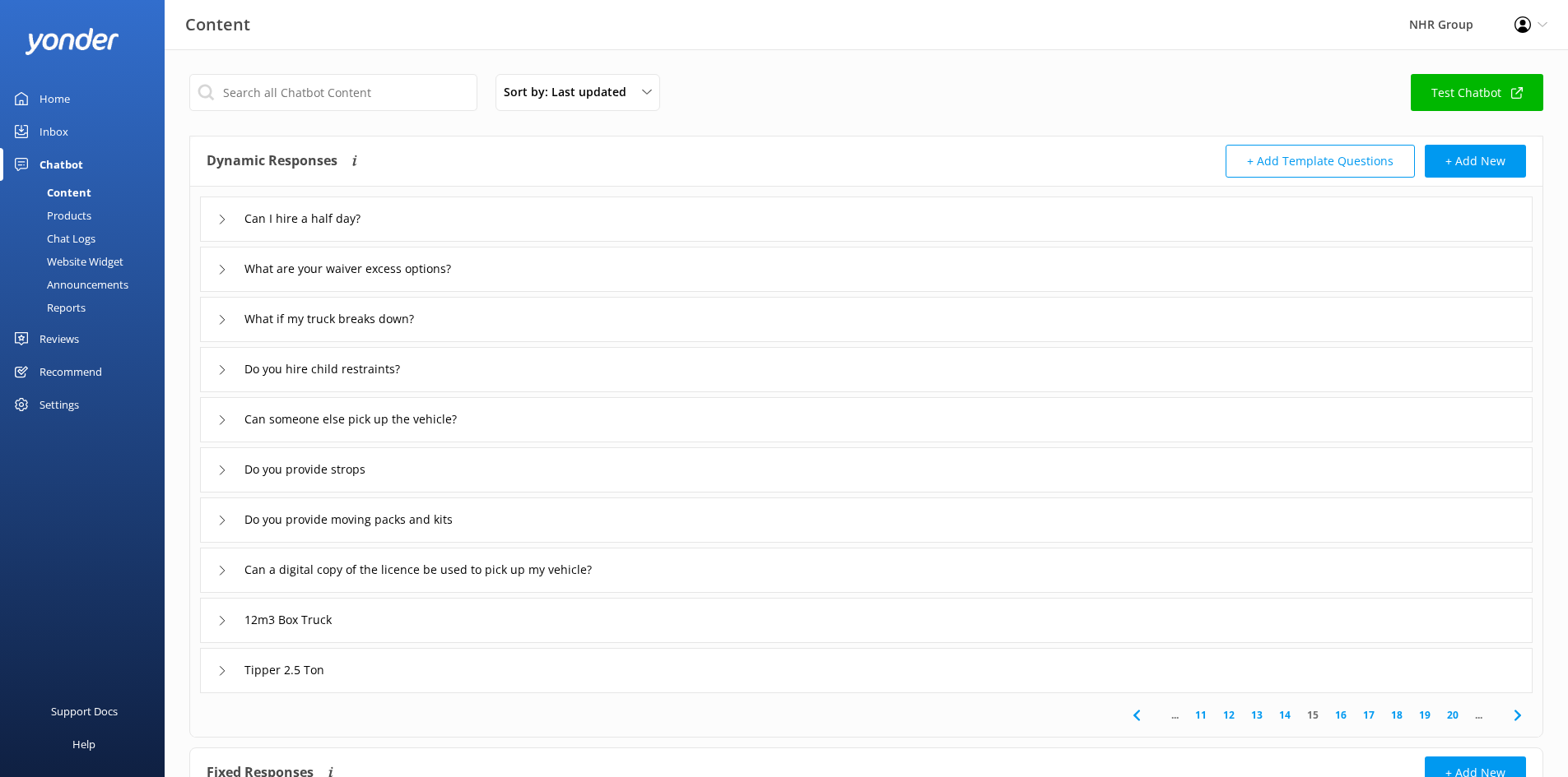
click at [1285, 718] on link "14" at bounding box center [1284, 715] width 28 height 15
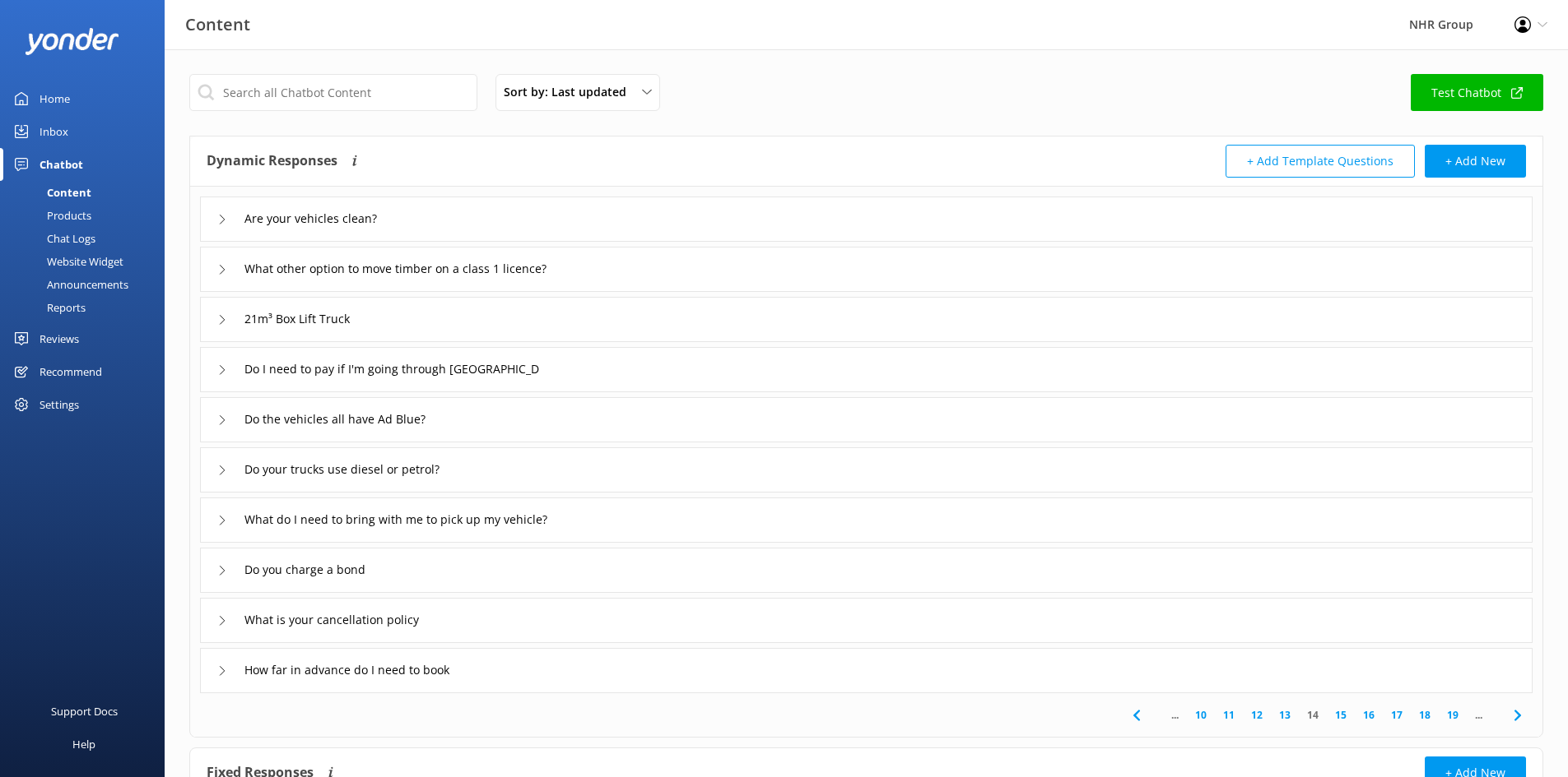
click at [1285, 718] on link "13" at bounding box center [1284, 715] width 28 height 15
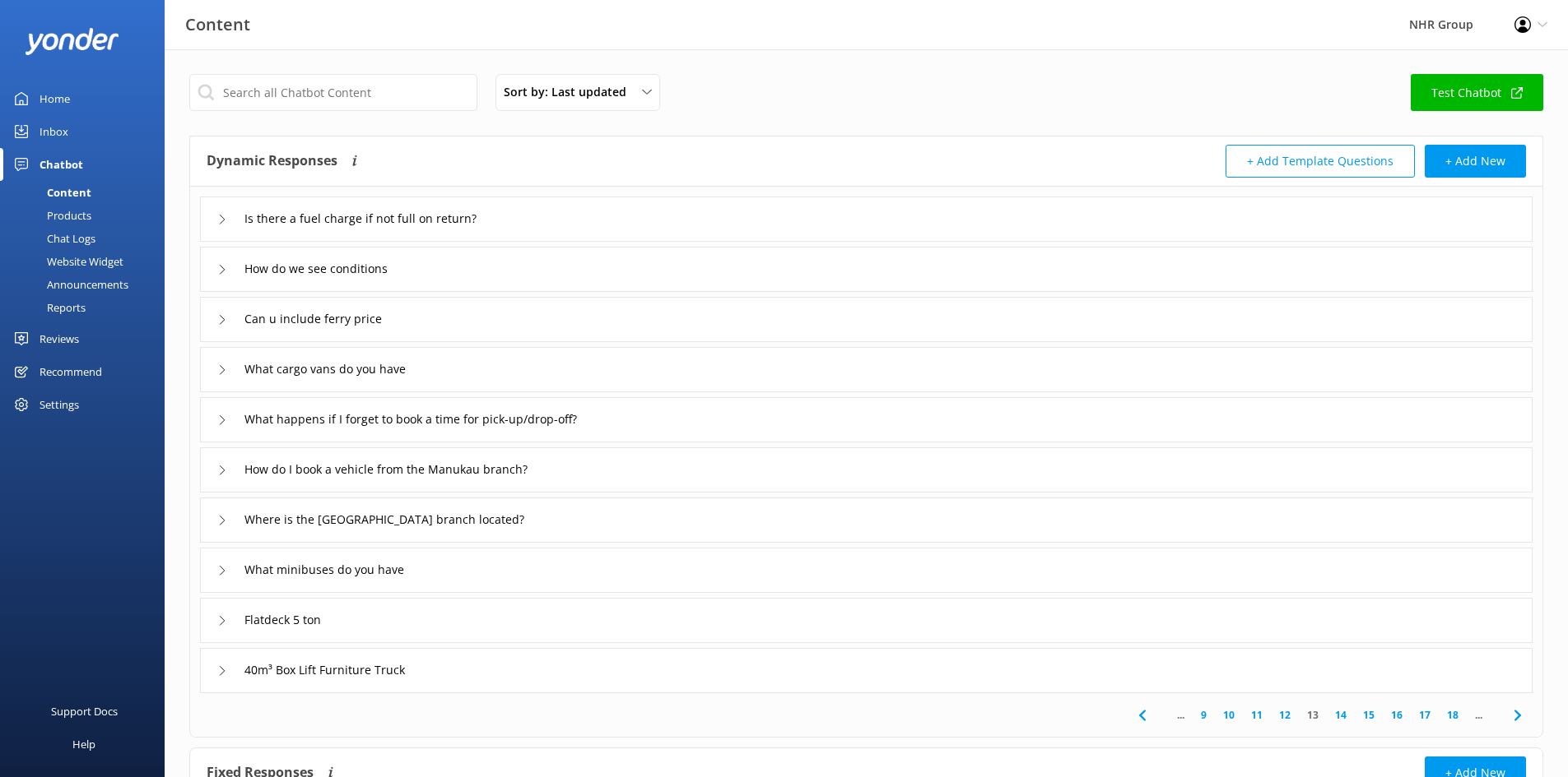
click at [1285, 718] on link "12" at bounding box center [1284, 715] width 28 height 15
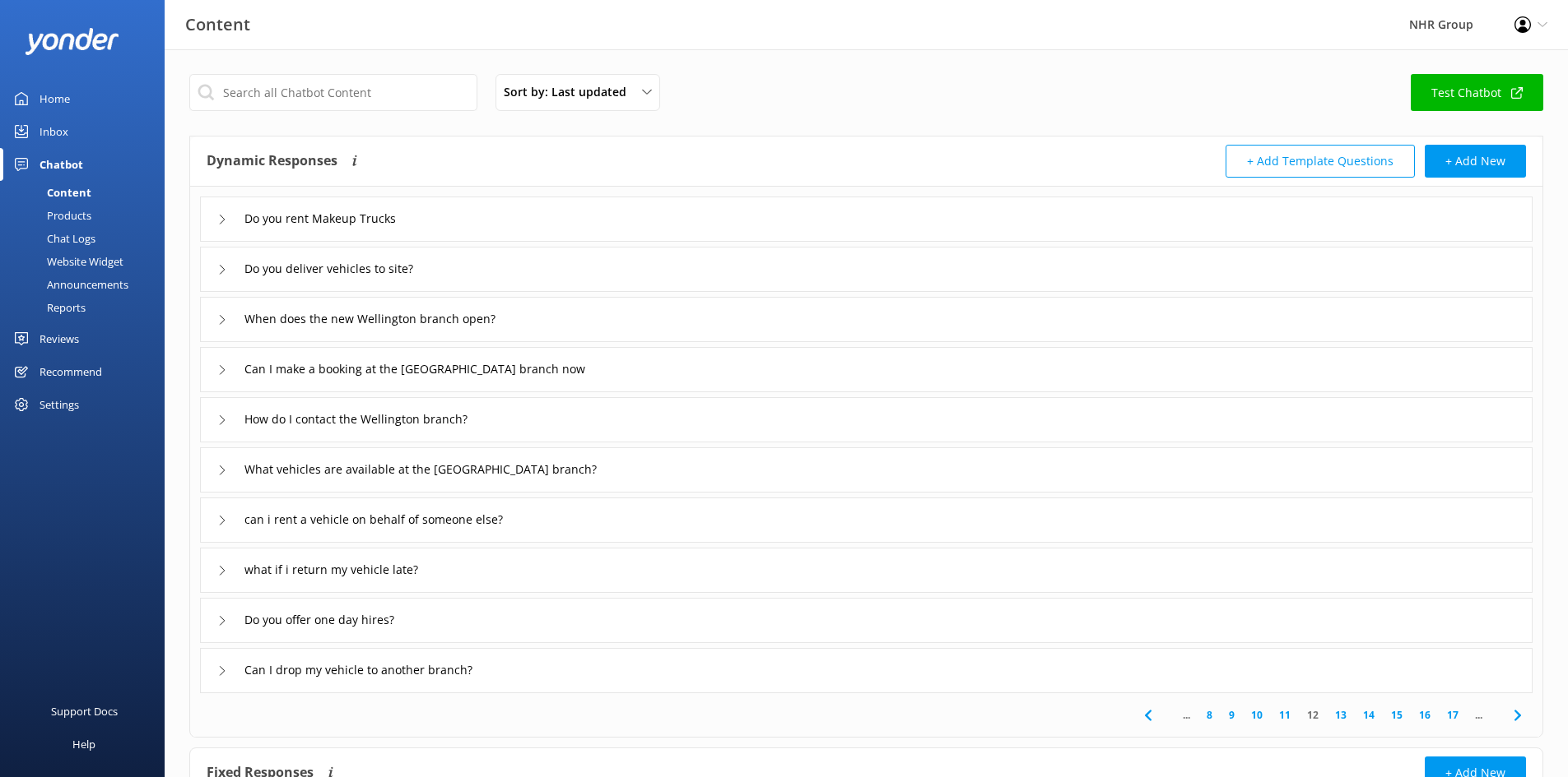
click at [1285, 718] on link "11" at bounding box center [1284, 715] width 28 height 15
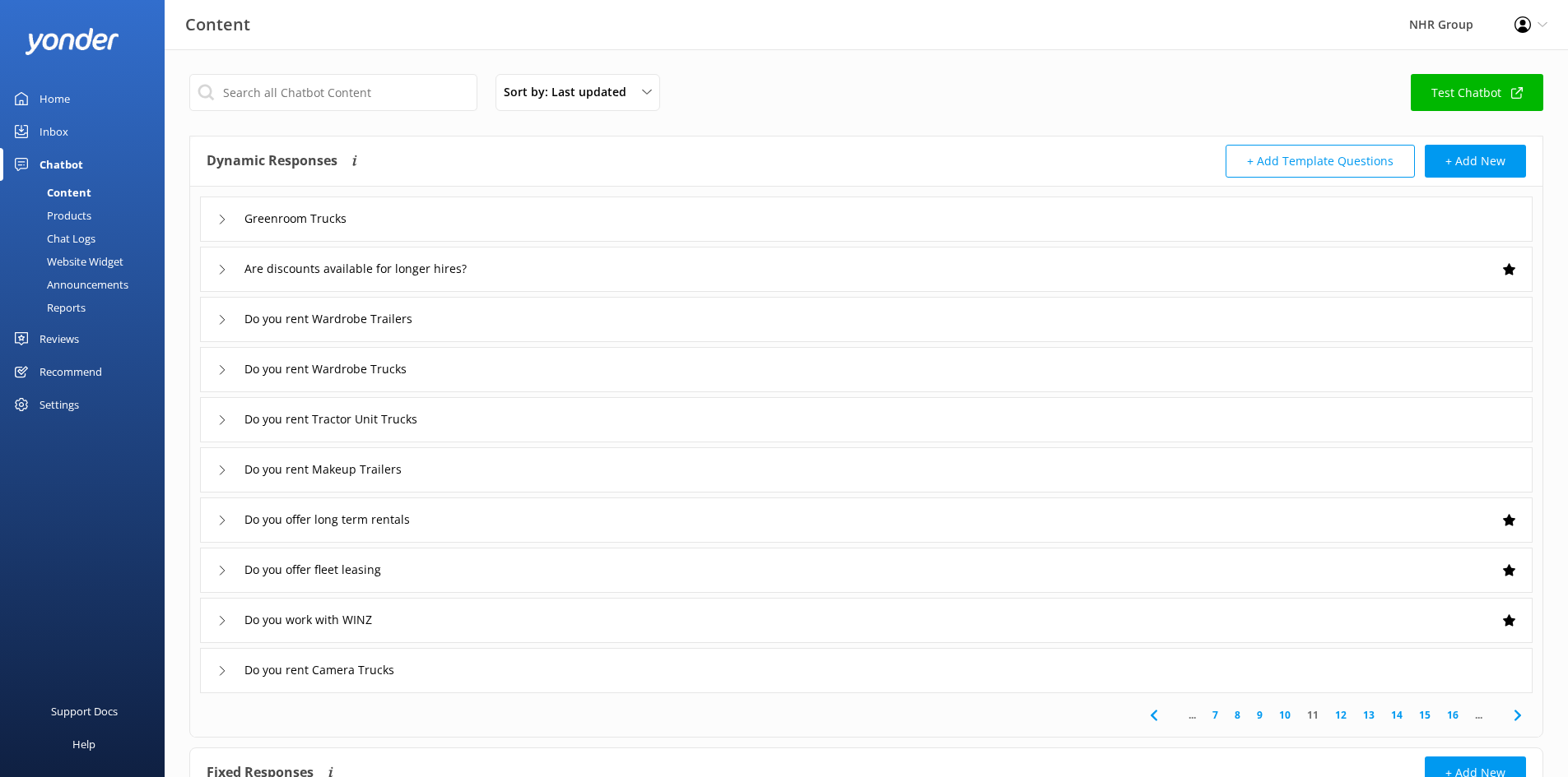
click at [1292, 717] on link "10" at bounding box center [1284, 715] width 28 height 15
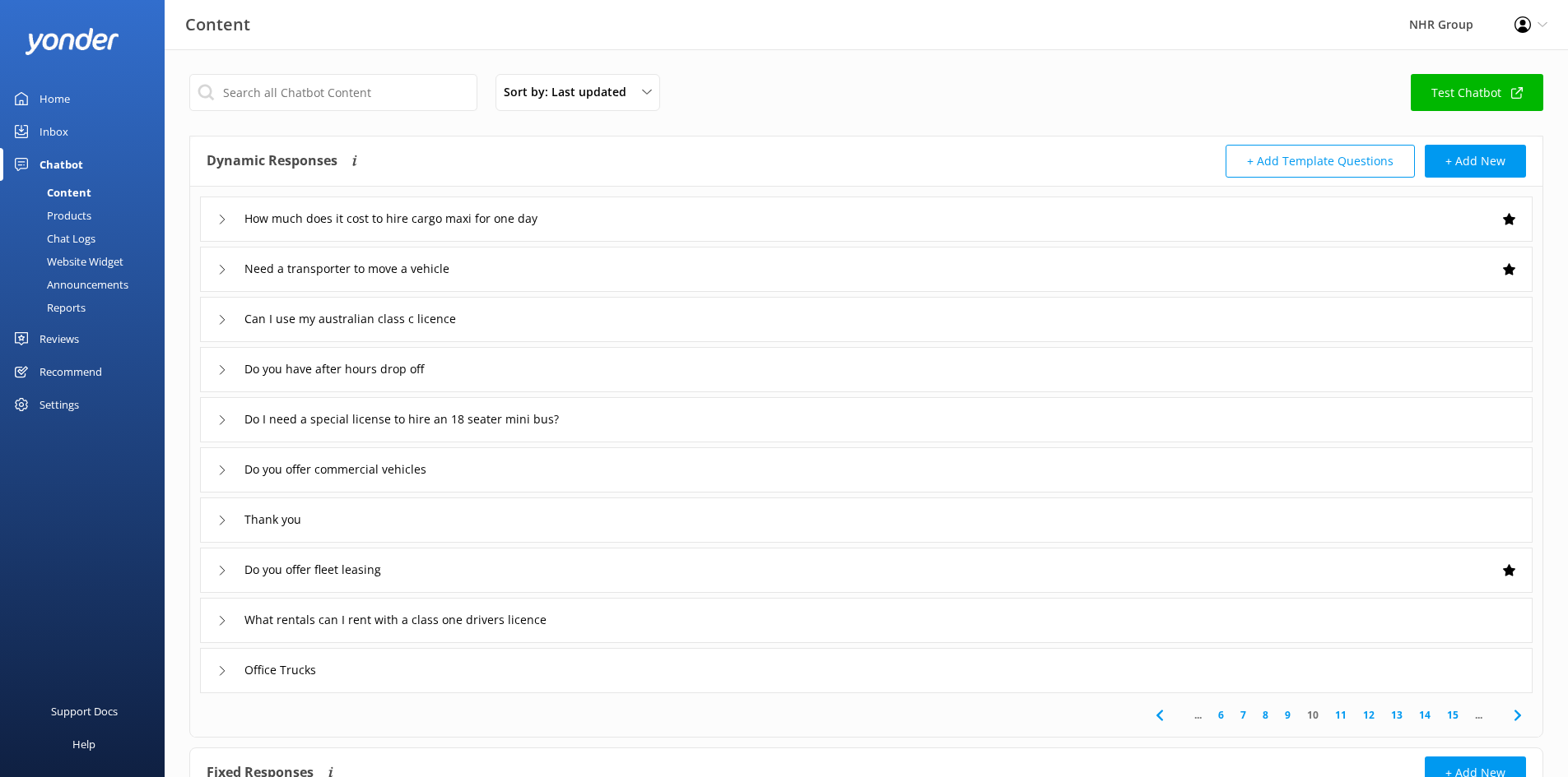
click at [1113, 567] on div "Do you offer fleet leasing" at bounding box center [865, 570] width 1332 height 45
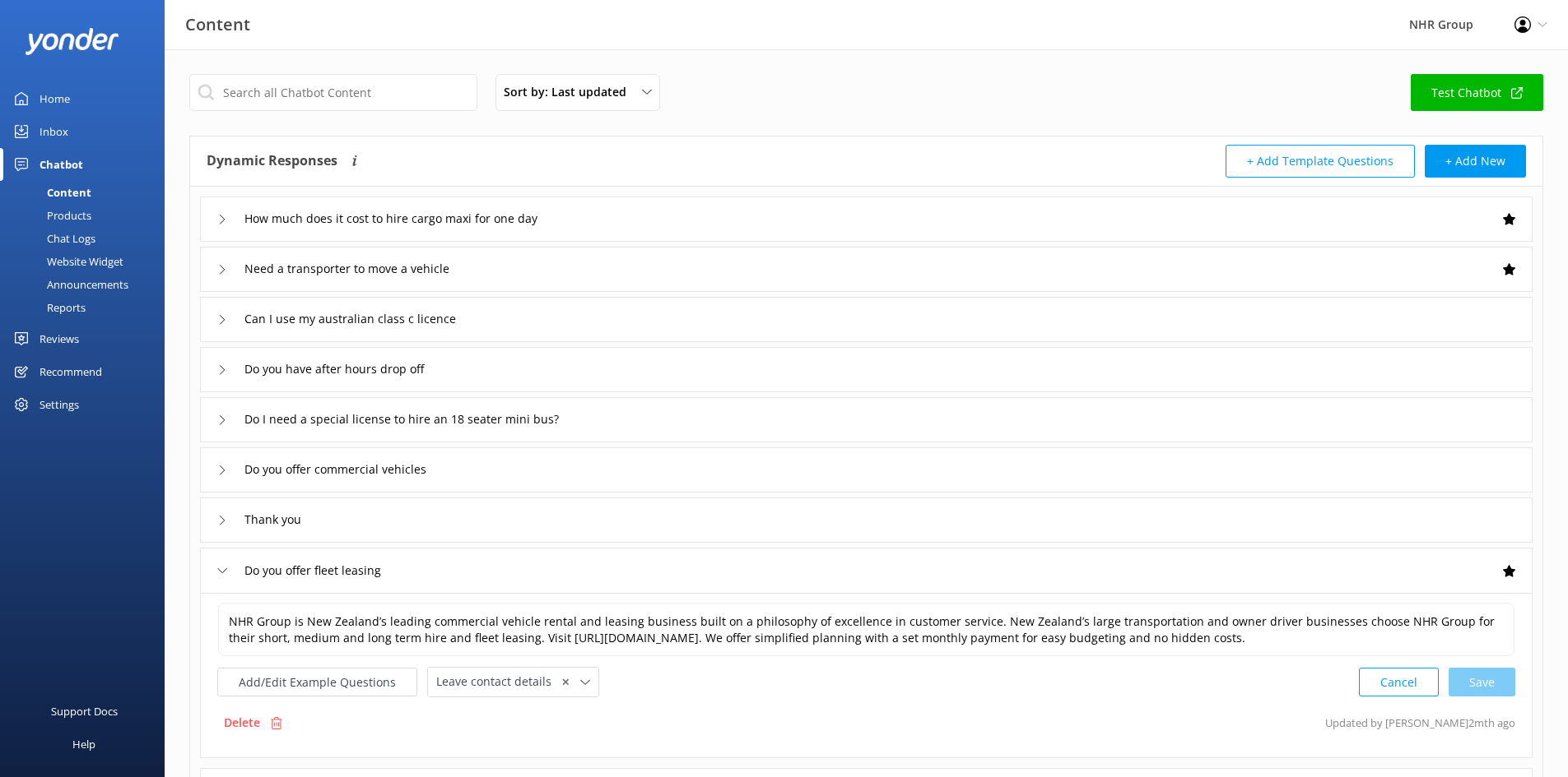
click at [1107, 561] on div "Do you offer fleet leasing" at bounding box center [865, 570] width 1332 height 45
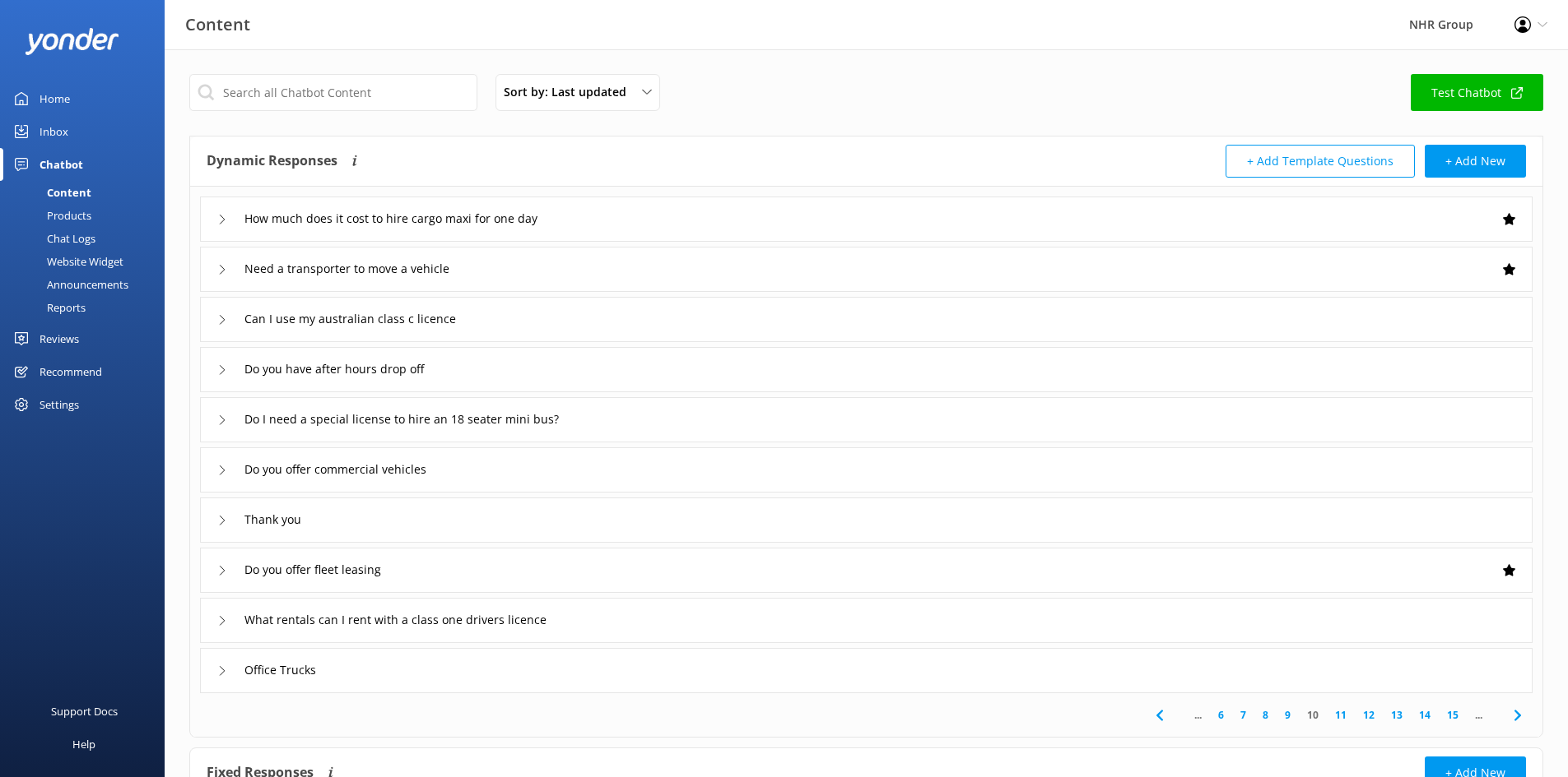
click at [1099, 522] on div "Thank you" at bounding box center [865, 520] width 1332 height 45
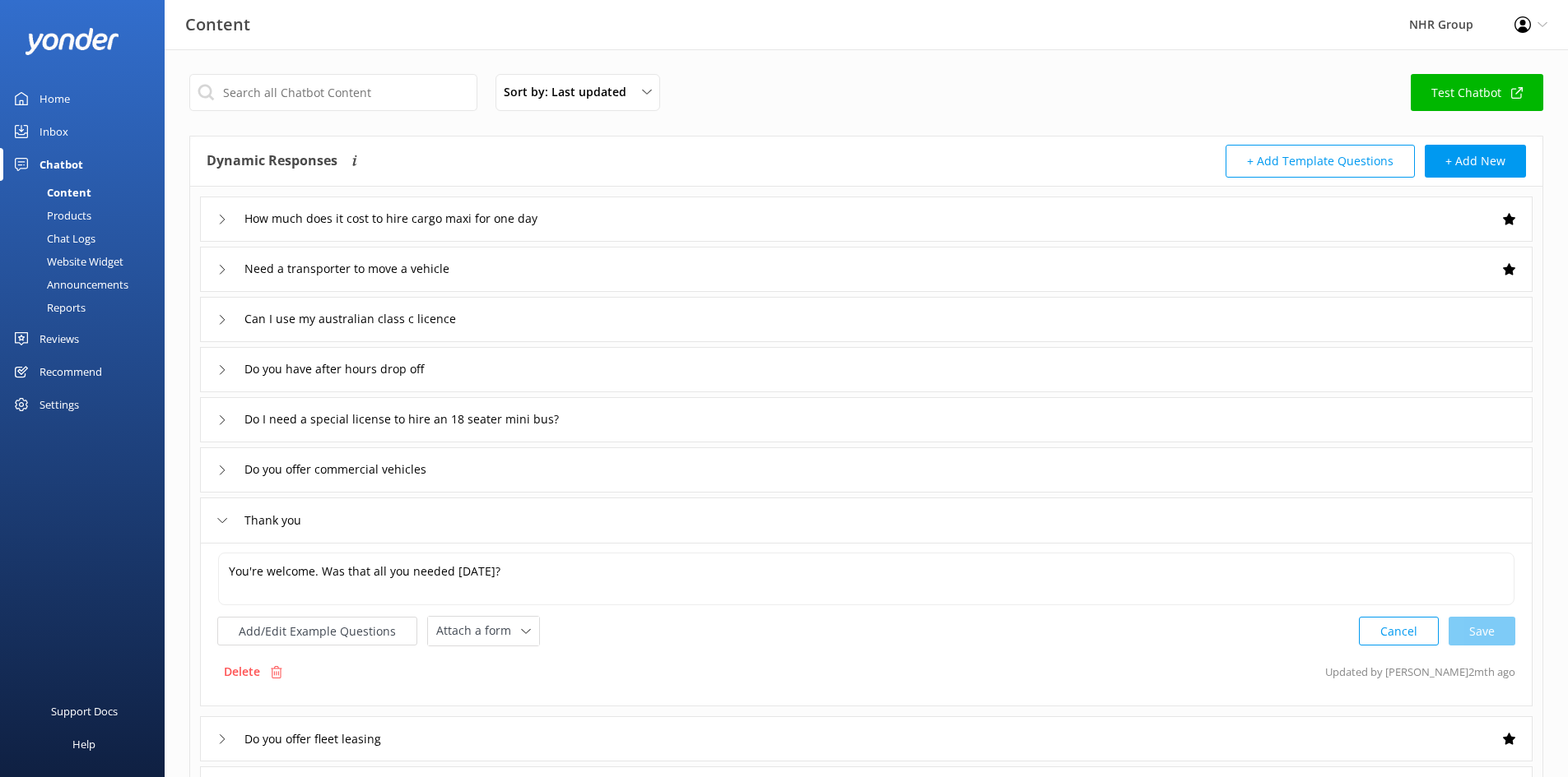
click at [1099, 525] on div "Thank you" at bounding box center [865, 520] width 1332 height 45
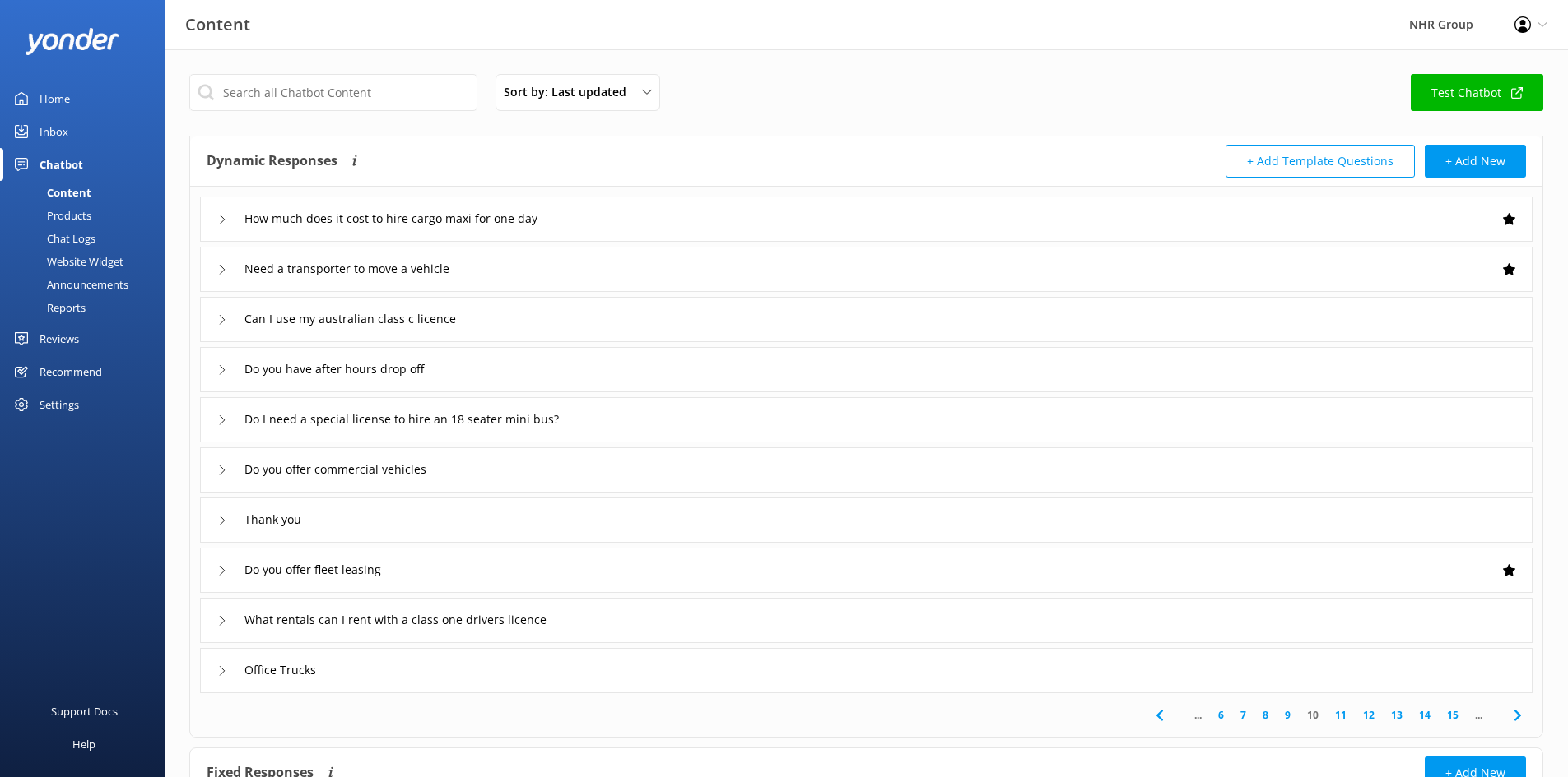
click at [1289, 716] on link "9" at bounding box center [1287, 715] width 22 height 15
click at [1294, 713] on link "8" at bounding box center [1293, 715] width 22 height 15
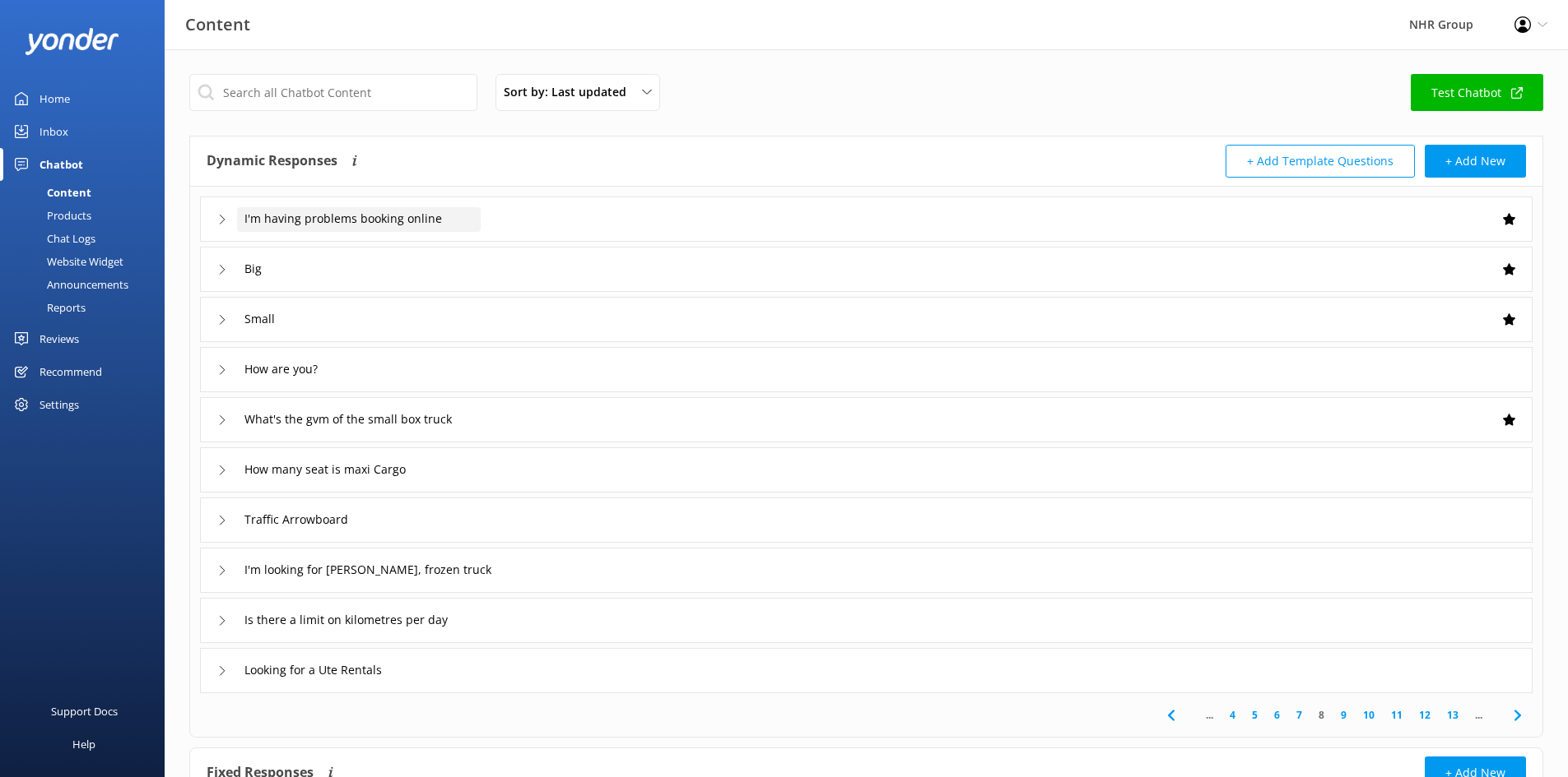
click at [449, 220] on div "I'm having problems booking online" at bounding box center [358, 219] width 244 height 24
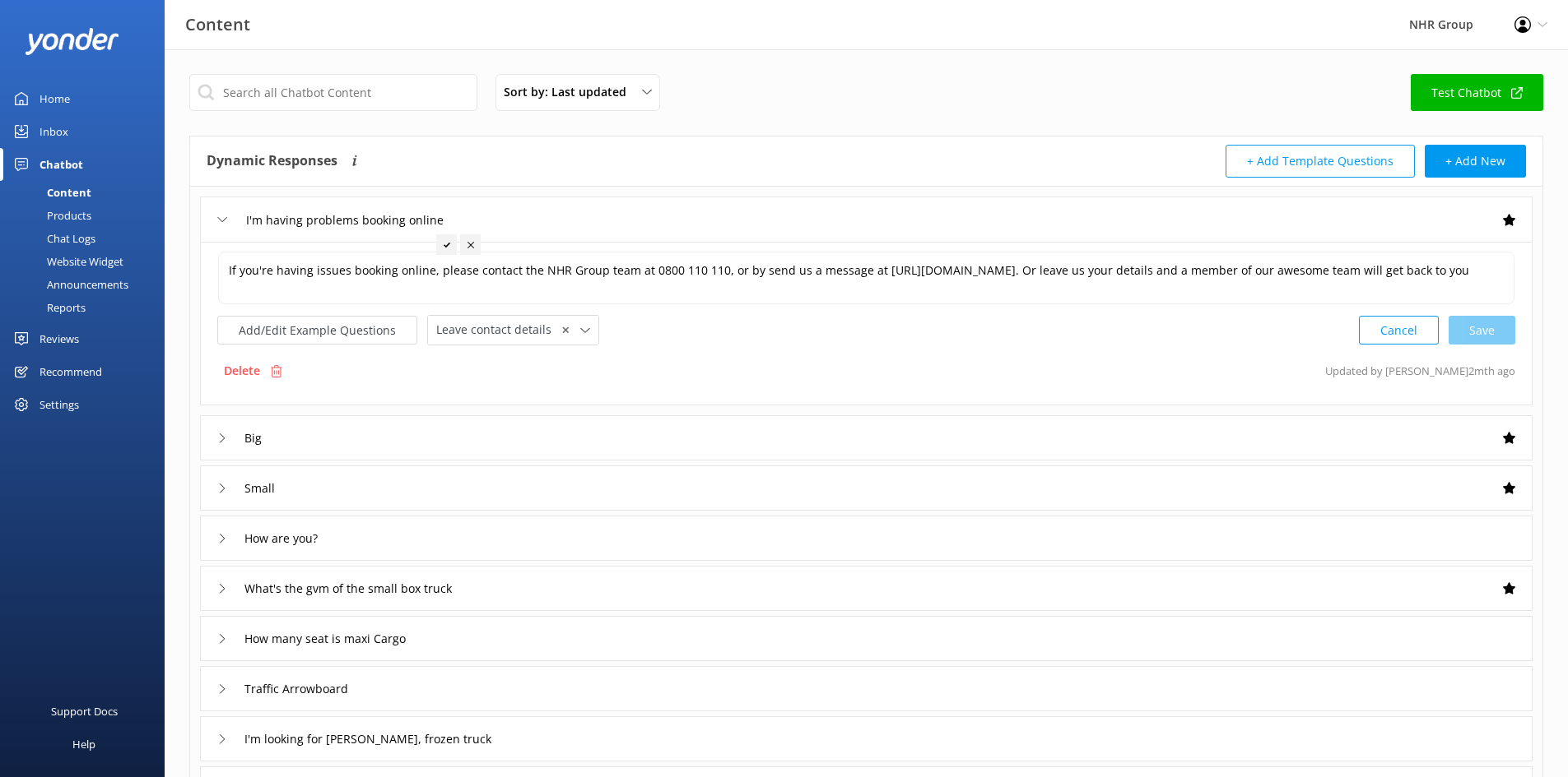
click at [539, 213] on div "I'm having problems booking online" at bounding box center [865, 219] width 1332 height 45
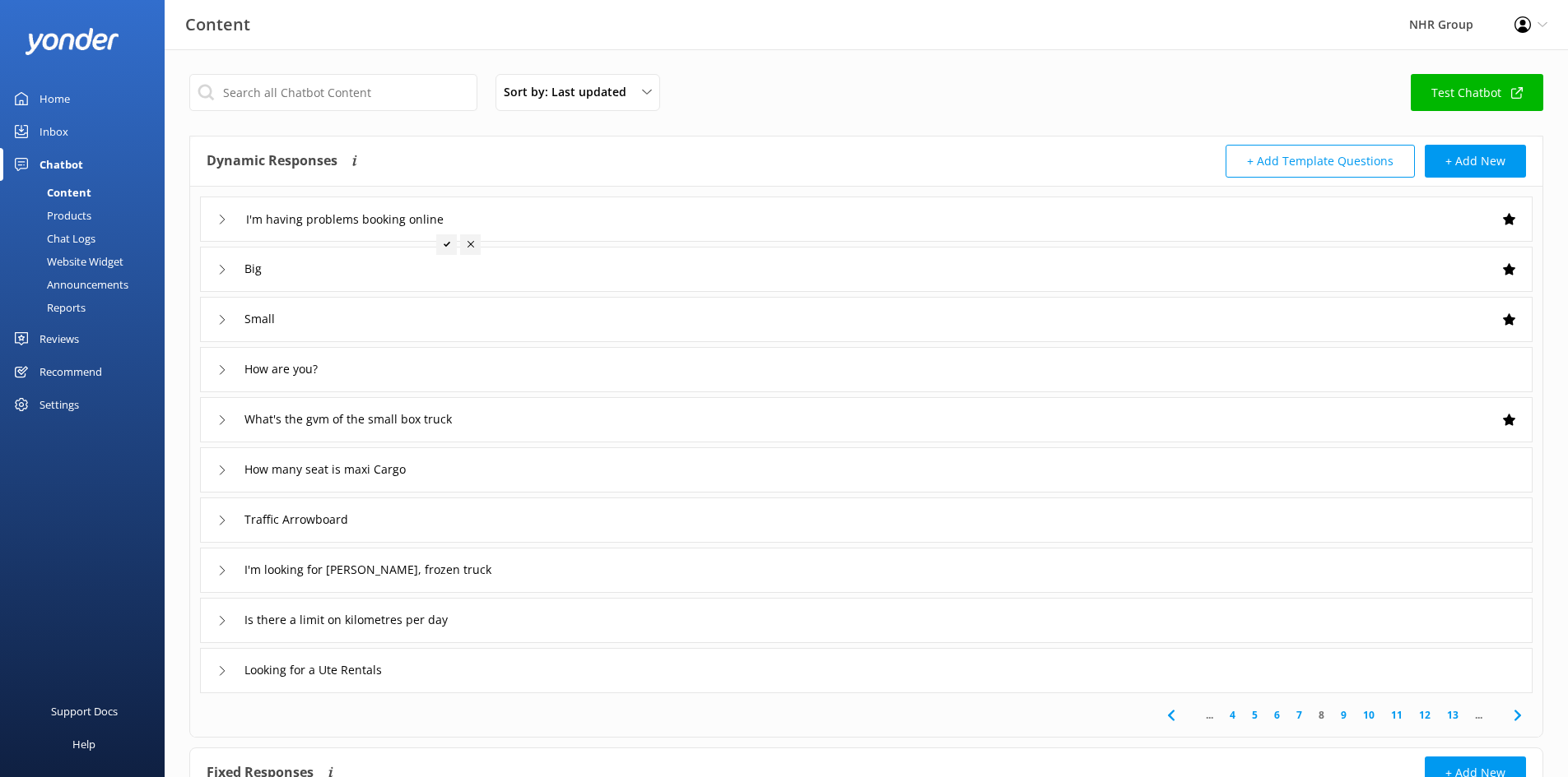
click at [522, 271] on div "Big" at bounding box center [865, 269] width 1332 height 45
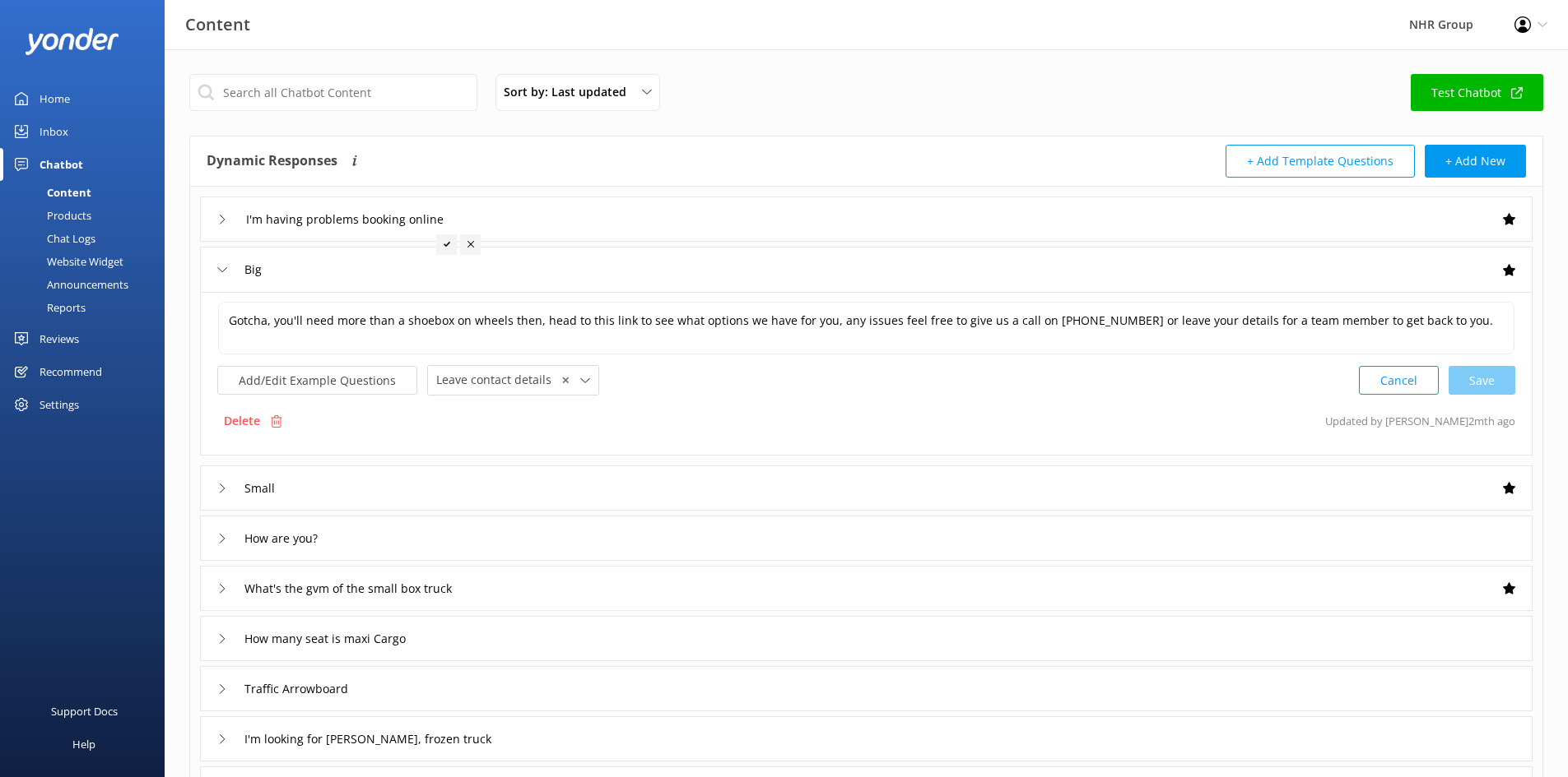
click at [522, 271] on div "Big" at bounding box center [865, 269] width 1332 height 45
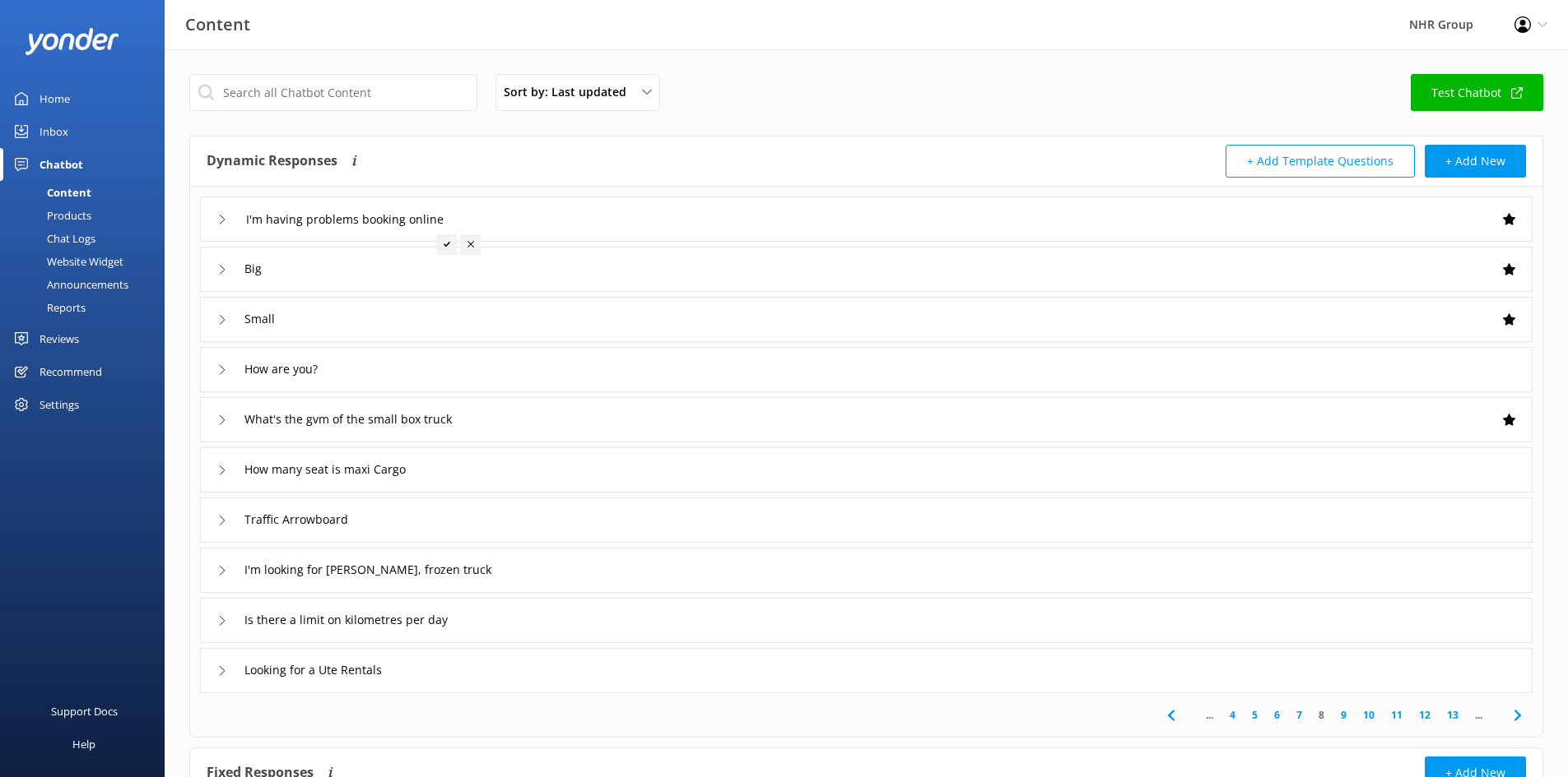
click at [885, 425] on div "What's the gvm of the small box truck" at bounding box center [865, 420] width 1332 height 45
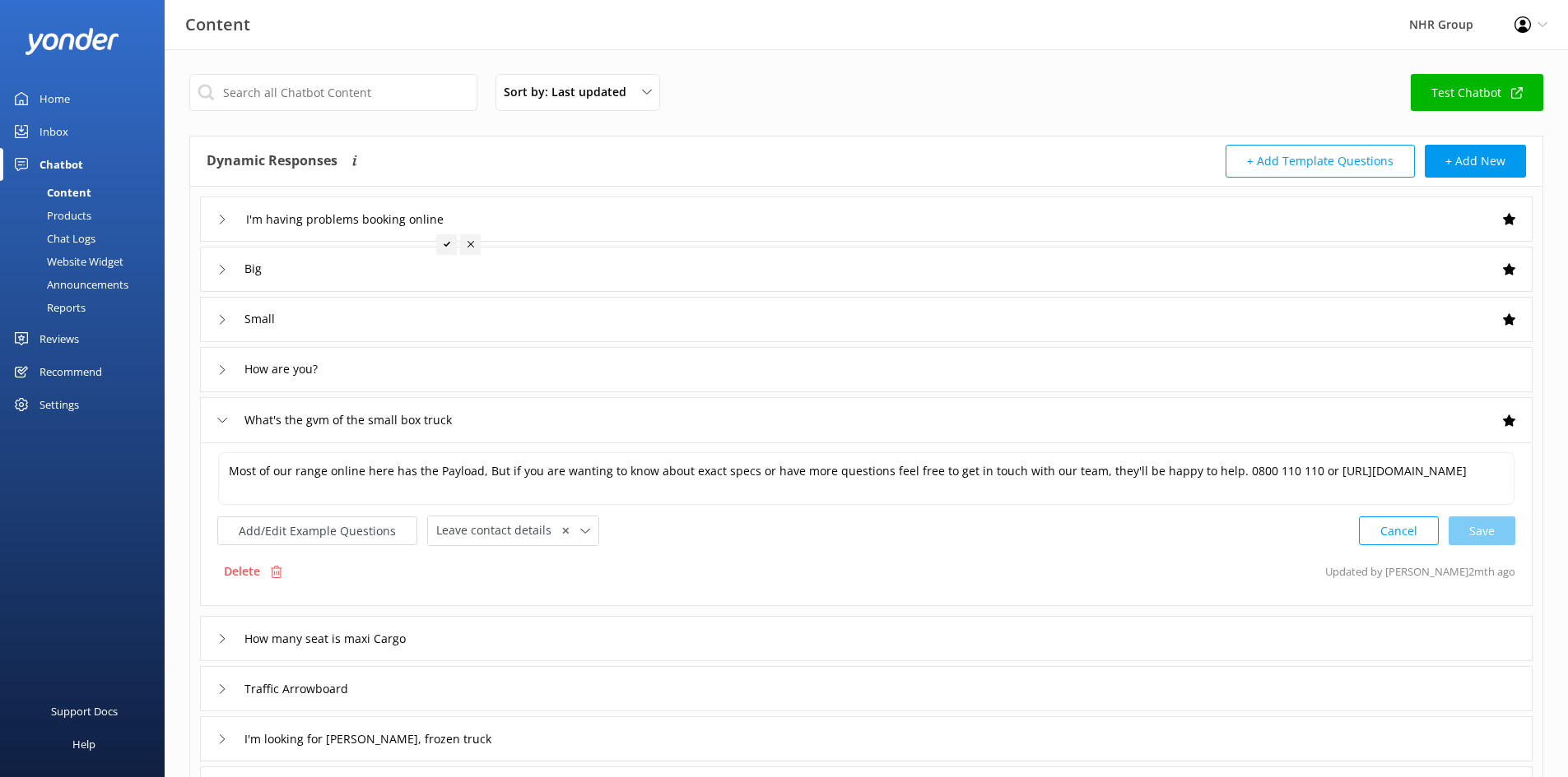
click at [885, 425] on div "What's the gvm of the small box truck" at bounding box center [865, 420] width 1332 height 45
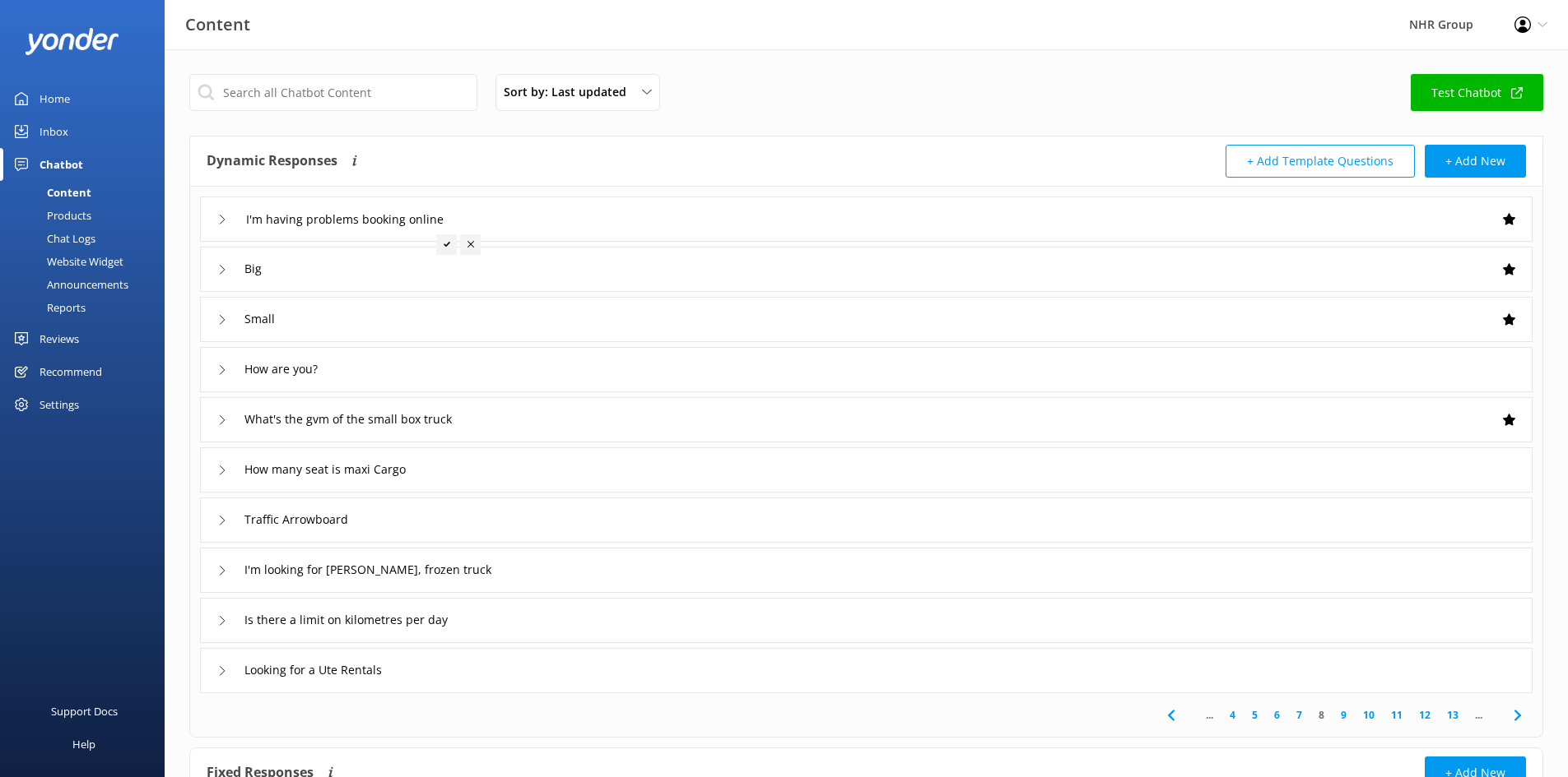
click at [1302, 711] on link "7" at bounding box center [1299, 715] width 22 height 15
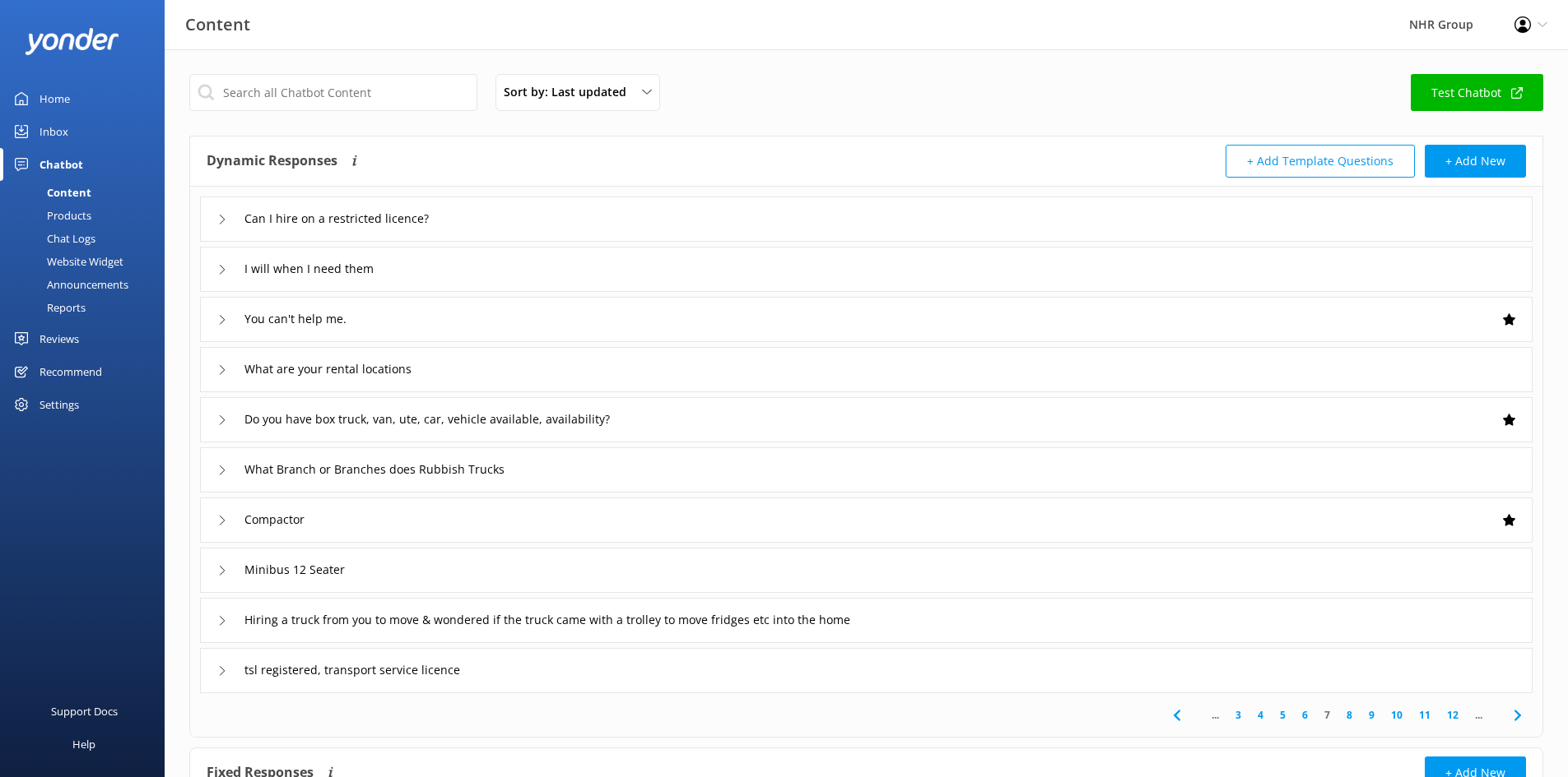
click at [1304, 718] on link "6" at bounding box center [1304, 715] width 22 height 15
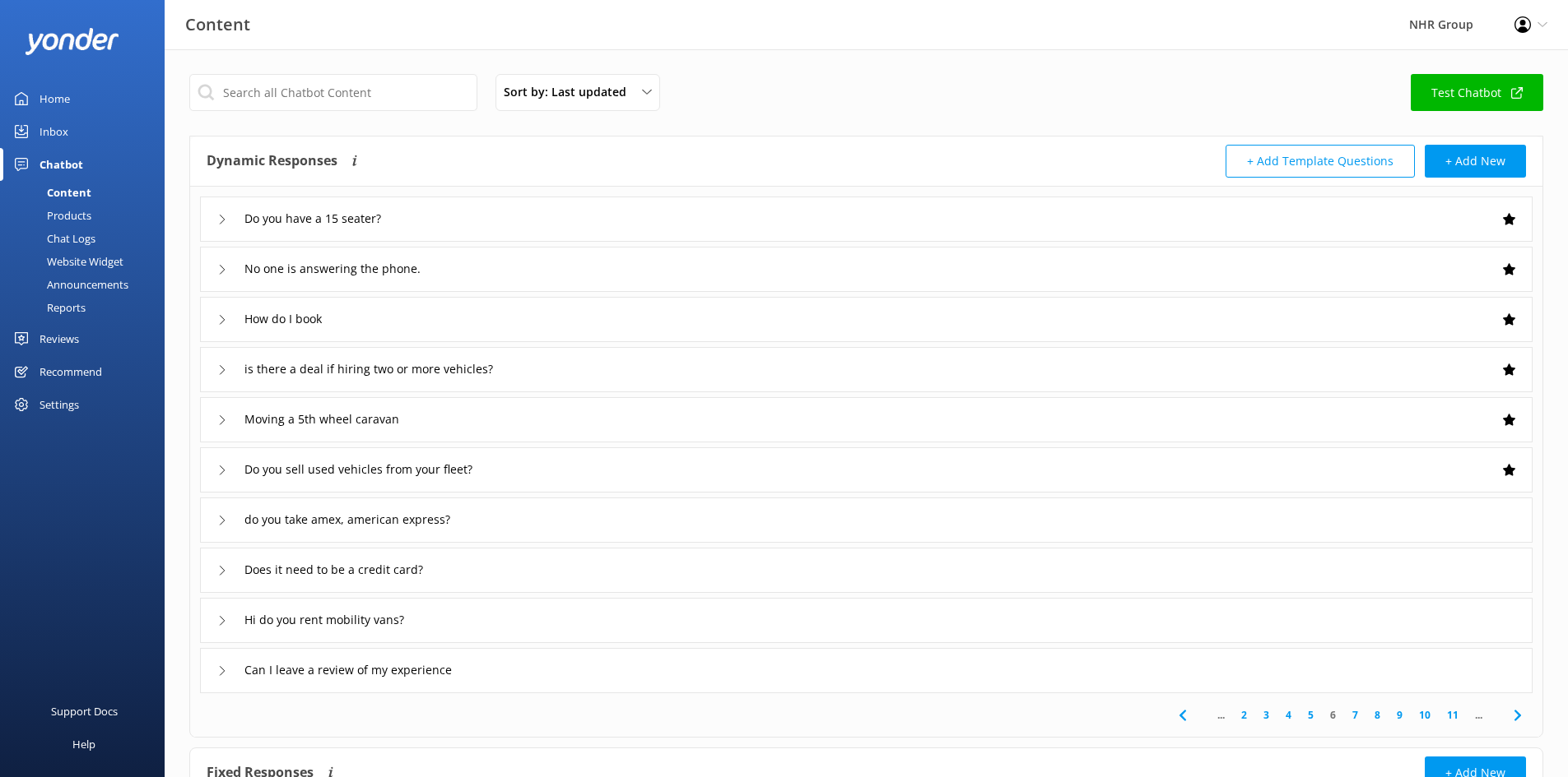
click at [972, 487] on div "Do you sell used vehicles from your fleet?" at bounding box center [865, 470] width 1332 height 45
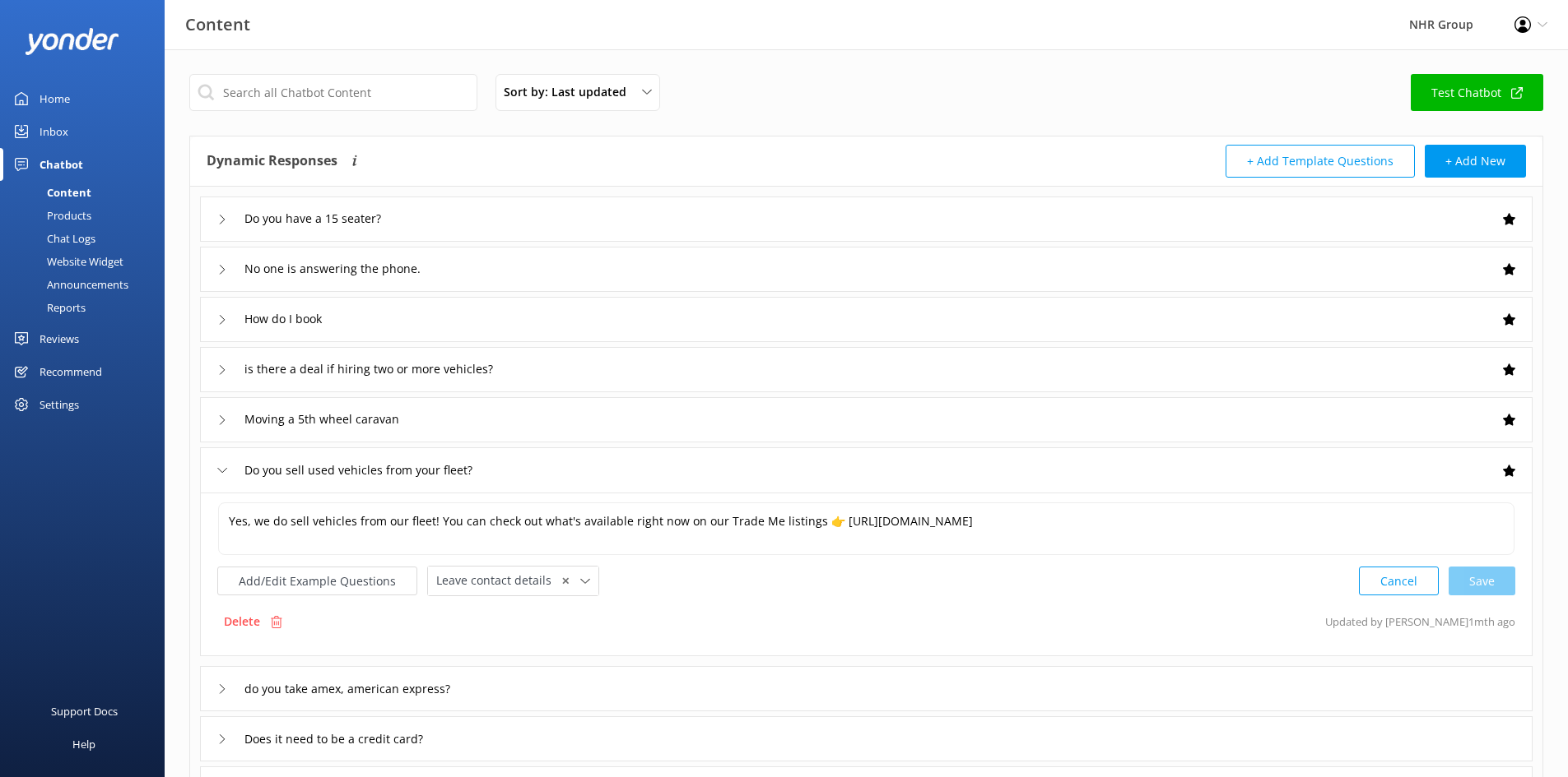
click at [960, 479] on div "Do you sell used vehicles from your fleet?" at bounding box center [865, 470] width 1332 height 45
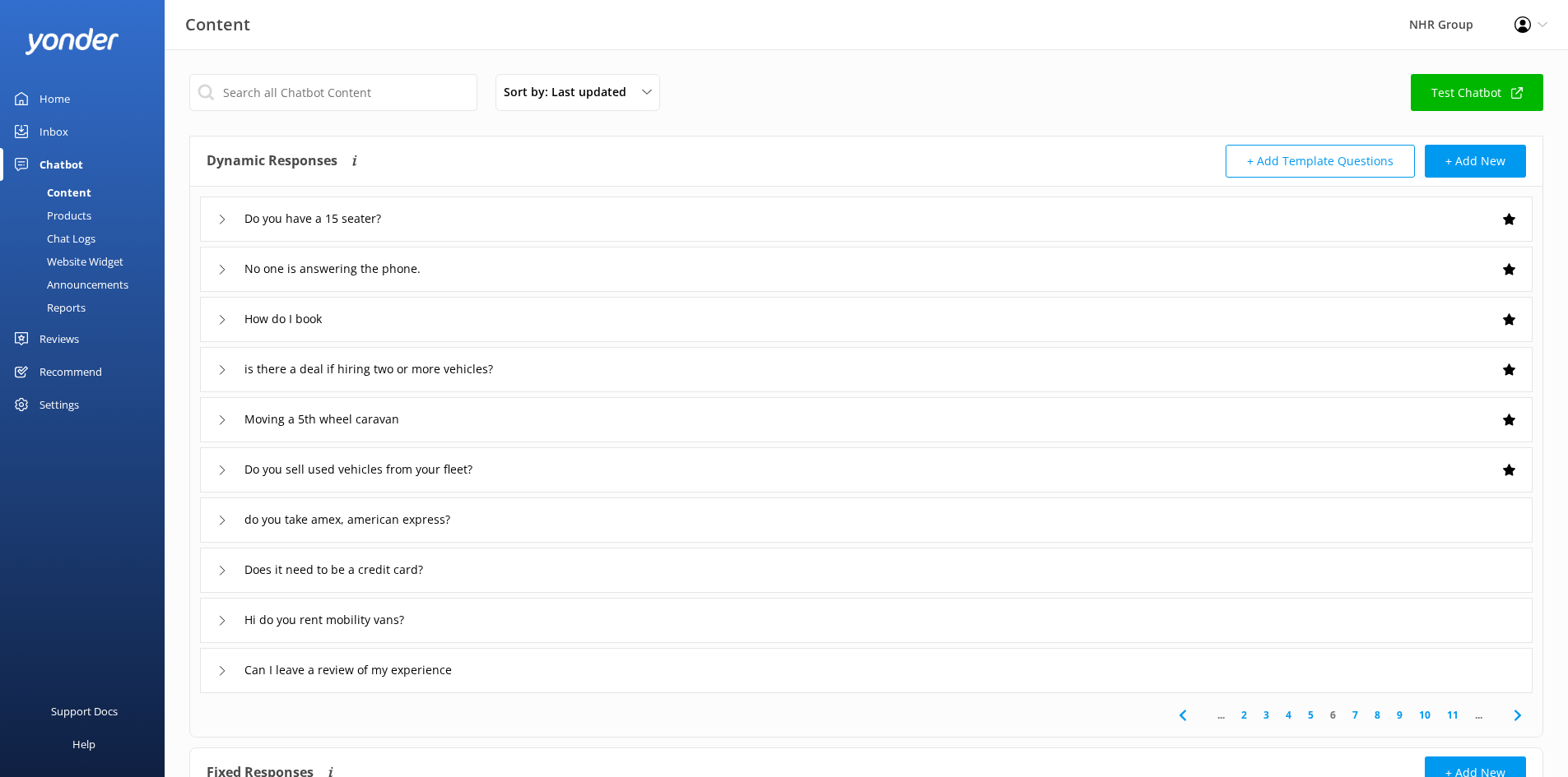
click at [1304, 710] on link "5" at bounding box center [1310, 715] width 22 height 15
click at [1314, 717] on link "4" at bounding box center [1316, 715] width 22 height 15
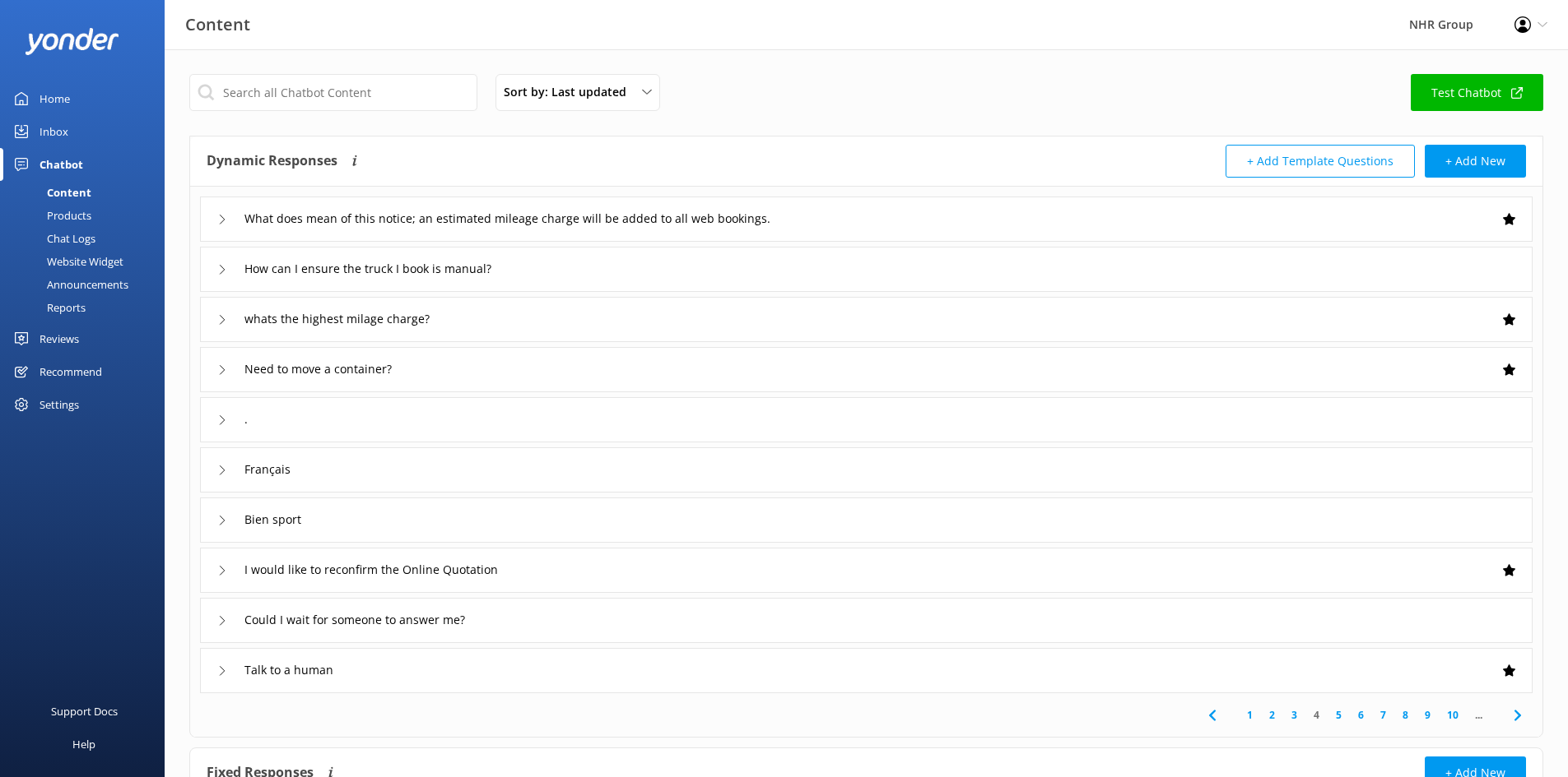
click at [551, 412] on div "." at bounding box center [865, 420] width 1332 height 45
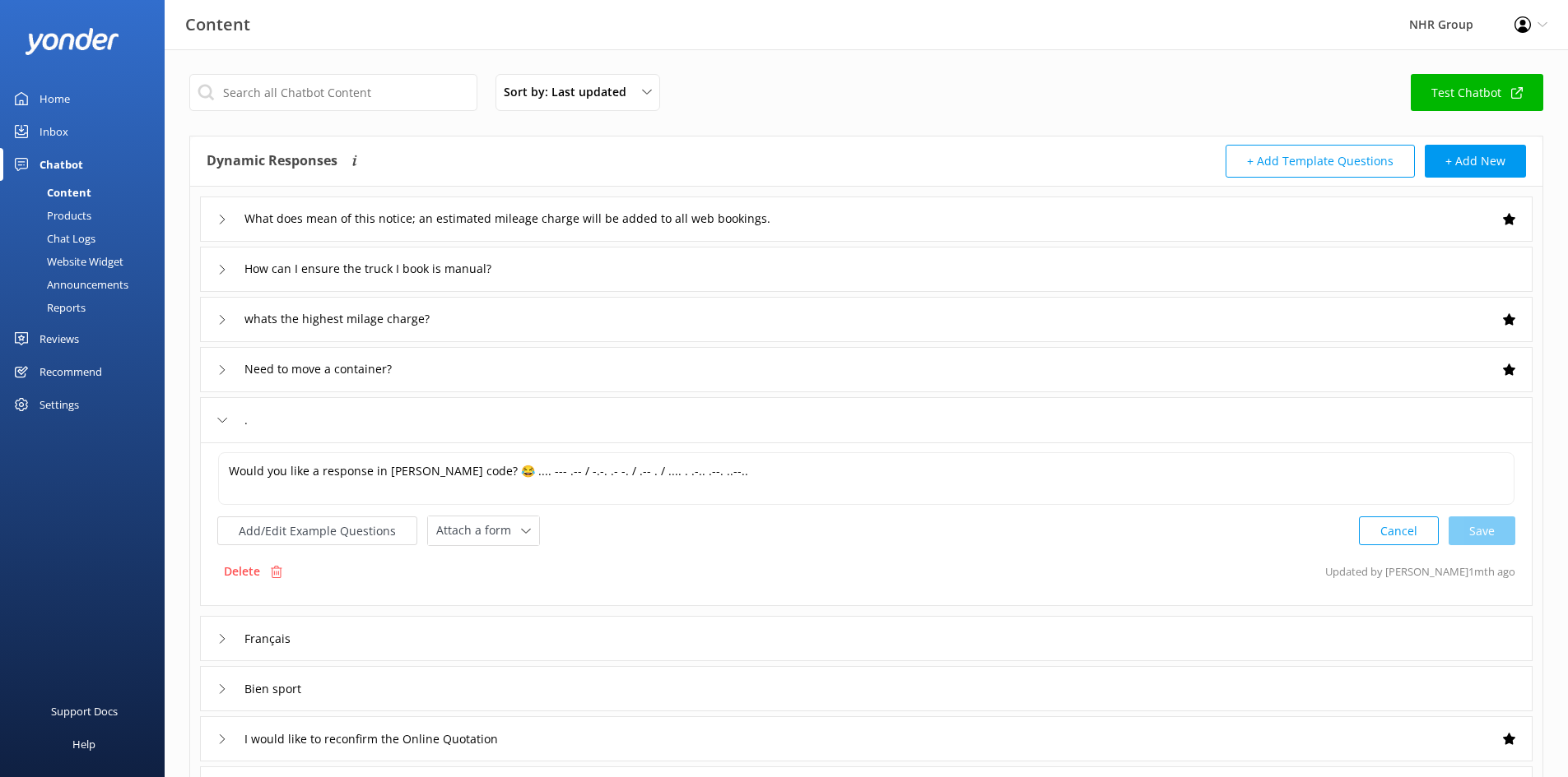
click at [547, 421] on div "." at bounding box center [865, 420] width 1332 height 45
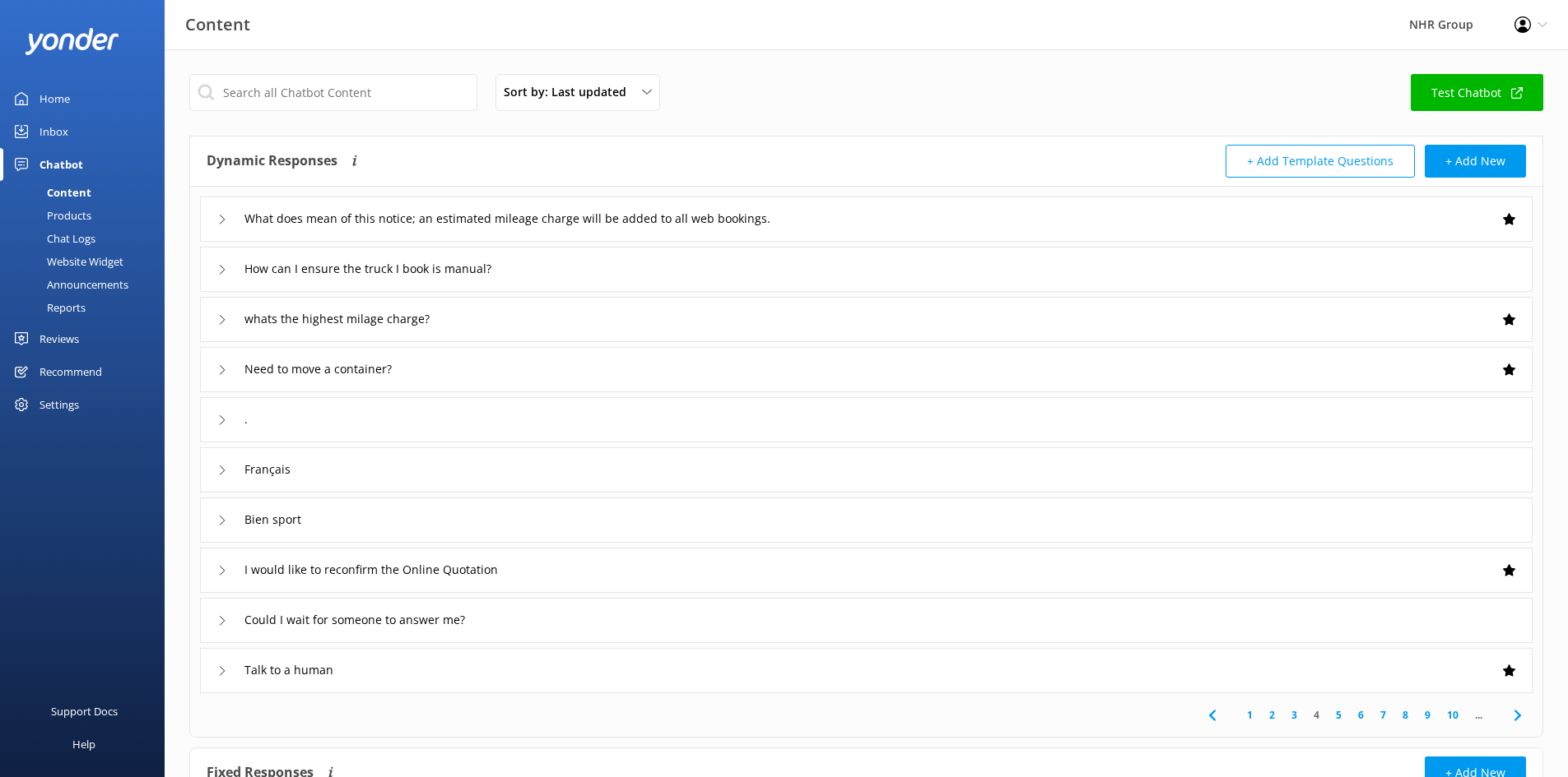
click at [1395, 565] on div "I would like to reconfirm the Online Quotation" at bounding box center [865, 570] width 1332 height 45
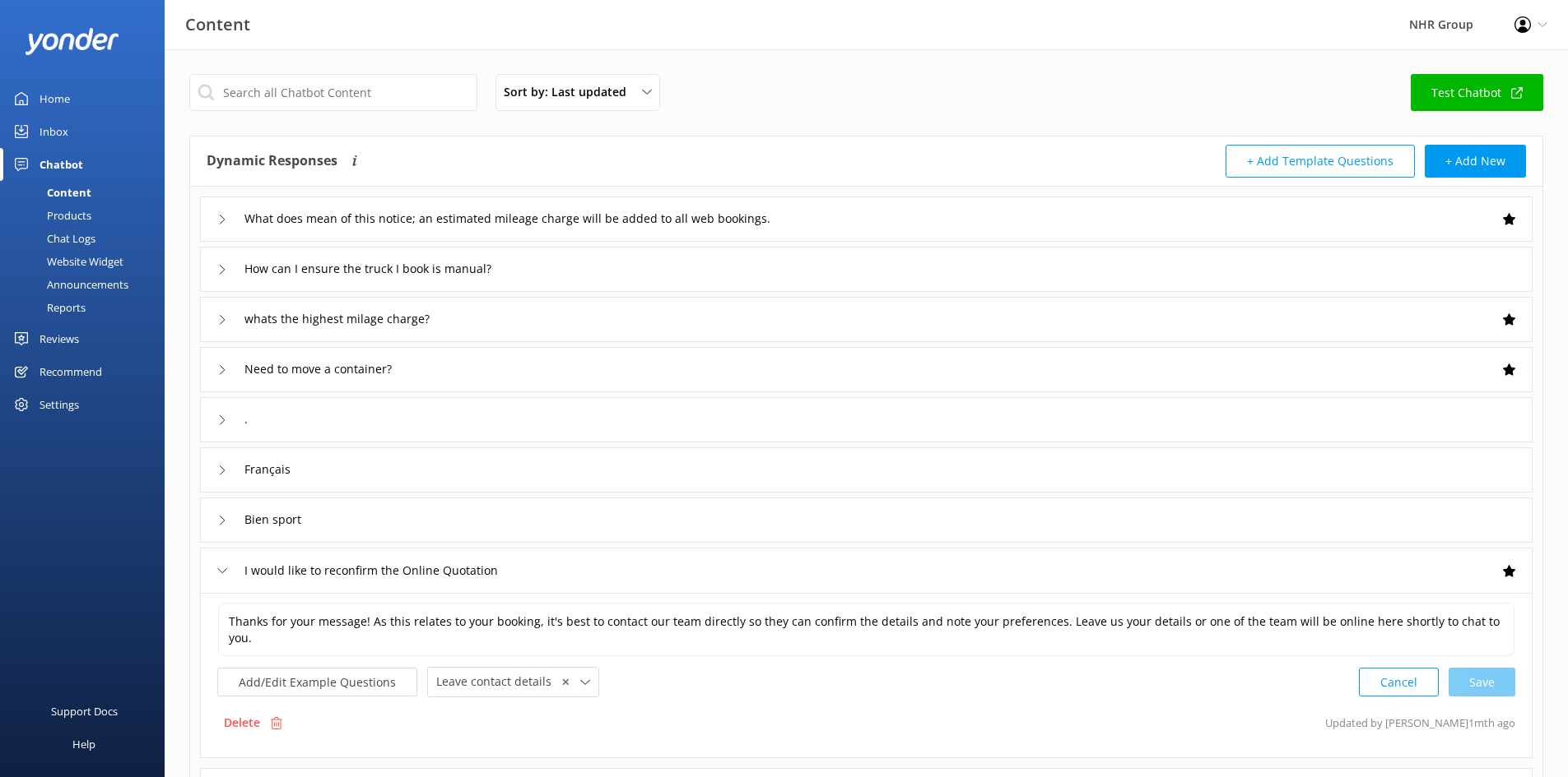
click at [1395, 565] on div "I would like to reconfirm the Online Quotation" at bounding box center [865, 570] width 1332 height 45
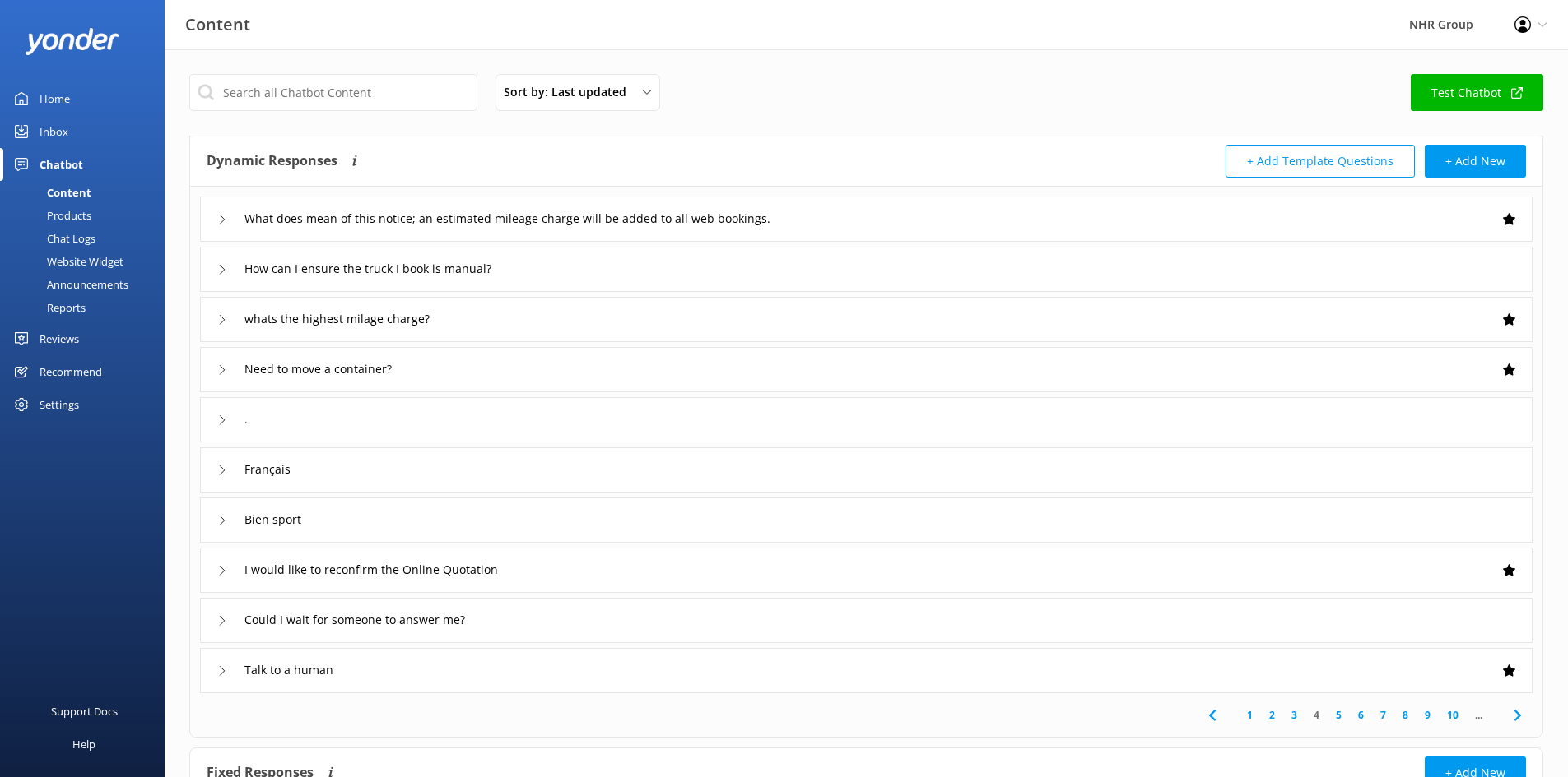
click at [1393, 663] on div "Talk to a human" at bounding box center [865, 671] width 1332 height 45
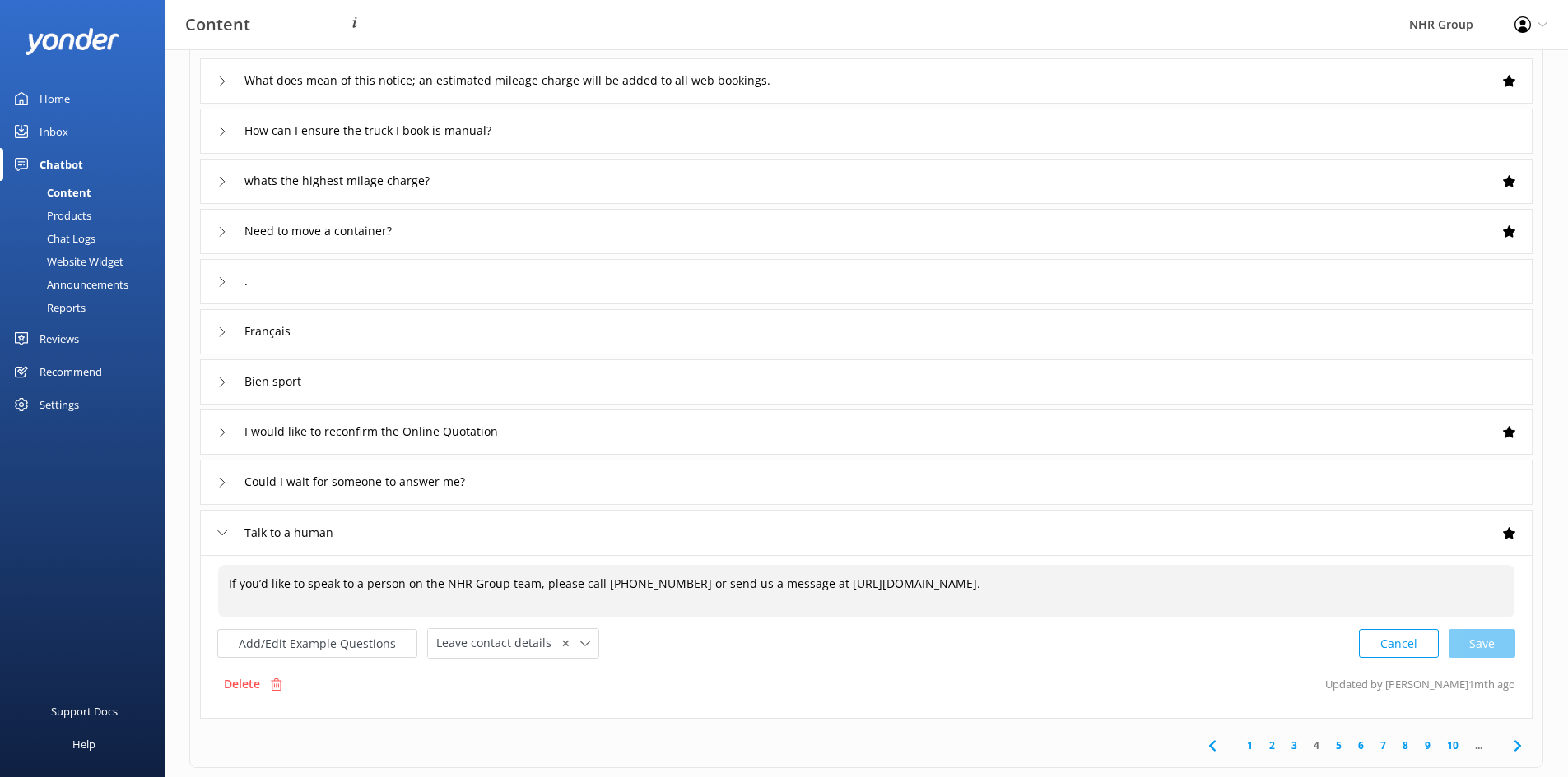
scroll to position [165, 0]
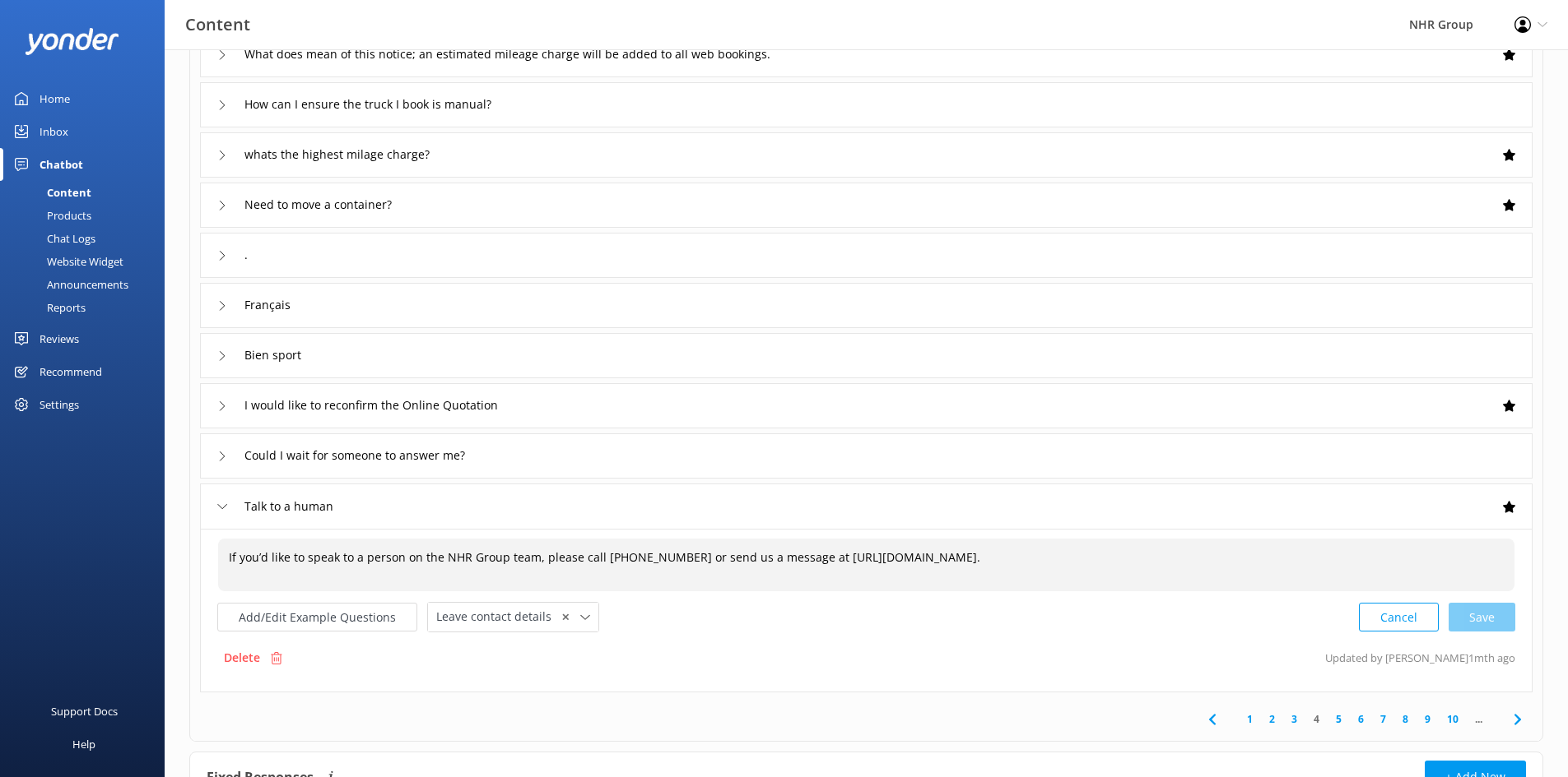
click at [360, 560] on span "If you’d like to speak to a person on the NHR Group team, please call [PHONE_NU…" at bounding box center [604, 557] width 751 height 15
click at [521, 562] on textarea "If you’d like to speak to a person on the NHR Group team, please call [PHONE_NU…" at bounding box center [865, 565] width 1295 height 51
click at [540, 554] on textarea "If you’d like to speak to a person on the NHR Group team, please call [PHONE_NU…" at bounding box center [865, 565] width 1295 height 51
click at [572, 554] on textarea "If you’d like to speak to a person on the NHR Group team, please call [PHONE_NU…" at bounding box center [865, 565] width 1295 height 51
click at [540, 553] on textarea "If you’d like to speak to a person on the NHR Group team, please call [PHONE_NU…" at bounding box center [865, 565] width 1295 height 51
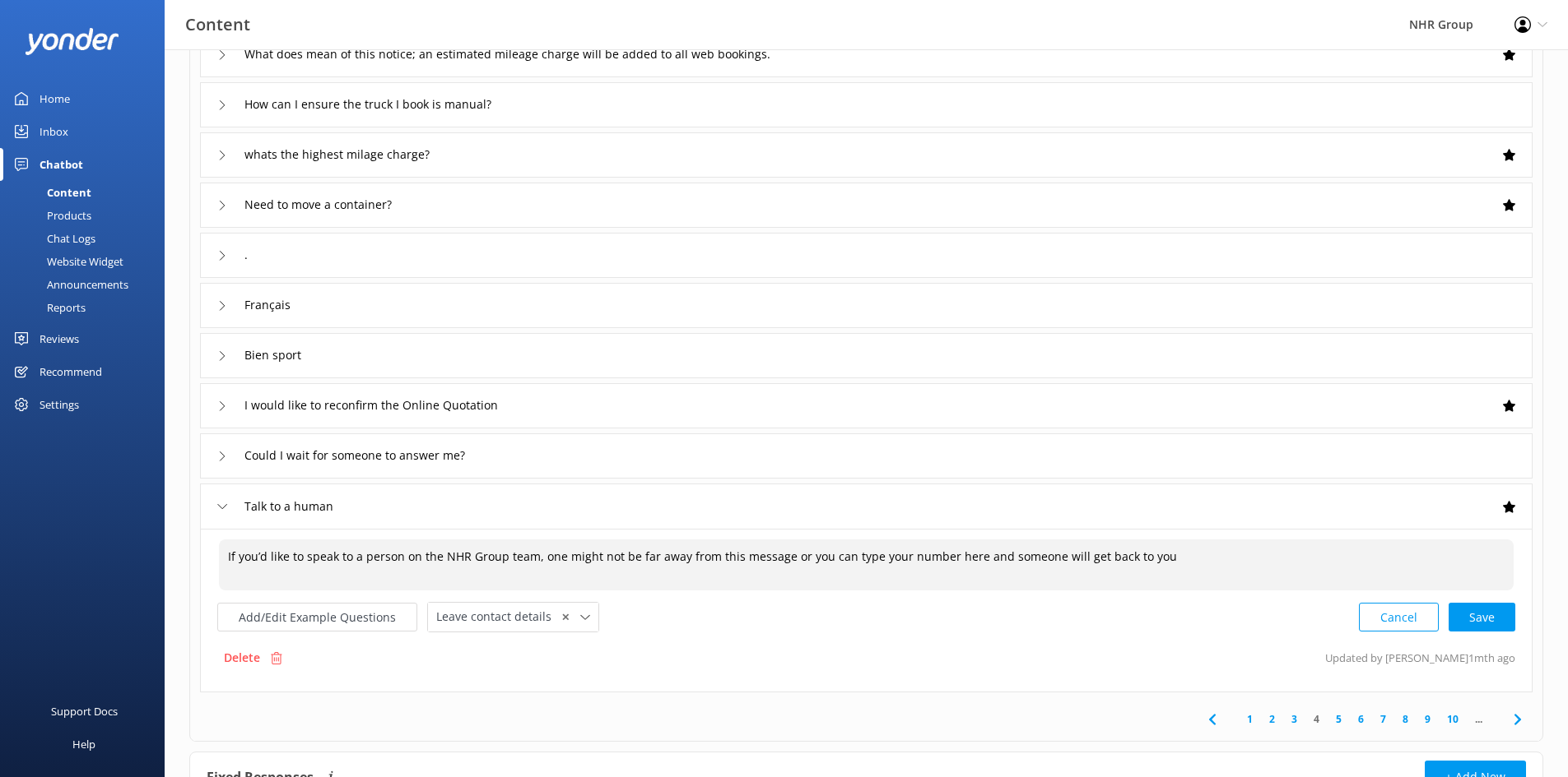
click at [1169, 559] on textarea "If you’d like to speak to a person on the NHR Group team, one might not be far …" at bounding box center [865, 565] width 1295 height 51
click at [782, 555] on textarea "If you’d like to speak to a person on the NHR Group team, one might not be far …" at bounding box center [865, 565] width 1295 height 51
click at [798, 558] on textarea "If you’d like to speak to a person on the NHR Group team, one might not be far …" at bounding box center [865, 565] width 1295 height 51
drag, startPoint x: 1327, startPoint y: 555, endPoint x: 223, endPoint y: 540, distance: 1104.1
click at [223, 540] on textarea "If you’d like to speak to a person on the NHR Group team, one might not be far …" at bounding box center [865, 565] width 1295 height 51
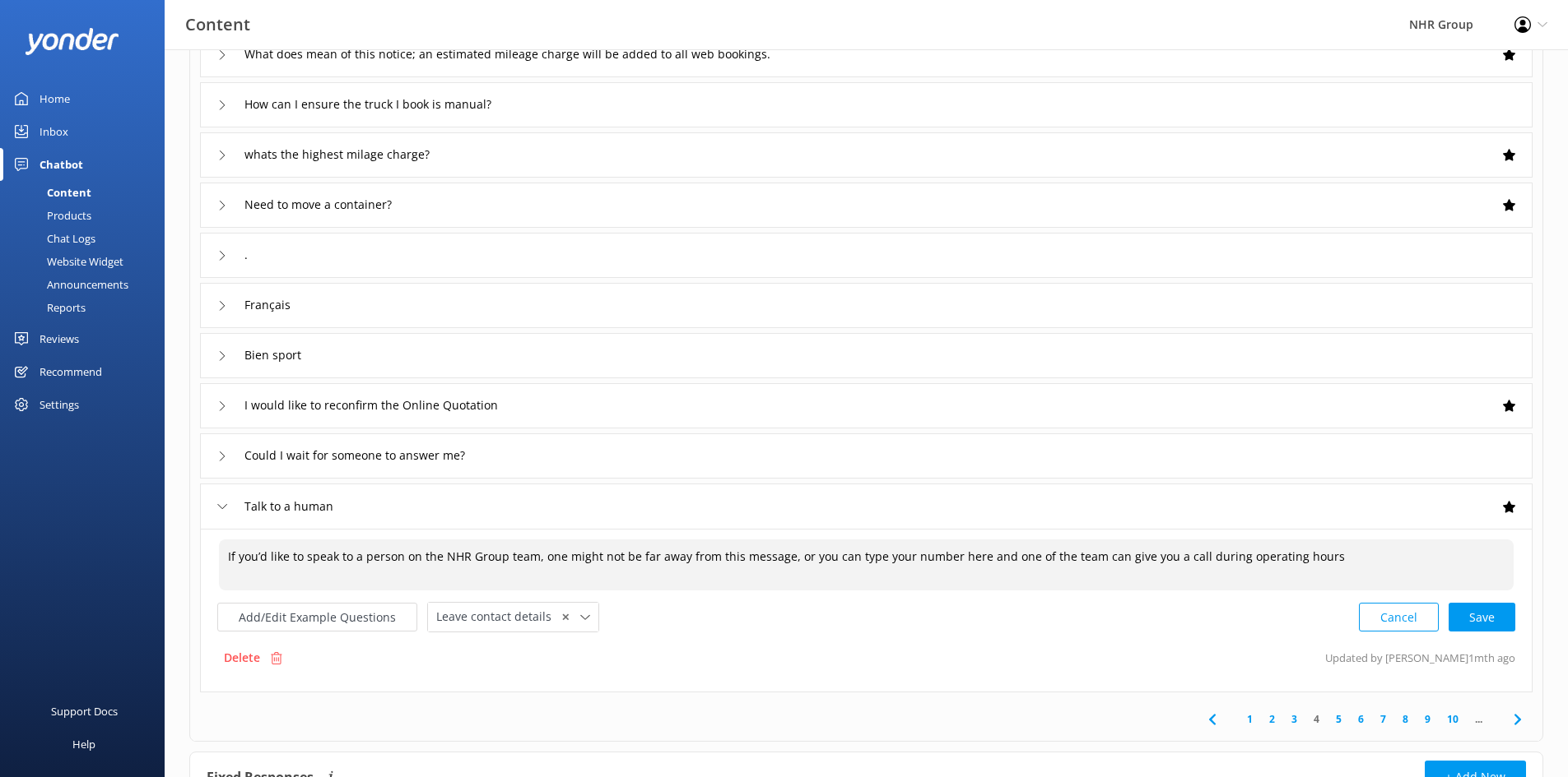
paste textarea "Do you have payment terms?"
type textarea "If you’d like to speak to a person on the NHR Group team, one might not be far …"
click at [739, 567] on div "If you’d like to speak to a person on the NHR Group team, one might not be far …" at bounding box center [865, 565] width 1296 height 53
click at [776, 558] on textarea "If you’d like to speak to a person on the NHR Group team, one might not be far …" at bounding box center [865, 565] width 1295 height 51
drag, startPoint x: 780, startPoint y: 559, endPoint x: 777, endPoint y: 582, distance: 23.2
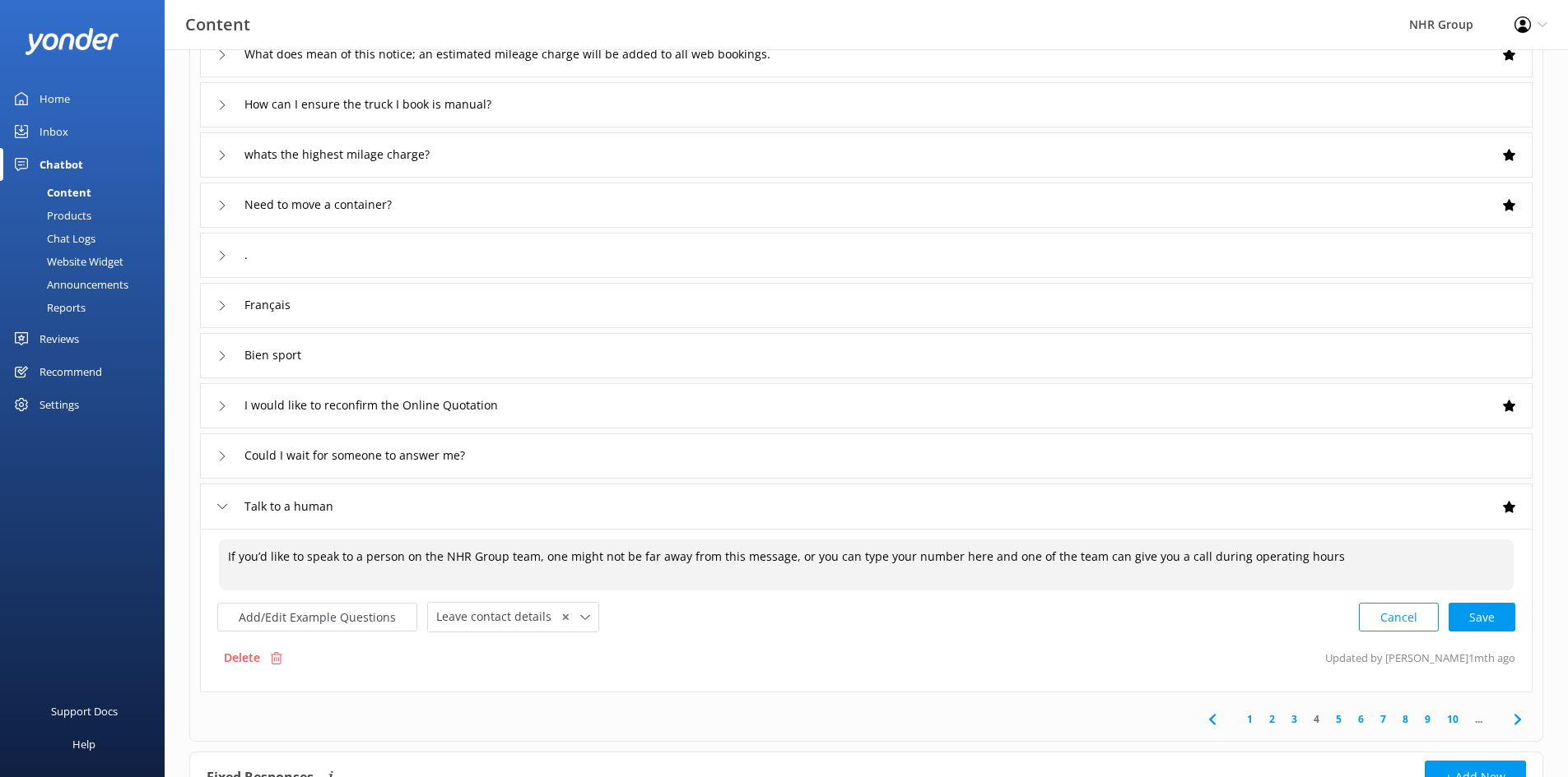
click at [780, 560] on textarea "If you’d like to speak to a person on the NHR Group team, one might not be far …" at bounding box center [865, 565] width 1295 height 51
type textarea "If you’d like to speak to a person on the NHR Group team, one might not be far …"
click at [856, 549] on div "If you’d like to speak to a person on the NHR Group team, one might not be far …" at bounding box center [865, 565] width 1296 height 53
drag, startPoint x: 723, startPoint y: 553, endPoint x: 759, endPoint y: 556, distance: 36.1
click at [724, 553] on textarea "If you’d like to speak to a person on the NHR Group team, one might not be far …" at bounding box center [865, 565] width 1295 height 51
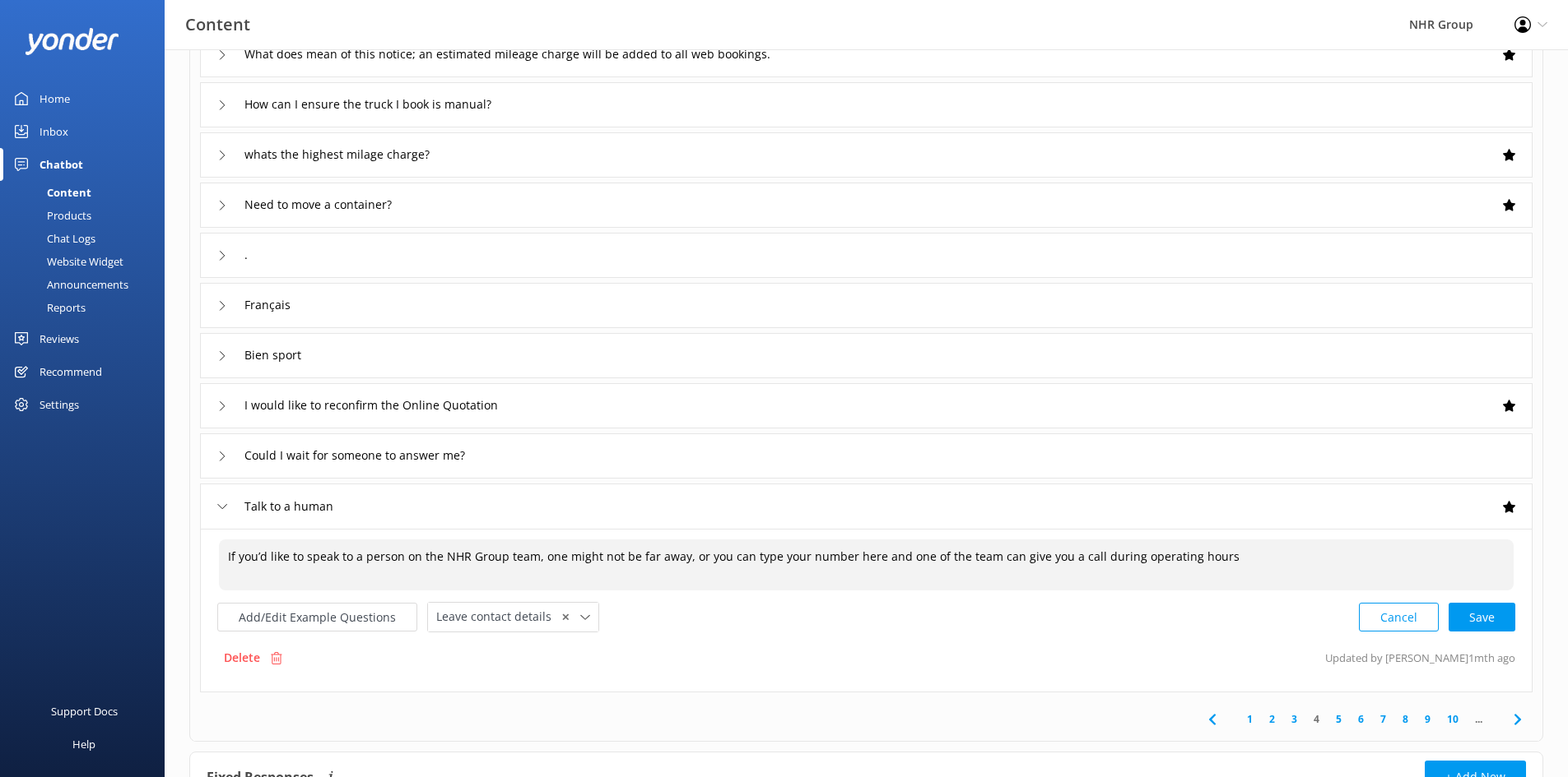
drag, startPoint x: 766, startPoint y: 557, endPoint x: 772, endPoint y: 585, distance: 28.6
click at [768, 563] on textarea "If you’d like to speak to a person on the NHR Group team, one might not be far …" at bounding box center [865, 565] width 1295 height 51
type textarea "If you’d like to speak to a person on the NHR Group team, one might not be far …"
click at [884, 624] on div "Add/Edit Example Questions Leave contact details ✕ Leave contact details Check …" at bounding box center [866, 618] width 1298 height 31
click at [701, 559] on span "If you’d like to speak to a person on the NHR Group team, one might not be far …" at bounding box center [733, 557] width 1009 height 15
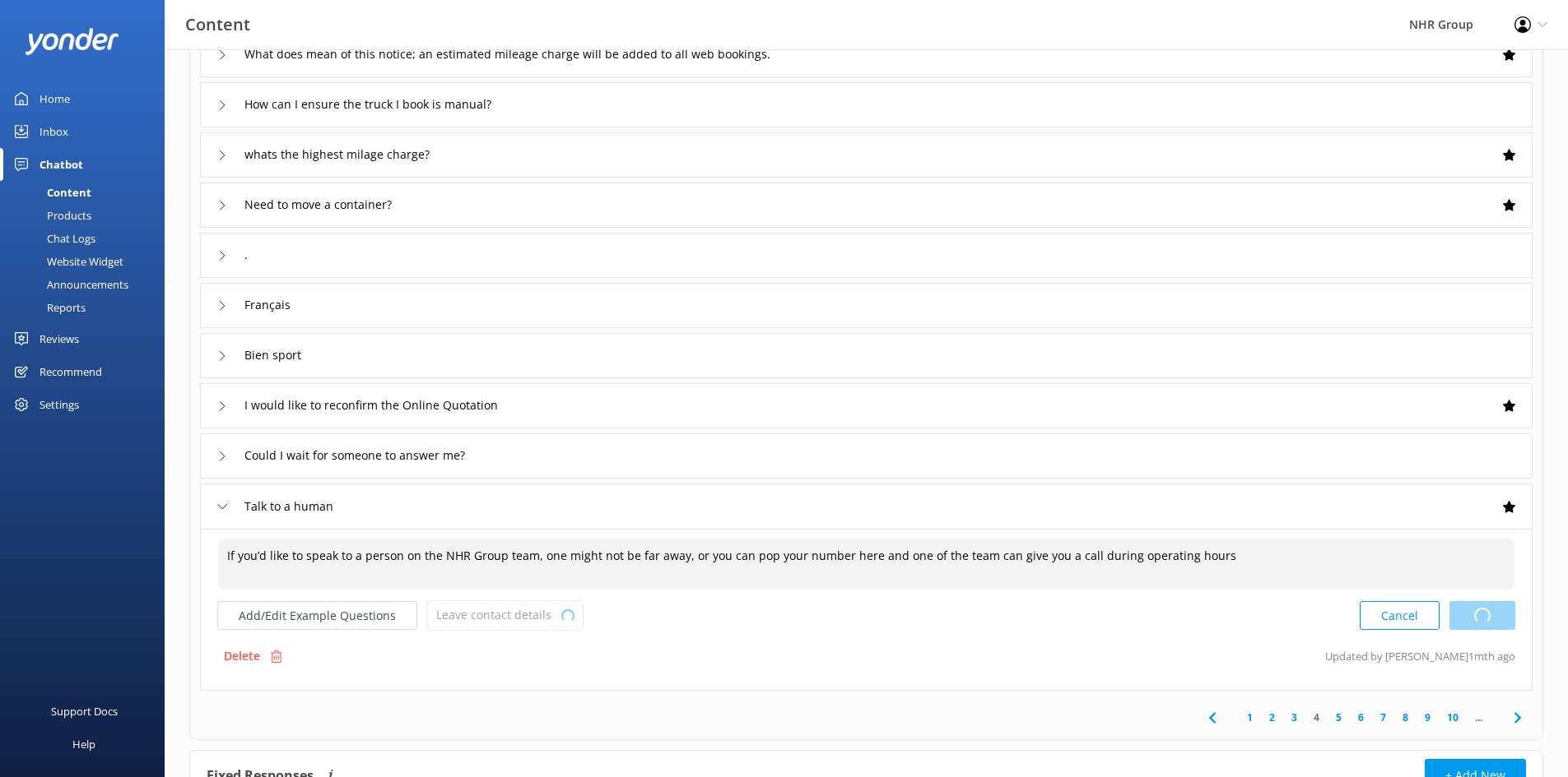
click at [1481, 623] on div "Cancel Loading.." at bounding box center [1437, 616] width 156 height 31
click at [561, 614] on span "✕" at bounding box center [565, 615] width 8 height 15
click at [381, 505] on div "Talk to a human" at bounding box center [865, 506] width 1332 height 45
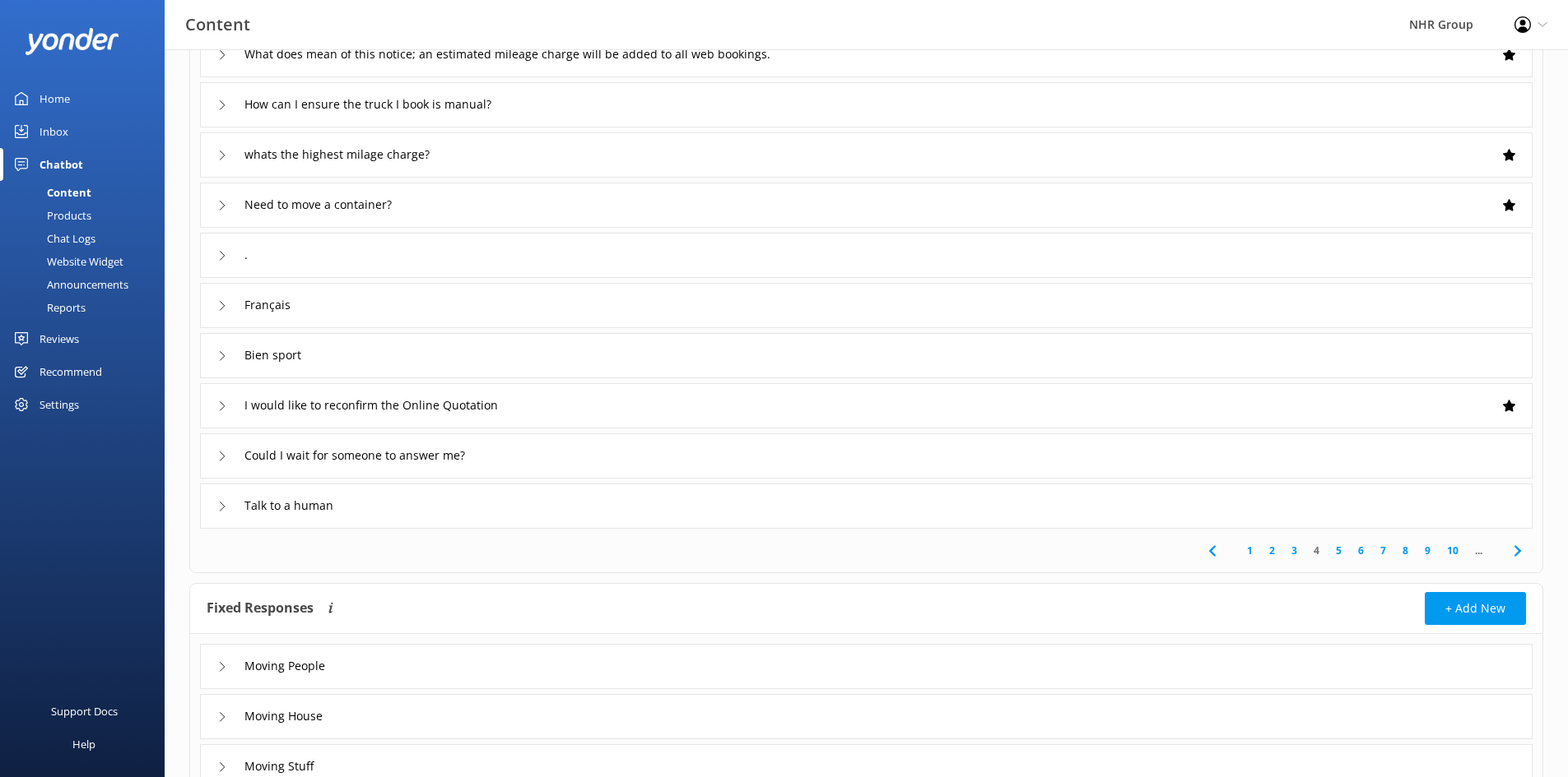
click at [489, 497] on div "Talk to a human" at bounding box center [865, 506] width 1332 height 45
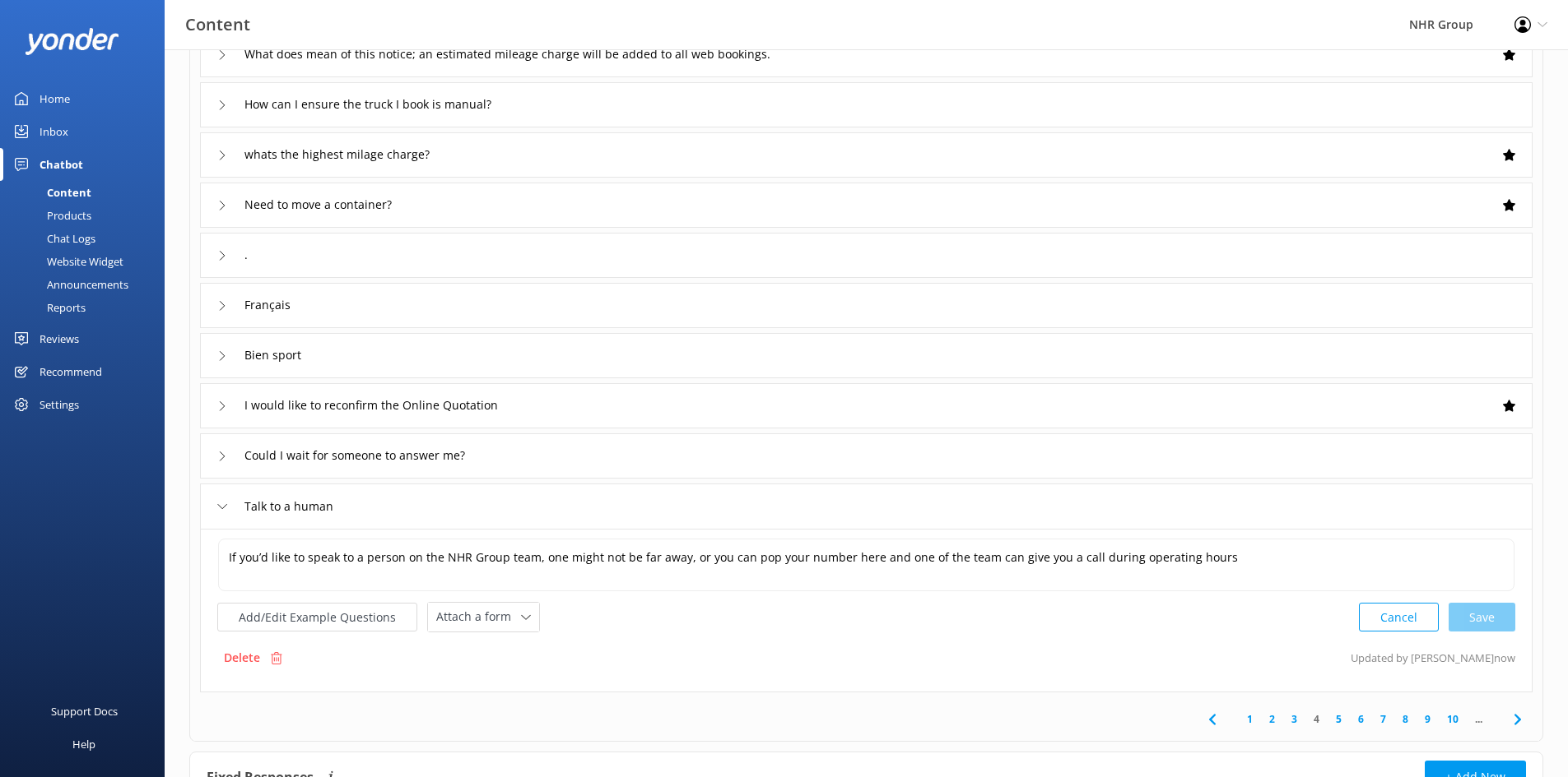
click at [489, 497] on div "Talk to a human" at bounding box center [865, 506] width 1332 height 45
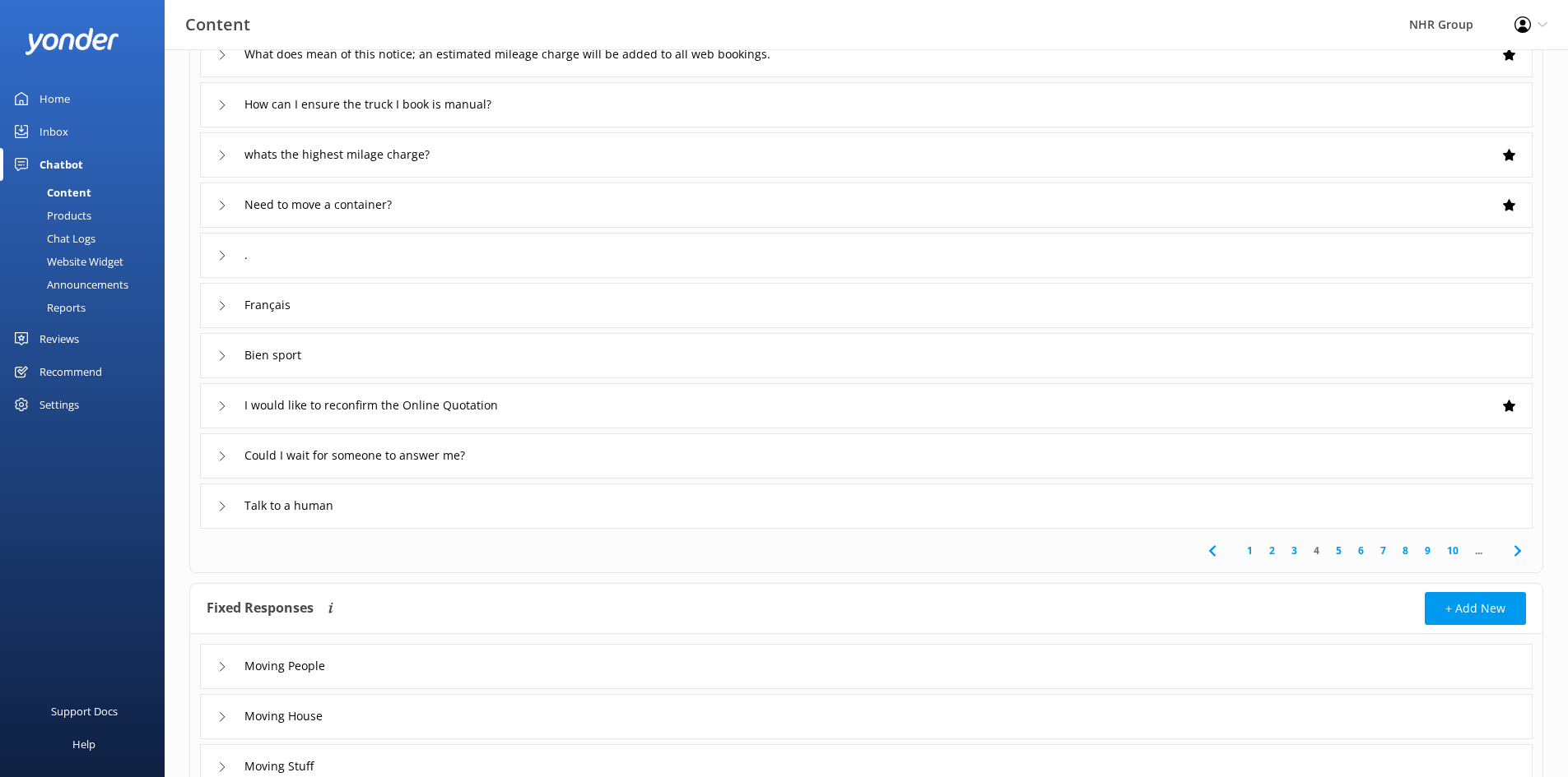
click at [1295, 552] on link "3" at bounding box center [1294, 550] width 22 height 15
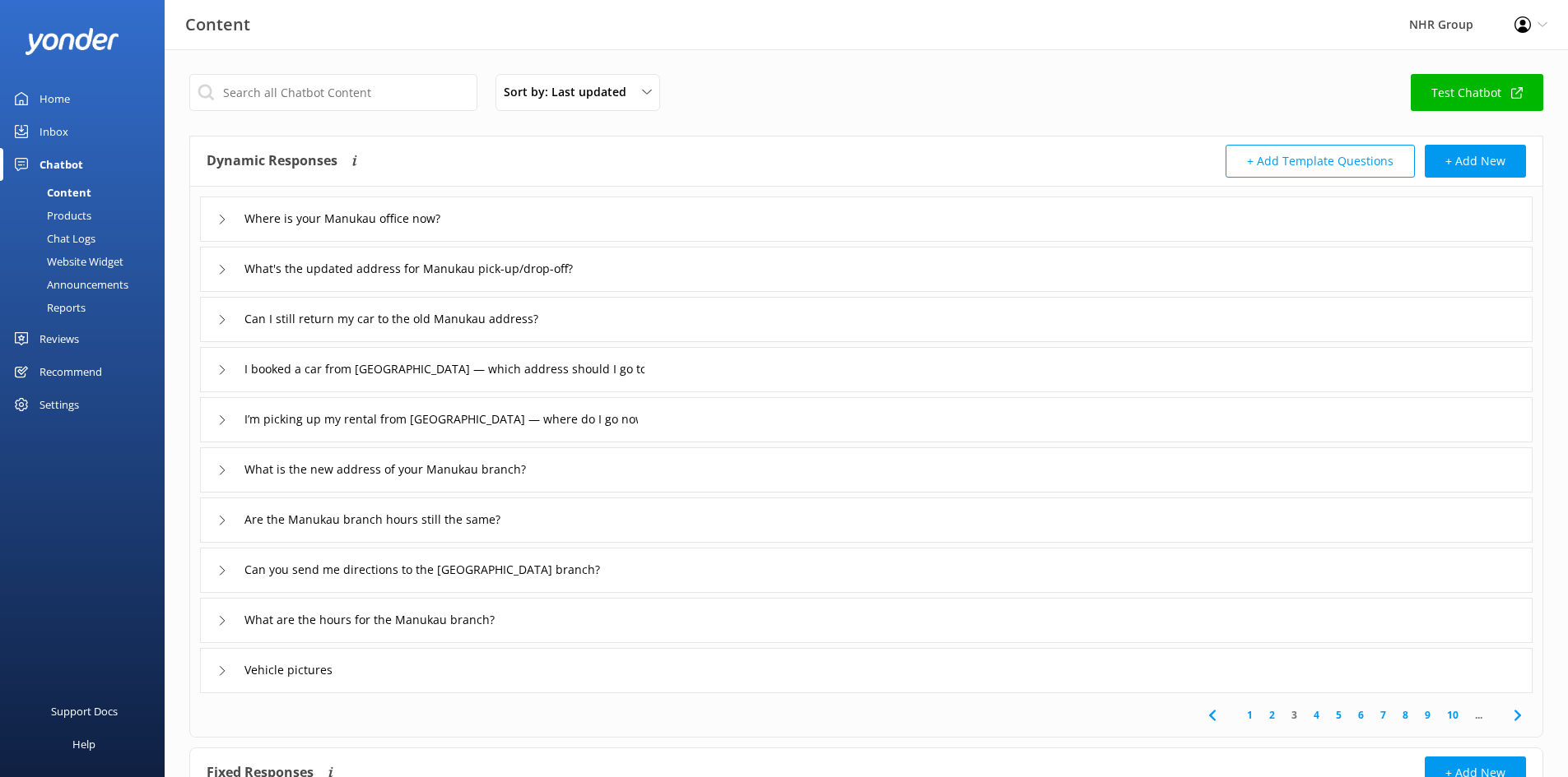
click at [1315, 715] on link "4" at bounding box center [1316, 715] width 22 height 15
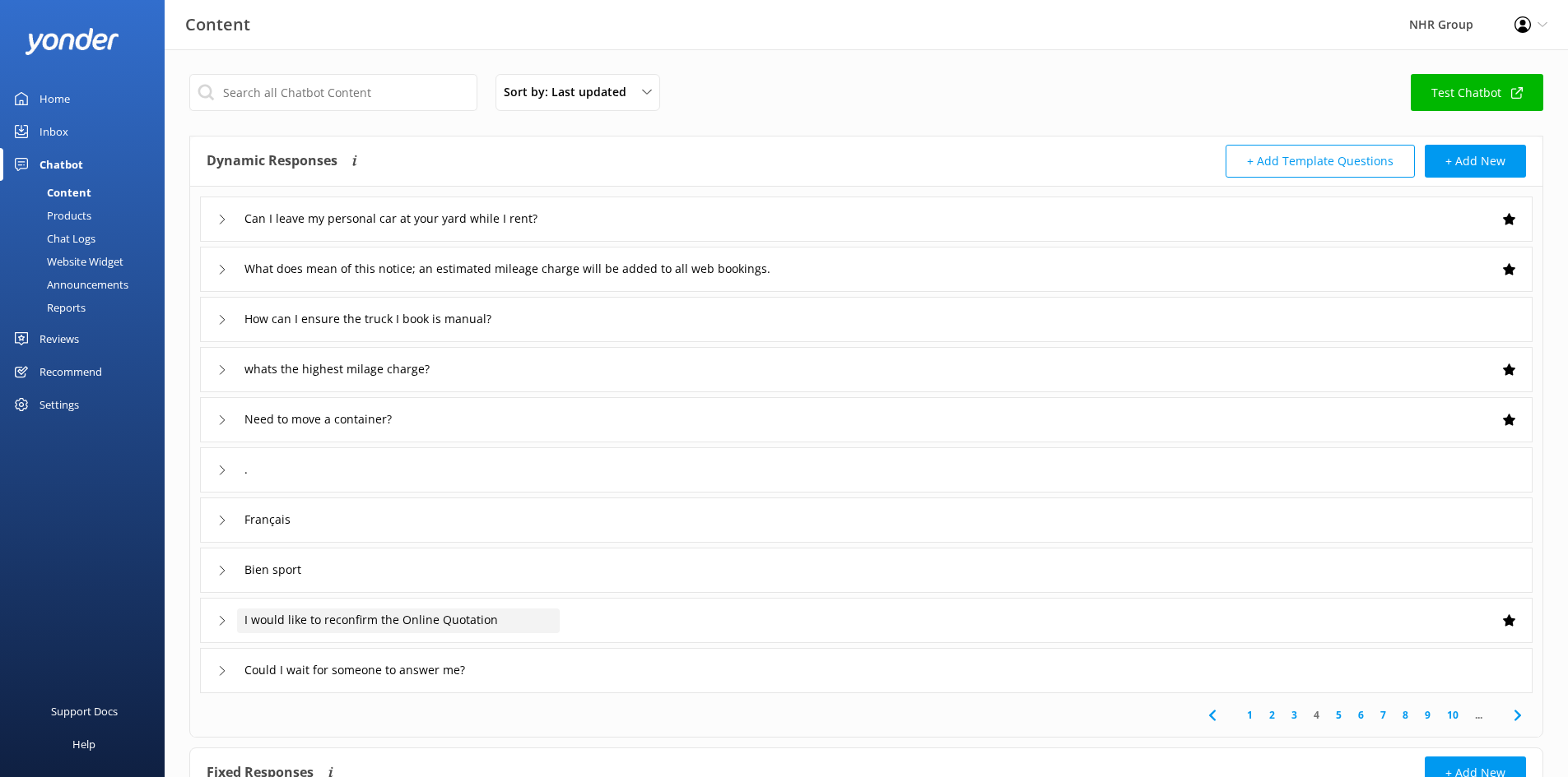
click at [525, 613] on div "I would like to reconfirm the Online Quotation" at bounding box center [398, 621] width 323 height 24
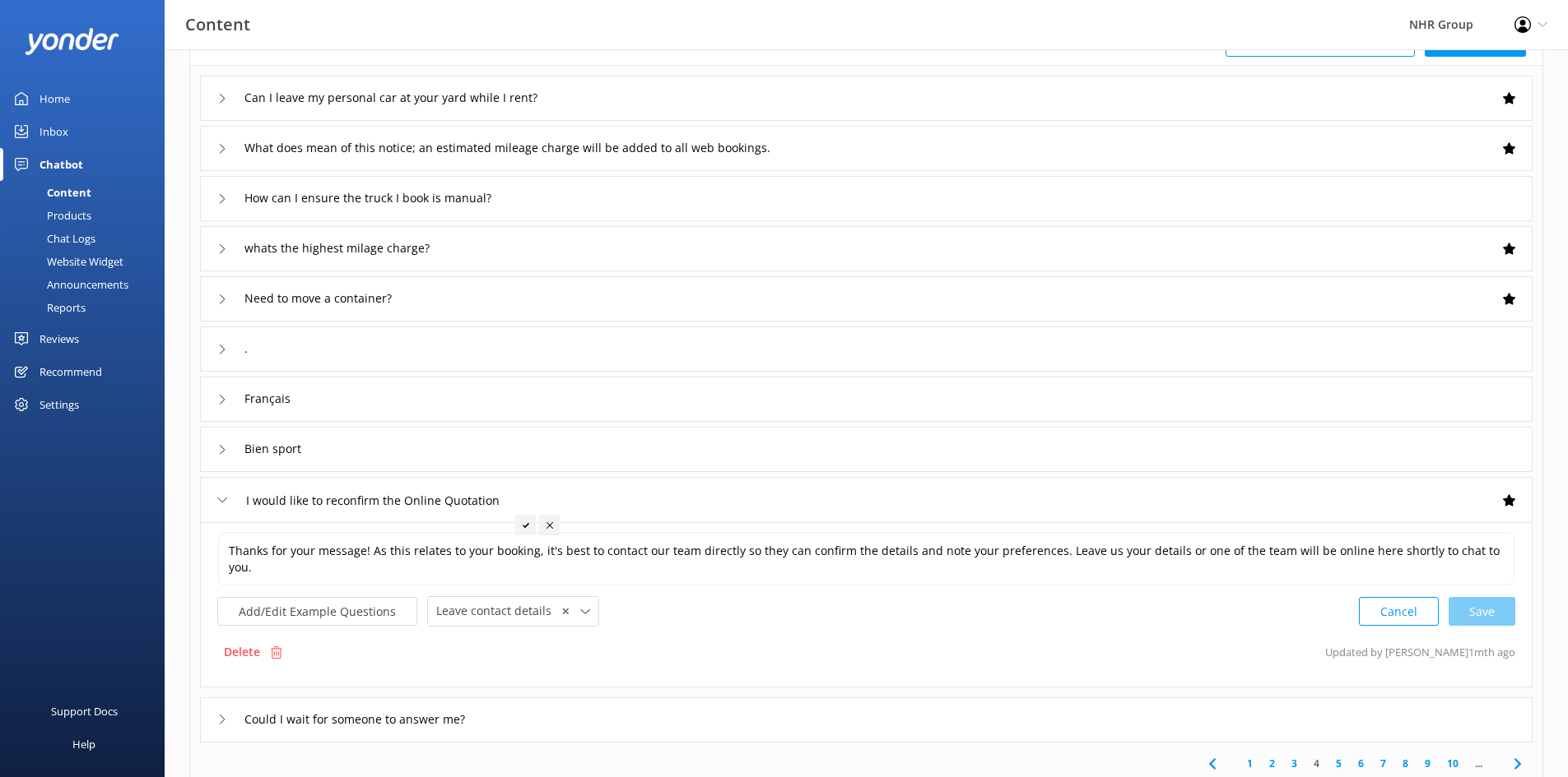
scroll to position [246, 0]
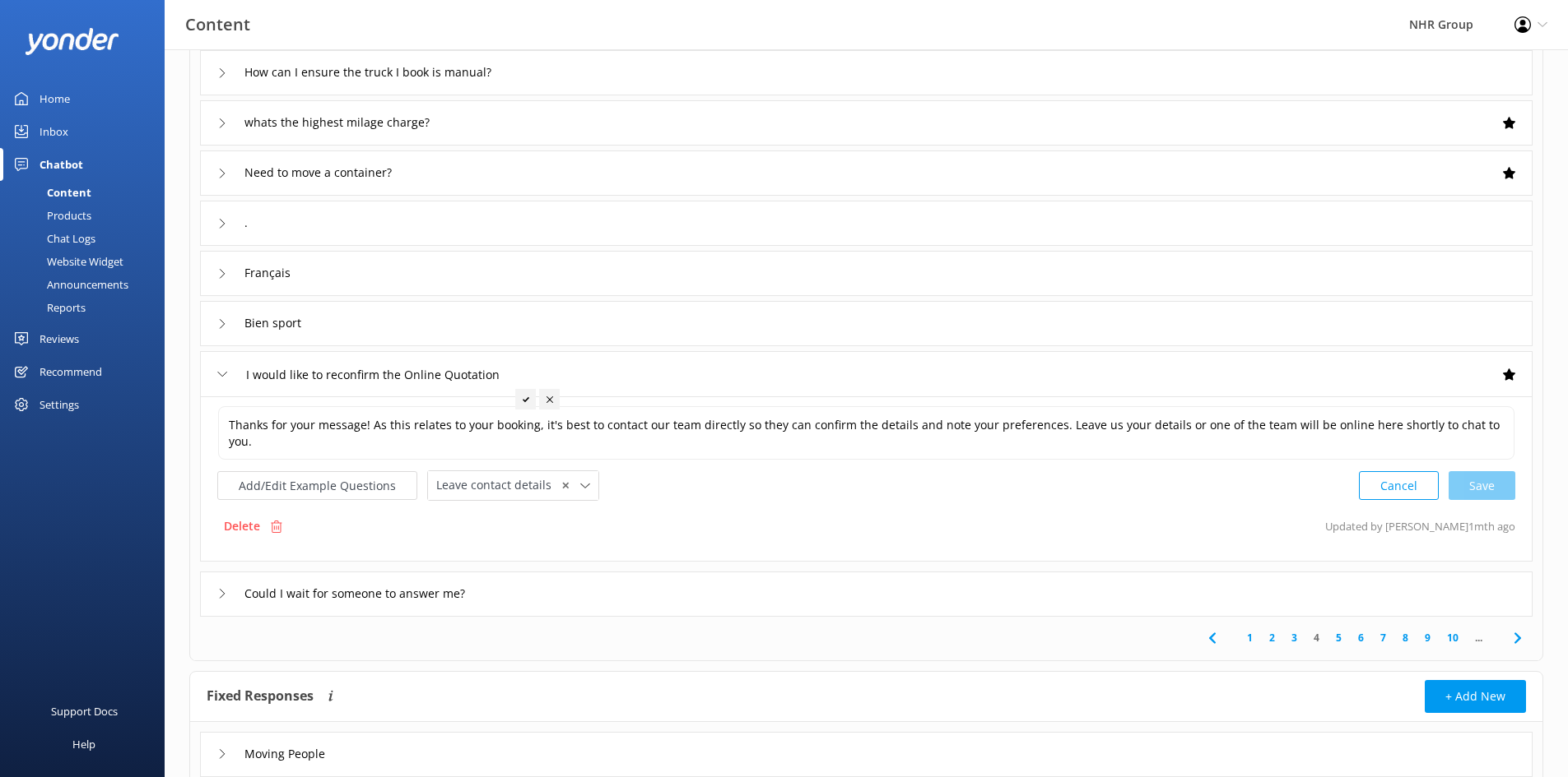
click at [221, 371] on icon at bounding box center [222, 374] width 10 height 10
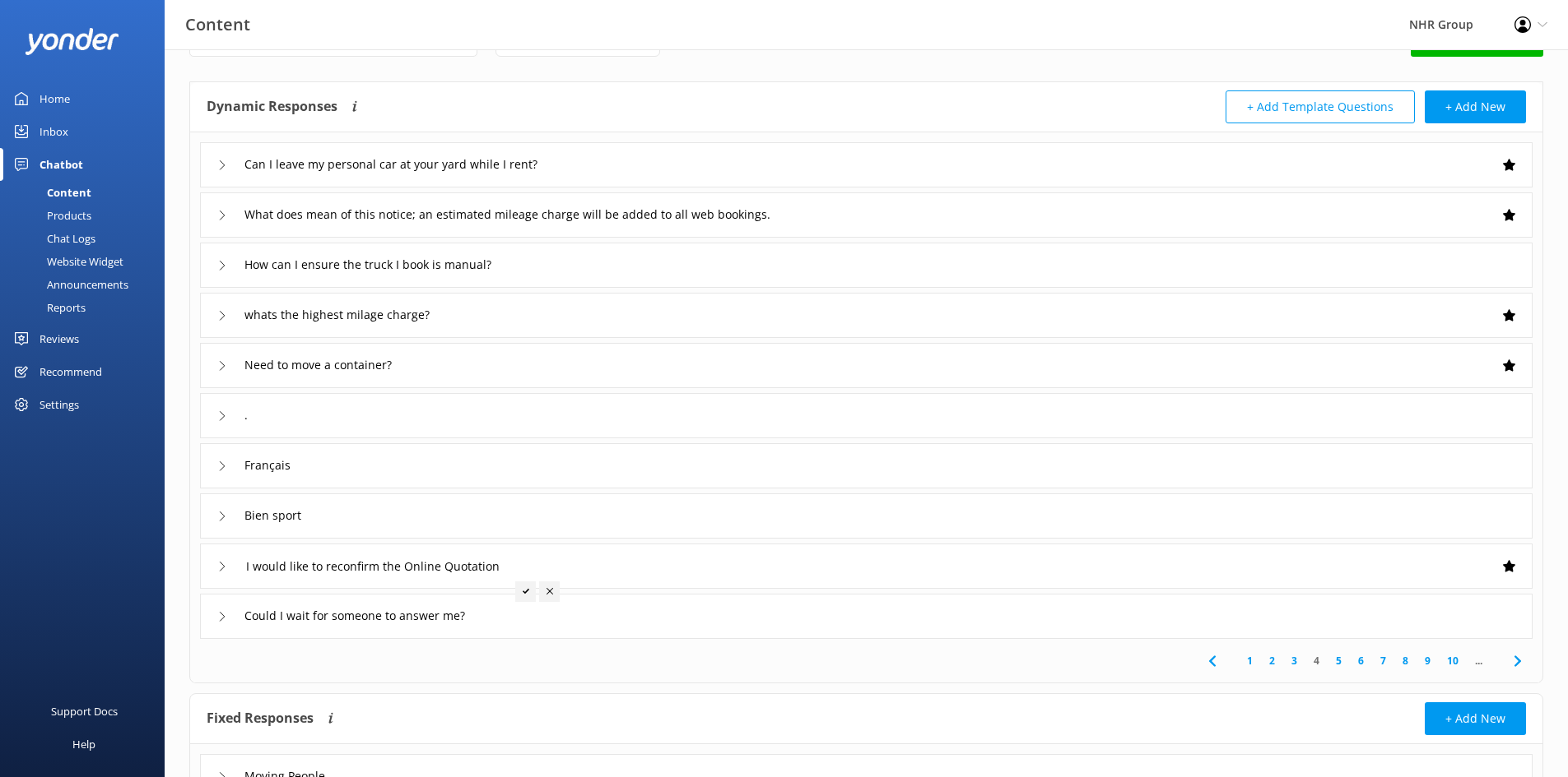
scroll to position [30, 0]
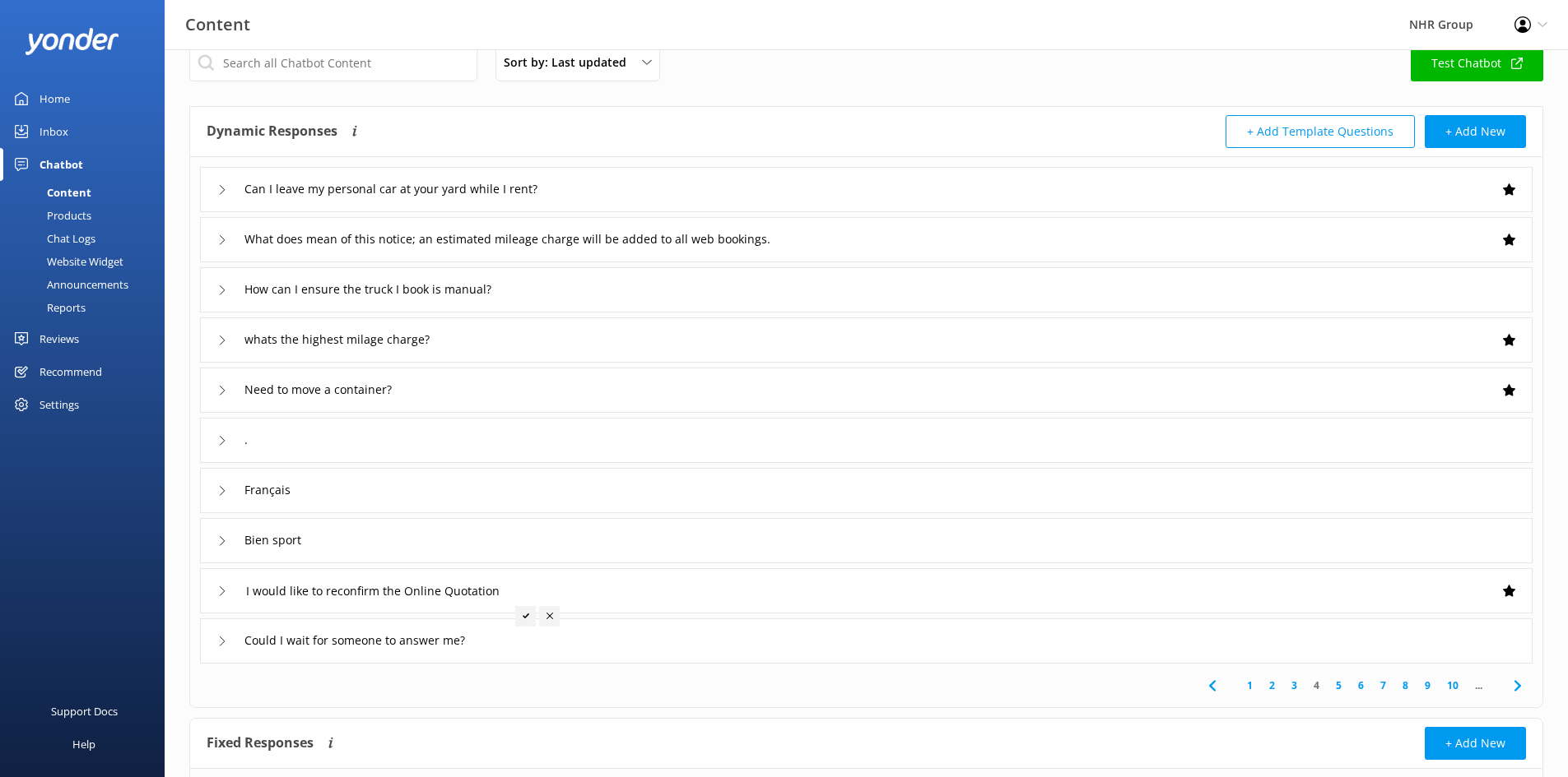
click at [449, 375] on div "Need to move a container?" at bounding box center [865, 390] width 1332 height 45
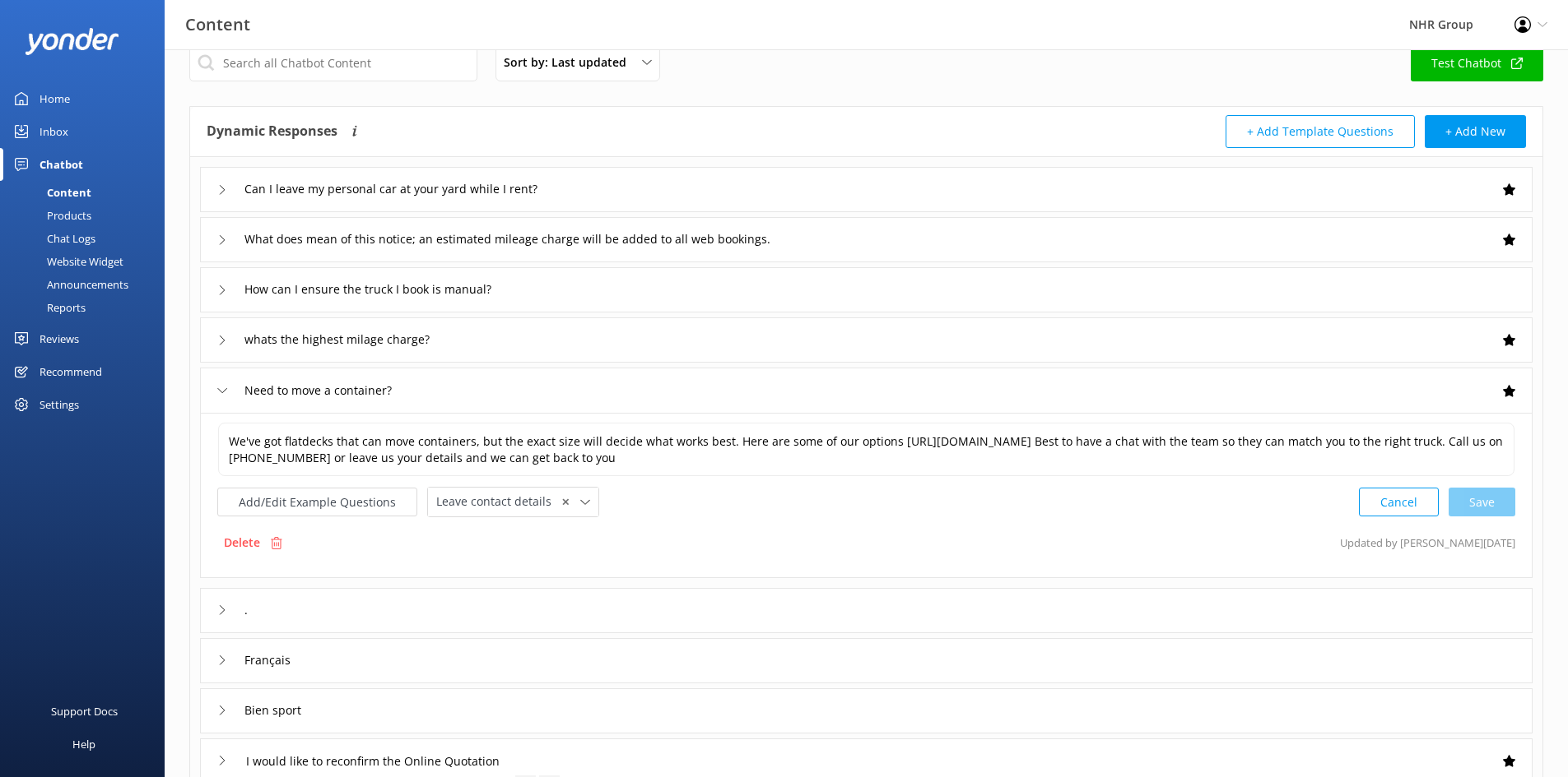
click at [449, 375] on div "Need to move a container?" at bounding box center [865, 390] width 1332 height 45
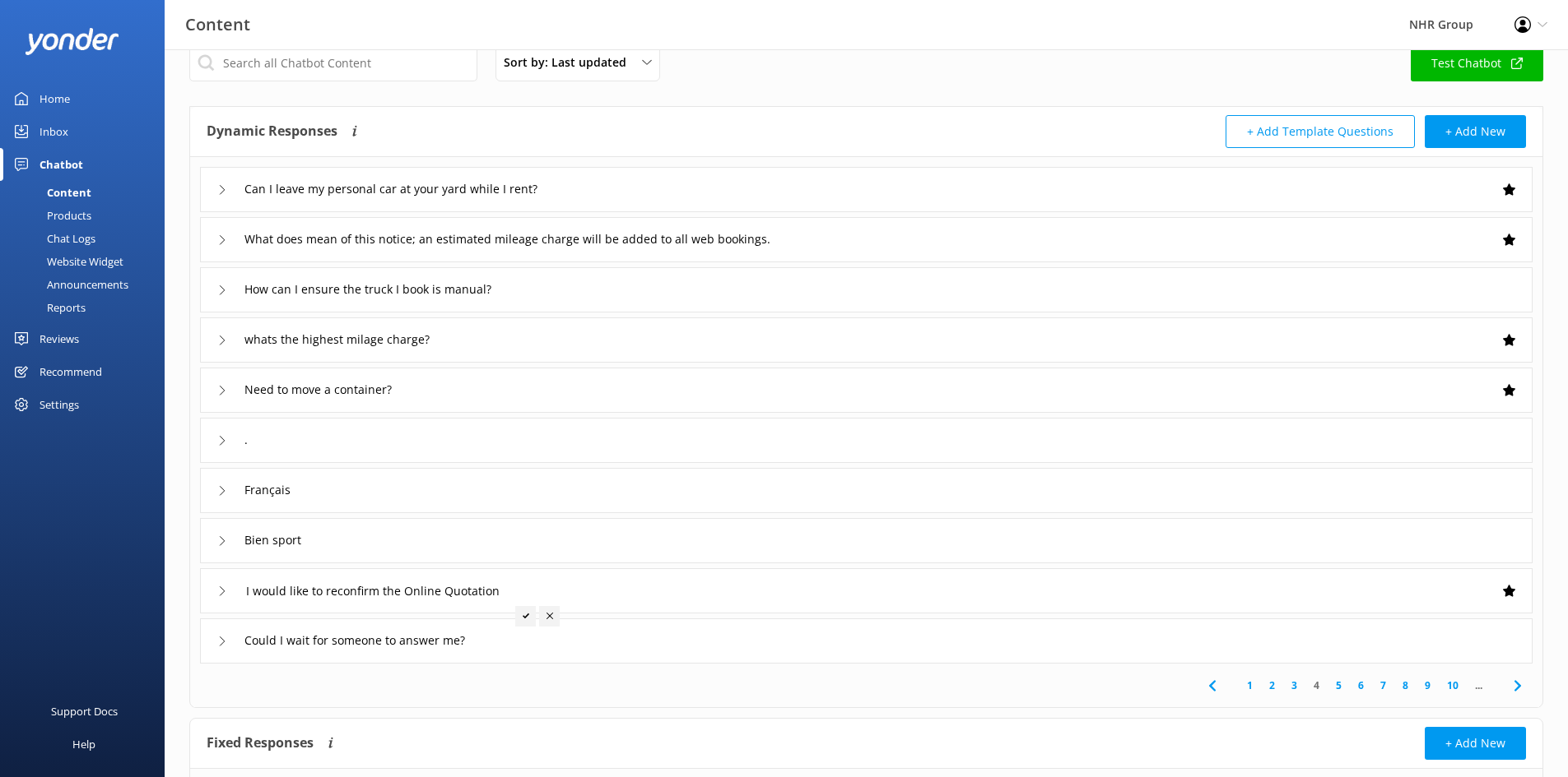
click at [470, 333] on div "whats the highest milage charge?" at bounding box center [865, 340] width 1332 height 45
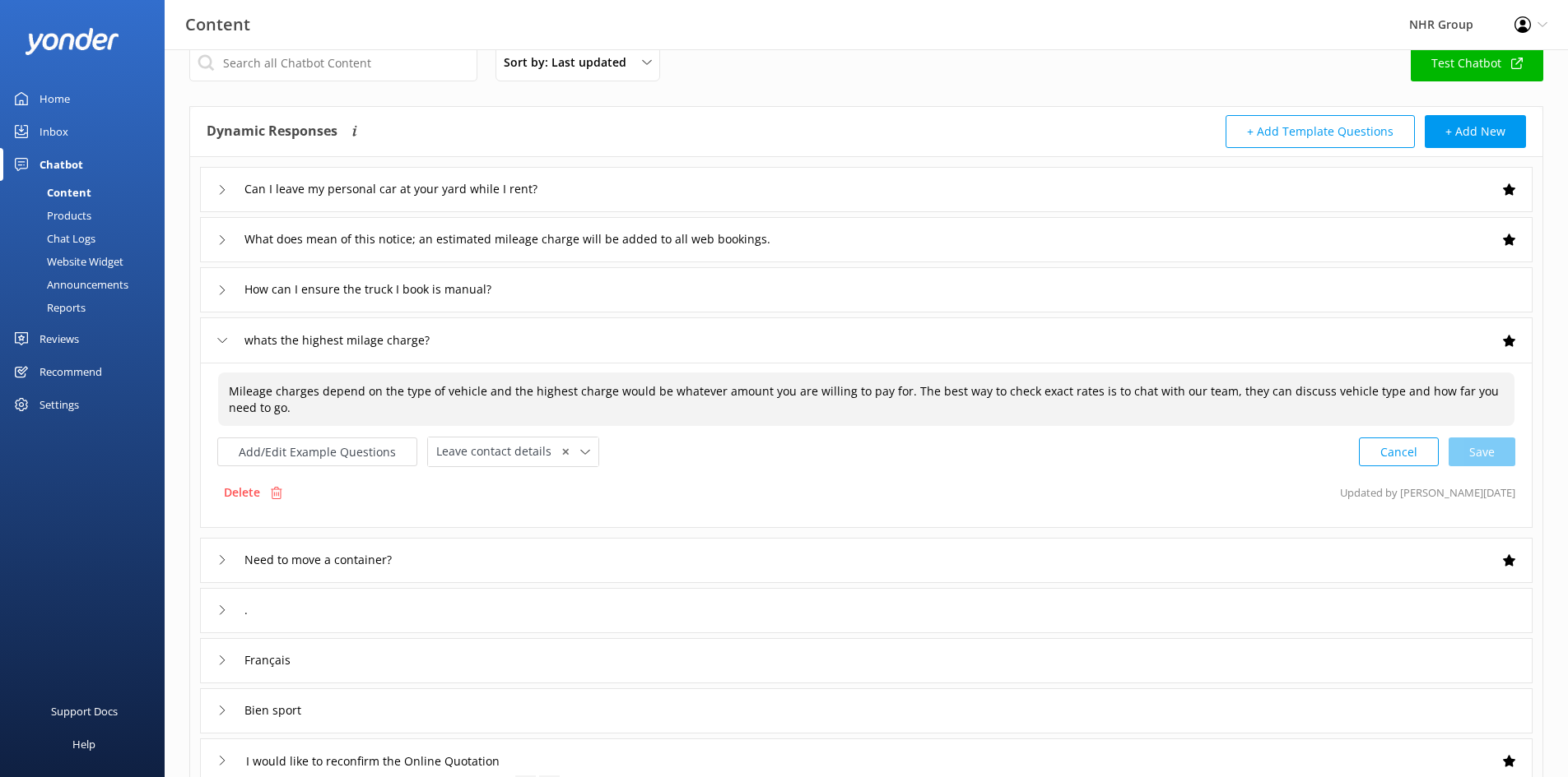
click at [1145, 392] on span "Mileage charges depend on the type of vehicle and the highest charge would be w…" at bounding box center [864, 399] width 1270 height 32
drag, startPoint x: 1200, startPoint y: 391, endPoint x: 1214, endPoint y: 406, distance: 20.5
click at [1200, 392] on textarea "Mileage charges depend on the type of vehicle and the highest charge would be w…" at bounding box center [865, 399] width 1295 height 52
click at [1206, 391] on textarea "Mileage charges depend on the type of vehicle and the highest charge would be w…" at bounding box center [865, 399] width 1295 height 52
click at [519, 340] on div "whats the highest milage charge?" at bounding box center [865, 340] width 1332 height 45
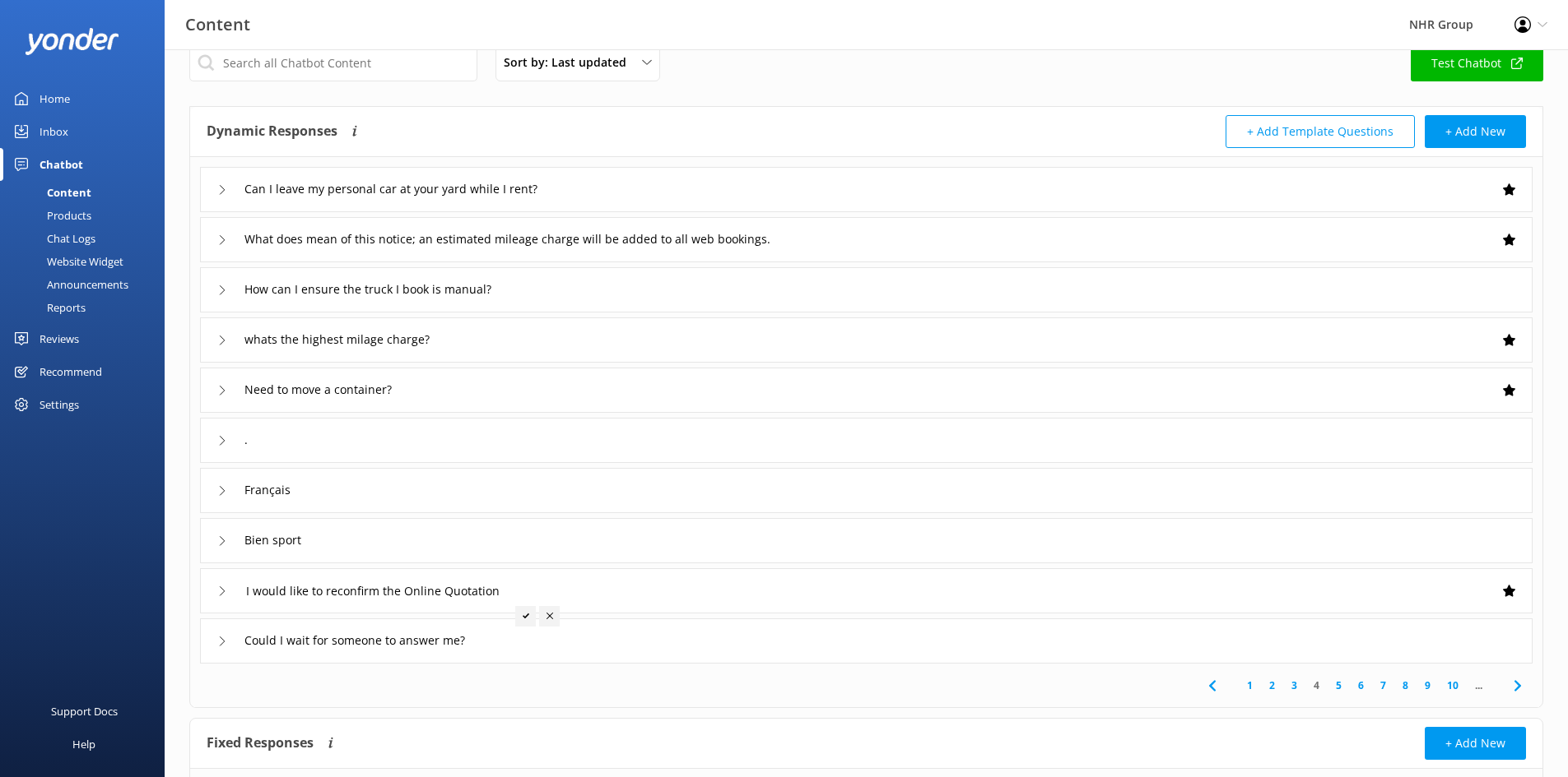
click at [1293, 687] on link "3" at bounding box center [1294, 685] width 22 height 15
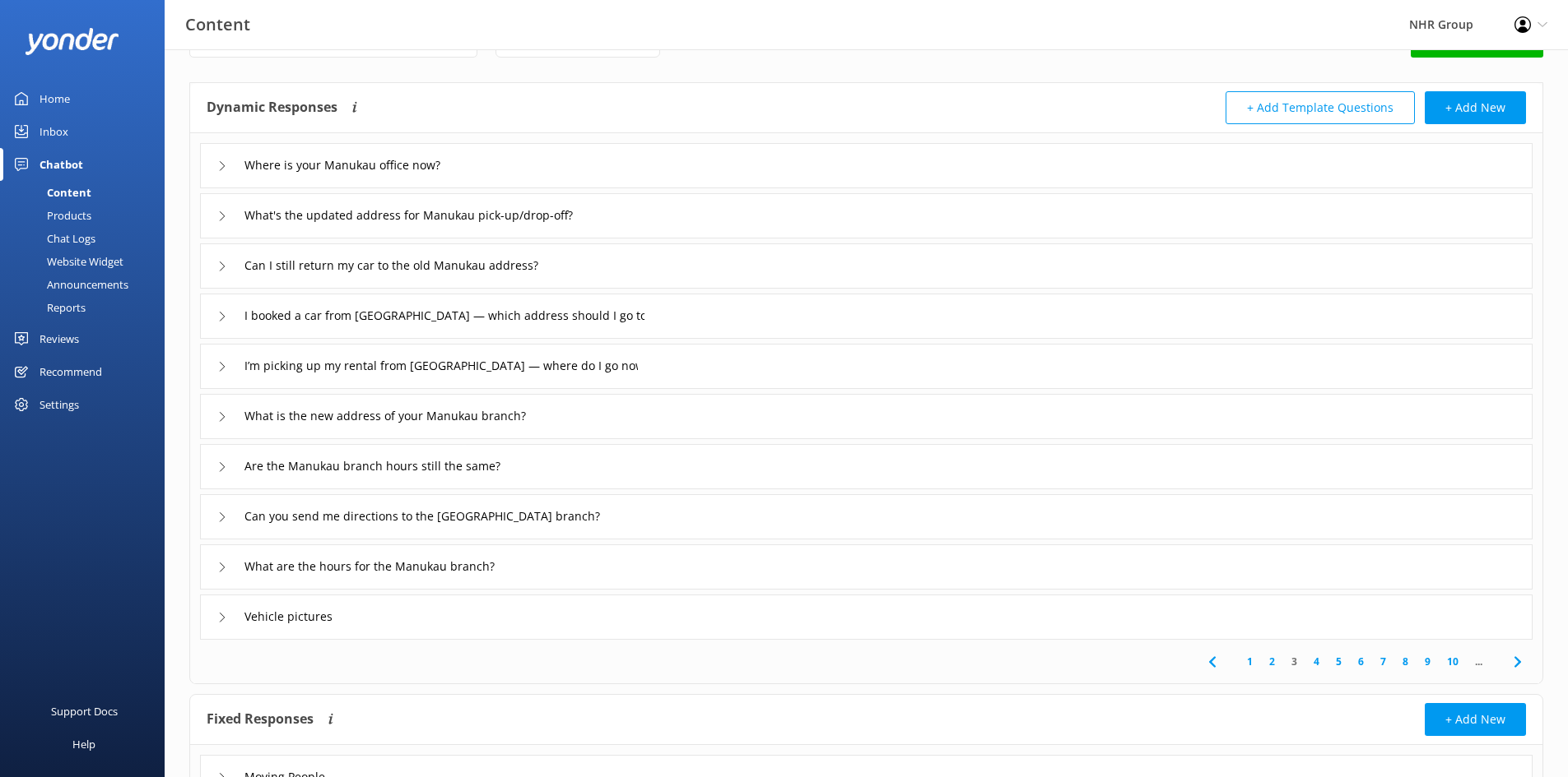
scroll to position [82, 0]
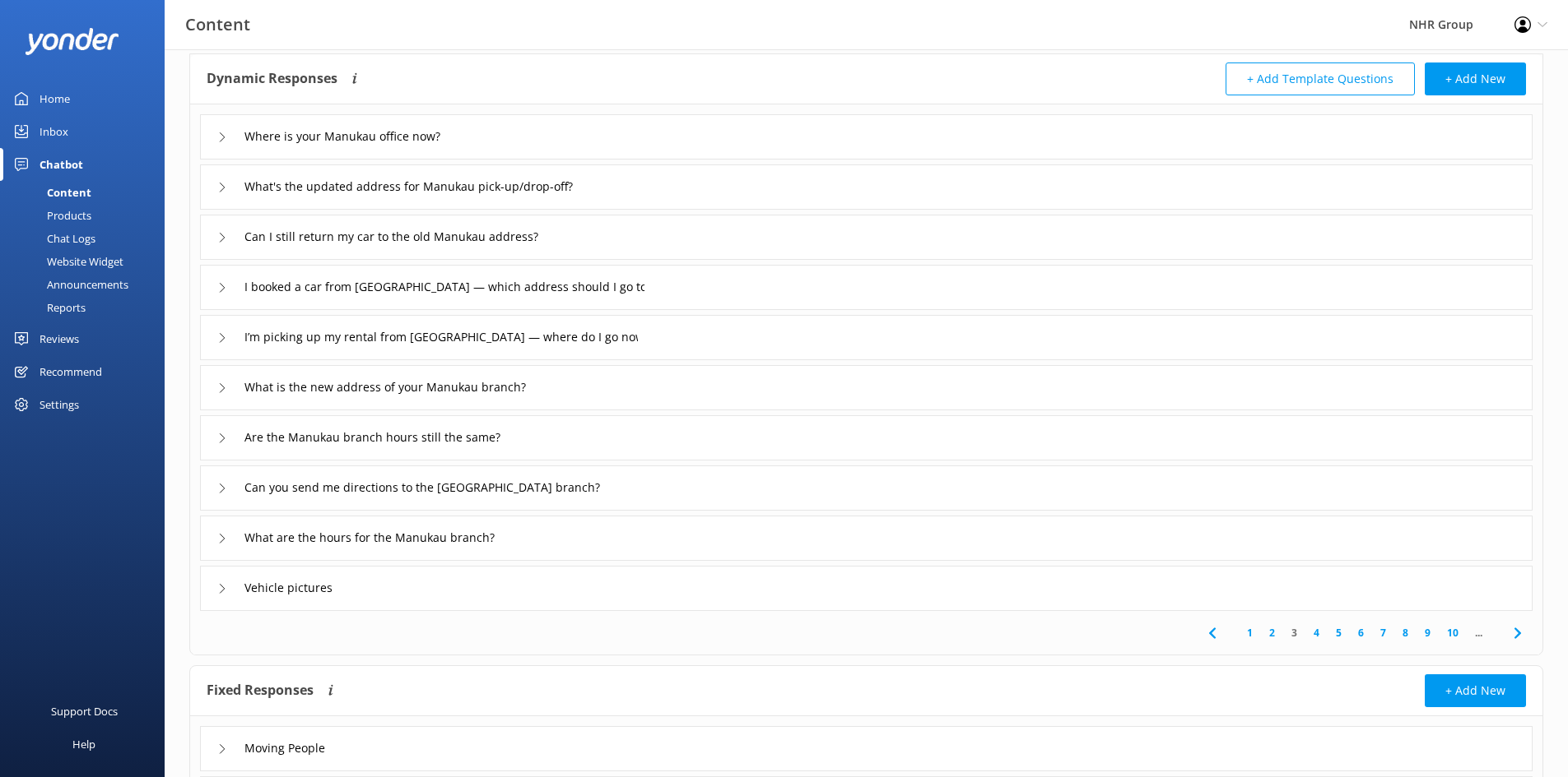
click at [1270, 632] on link "2" at bounding box center [1271, 632] width 22 height 15
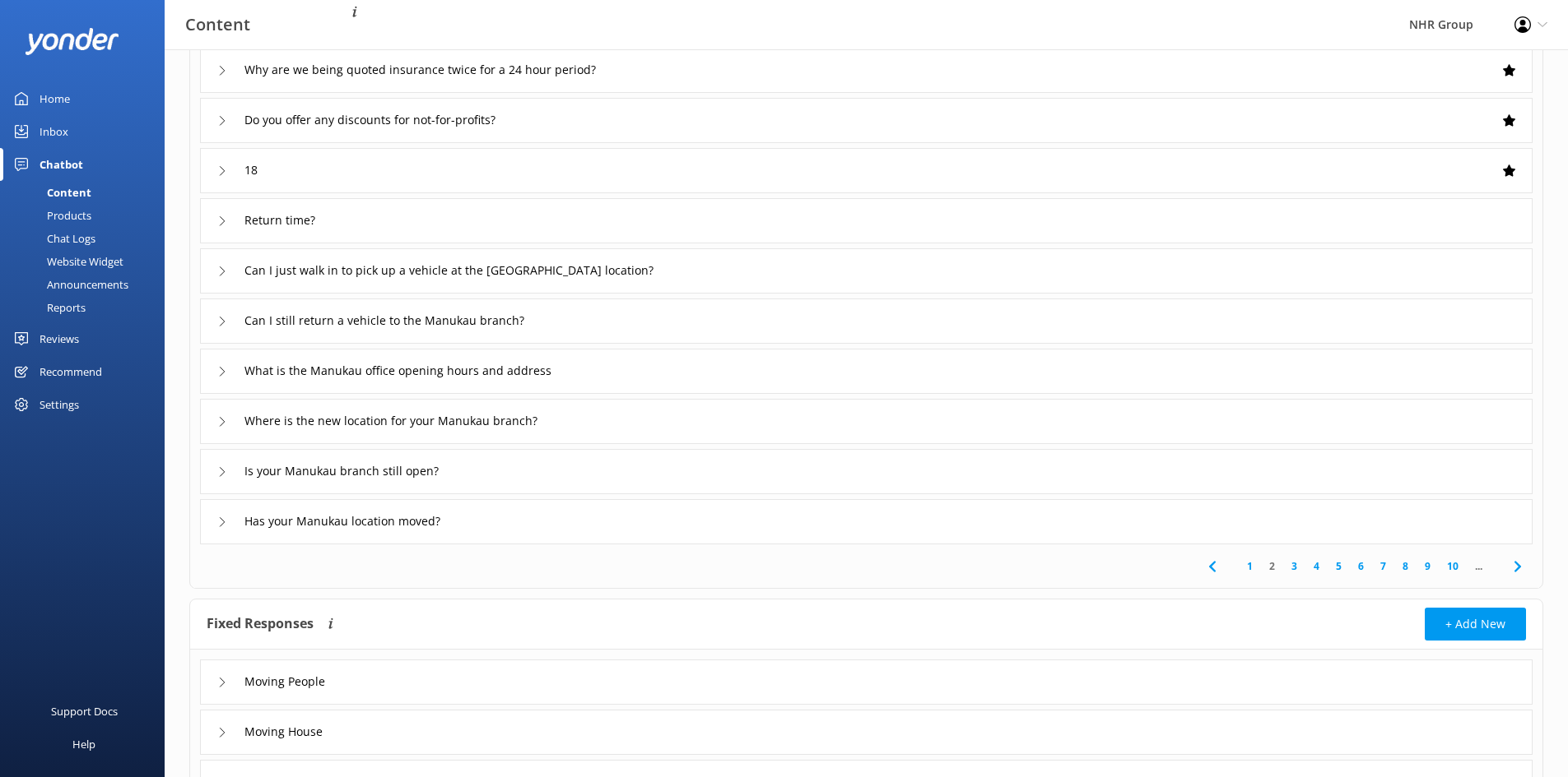
scroll to position [165, 0]
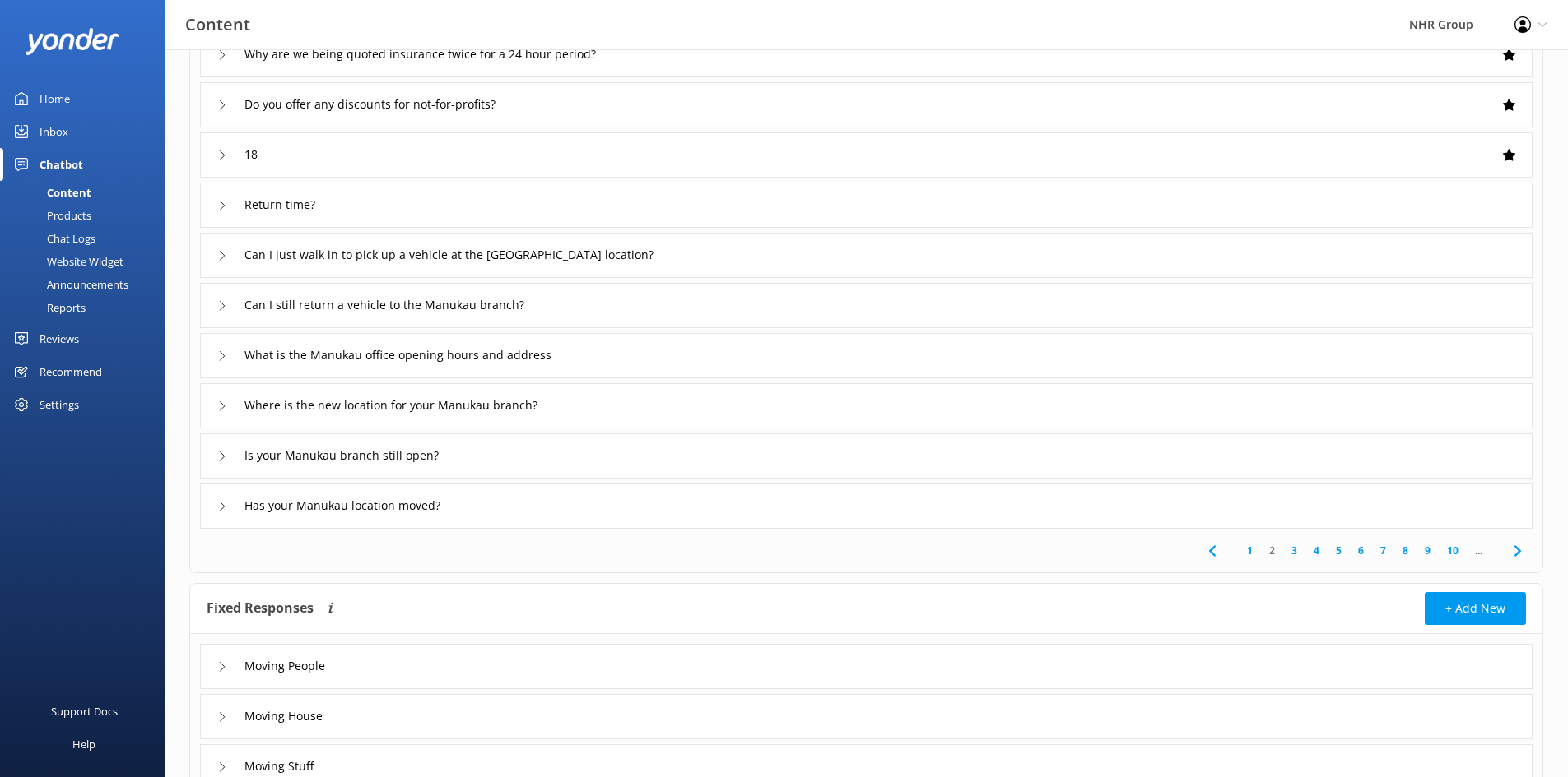
click at [1249, 550] on link "1" at bounding box center [1250, 550] width 22 height 15
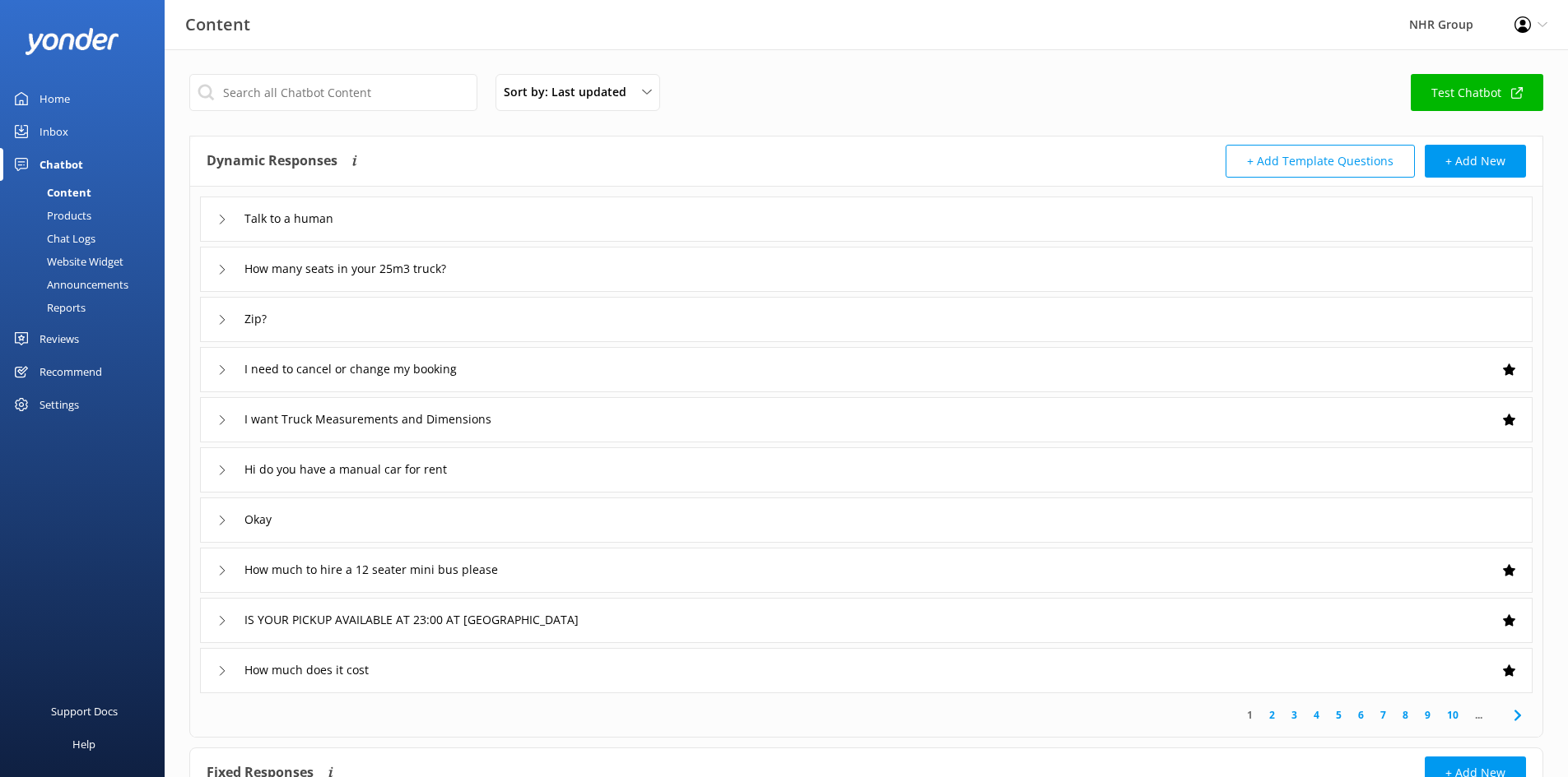
click at [55, 94] on div "Home" at bounding box center [55, 98] width 31 height 33
